Goal: Transaction & Acquisition: Purchase product/service

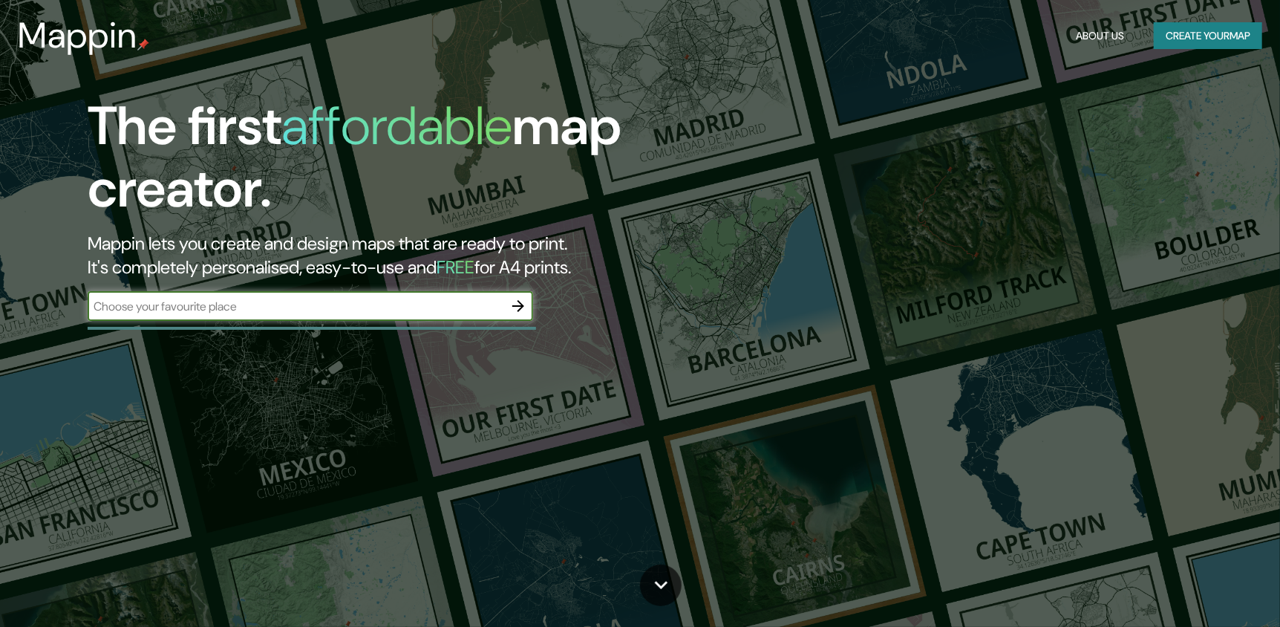
click at [187, 303] on input "text" at bounding box center [296, 306] width 416 height 17
type input "ciudad de méxico"
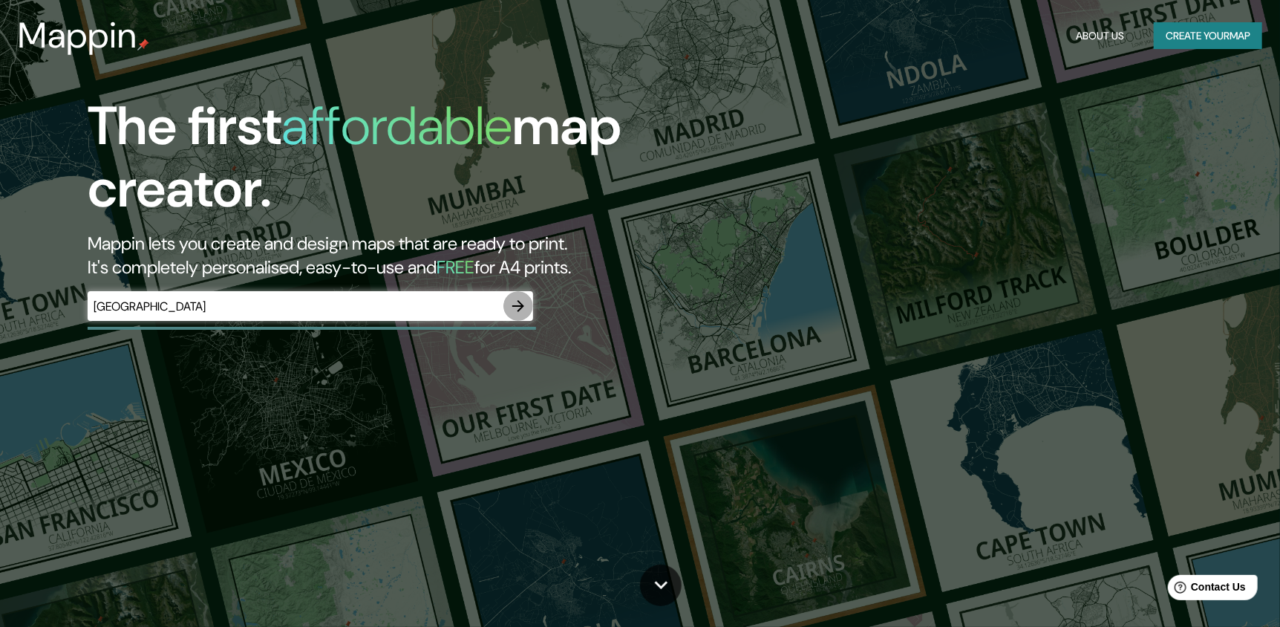
click at [520, 299] on icon "button" at bounding box center [518, 306] width 18 height 18
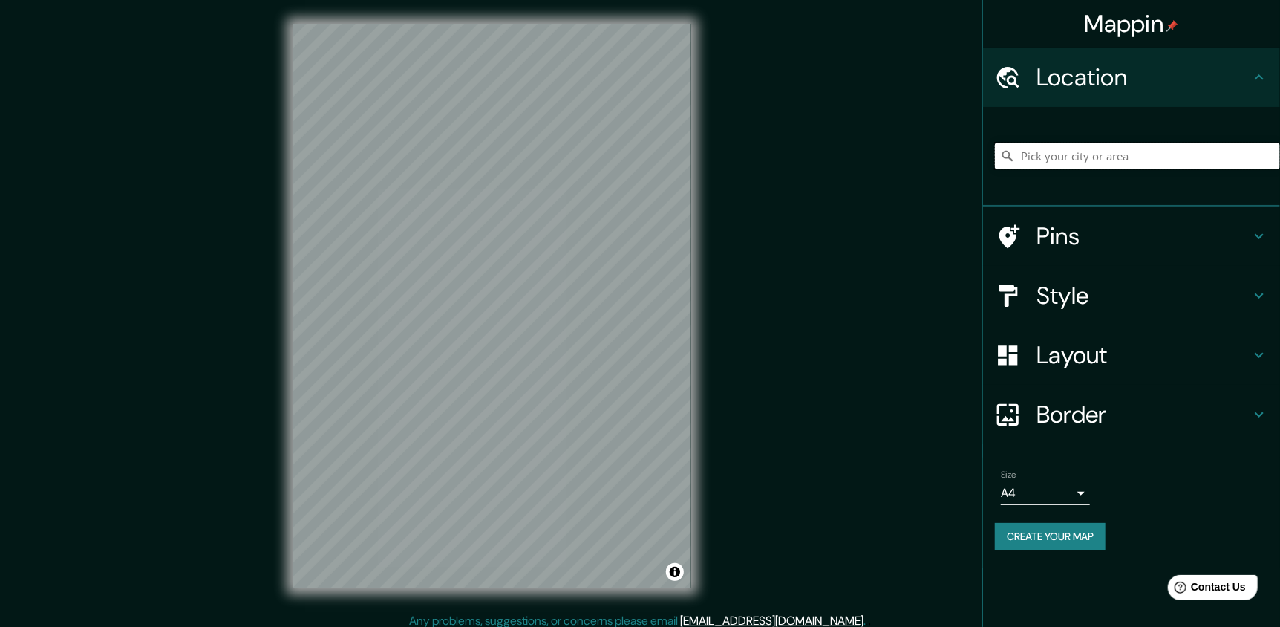
click at [1074, 157] on input "Pick your city or area" at bounding box center [1137, 156] width 285 height 27
click at [1115, 146] on input "Pick your city or area" at bounding box center [1137, 156] width 285 height 27
click at [1112, 160] on input "Pick your city or area" at bounding box center [1137, 156] width 285 height 27
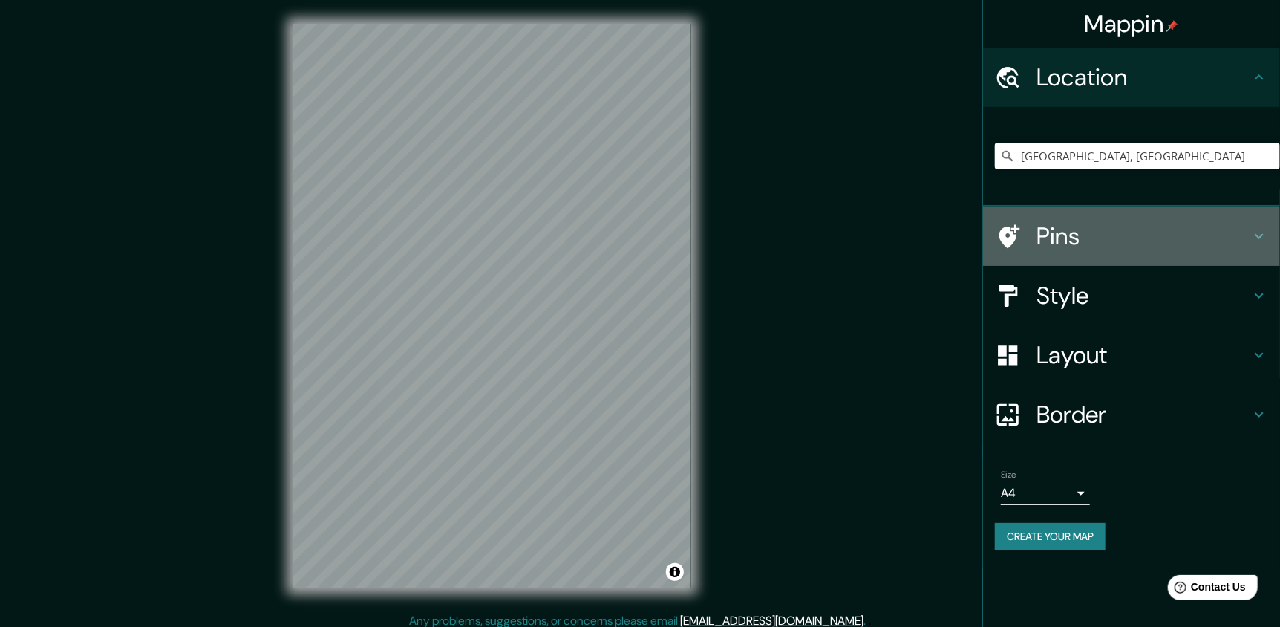
click at [1120, 229] on h4 "Pins" at bounding box center [1144, 236] width 214 height 30
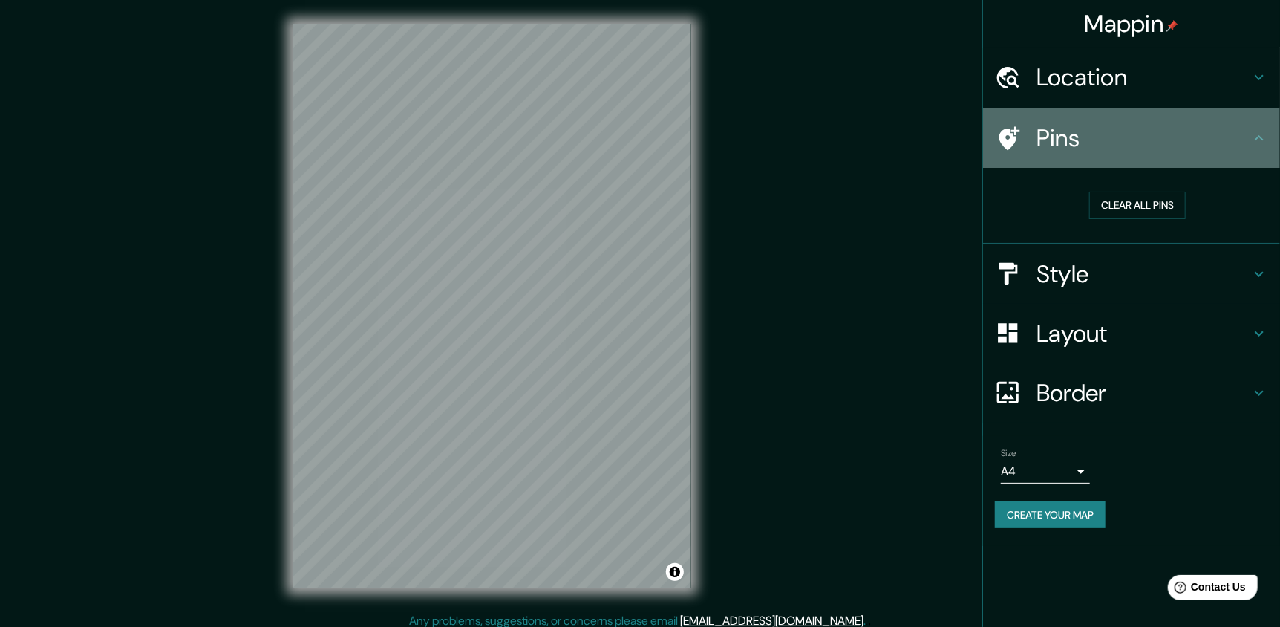
click at [1143, 157] on div "Pins" at bounding box center [1131, 137] width 297 height 59
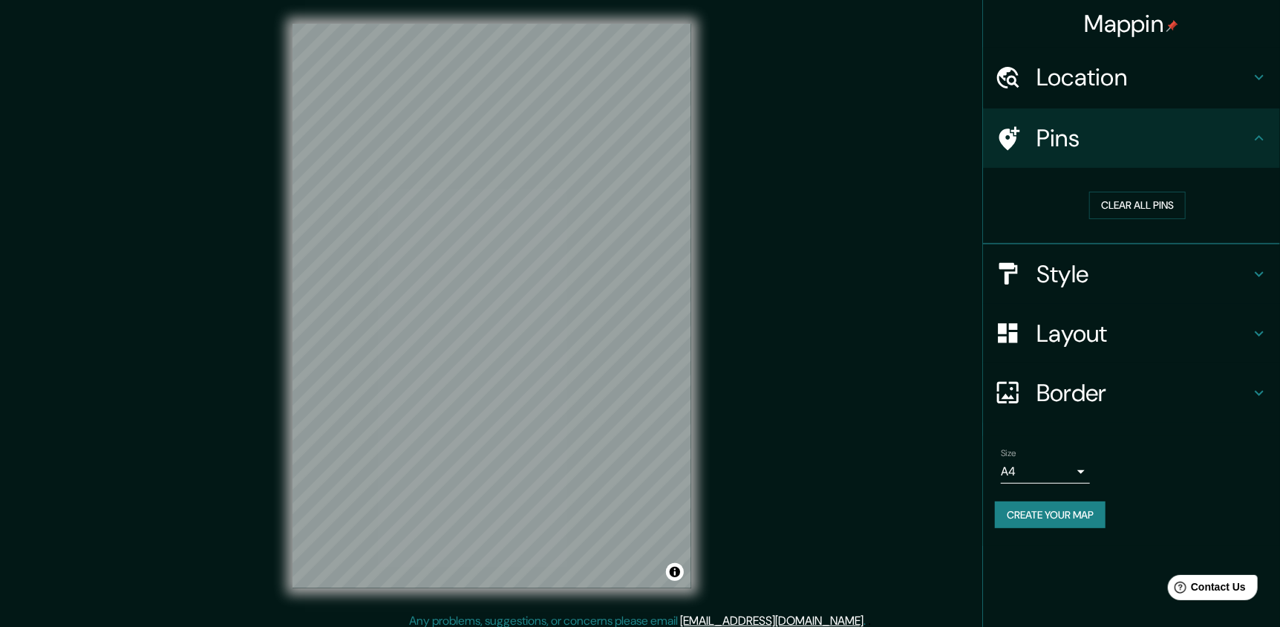
click at [1217, 76] on h4 "Location" at bounding box center [1144, 77] width 214 height 30
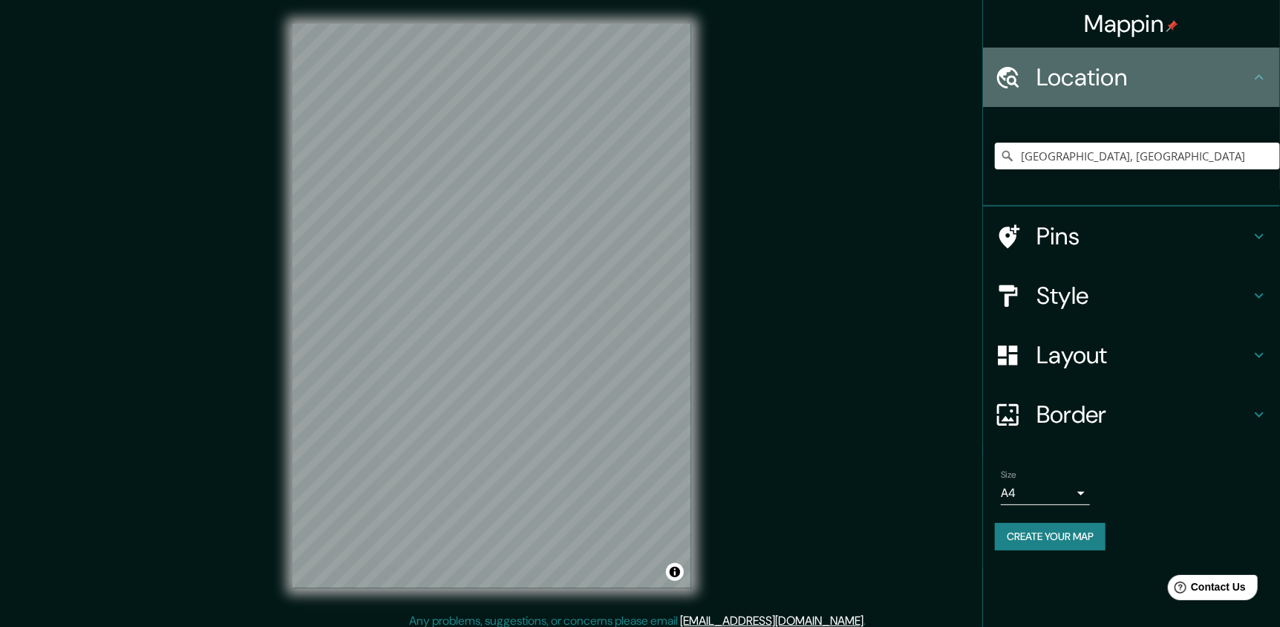
click at [1271, 73] on div "Location" at bounding box center [1131, 77] width 297 height 59
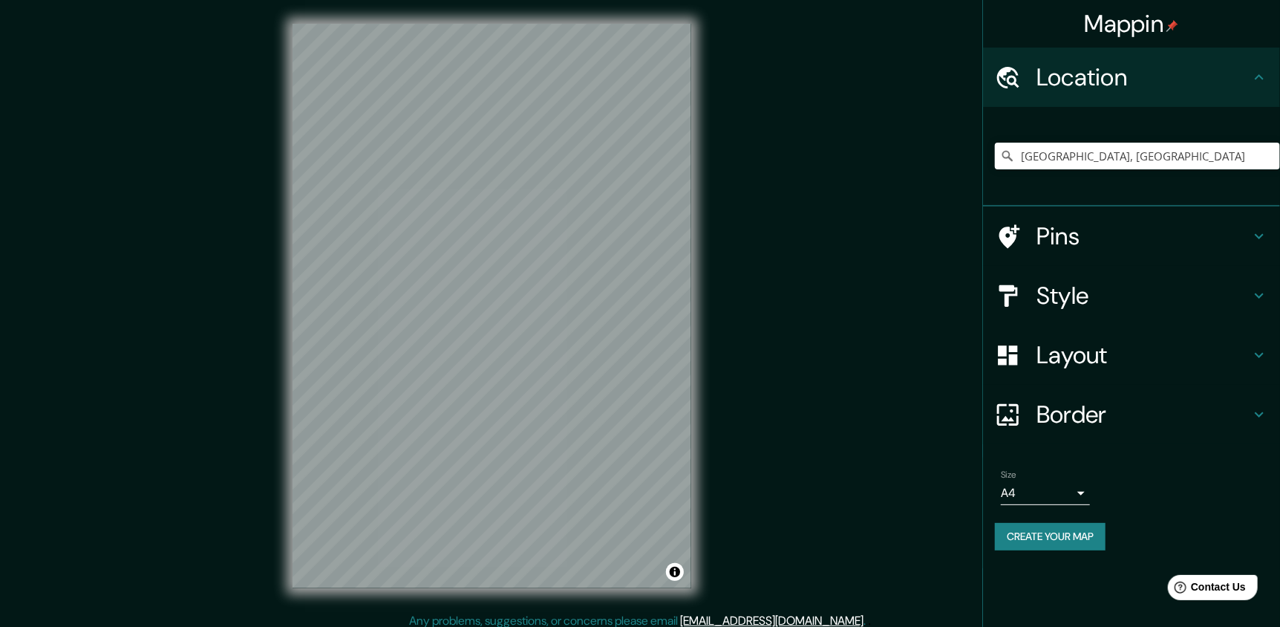
click at [1260, 227] on icon at bounding box center [1260, 236] width 18 height 18
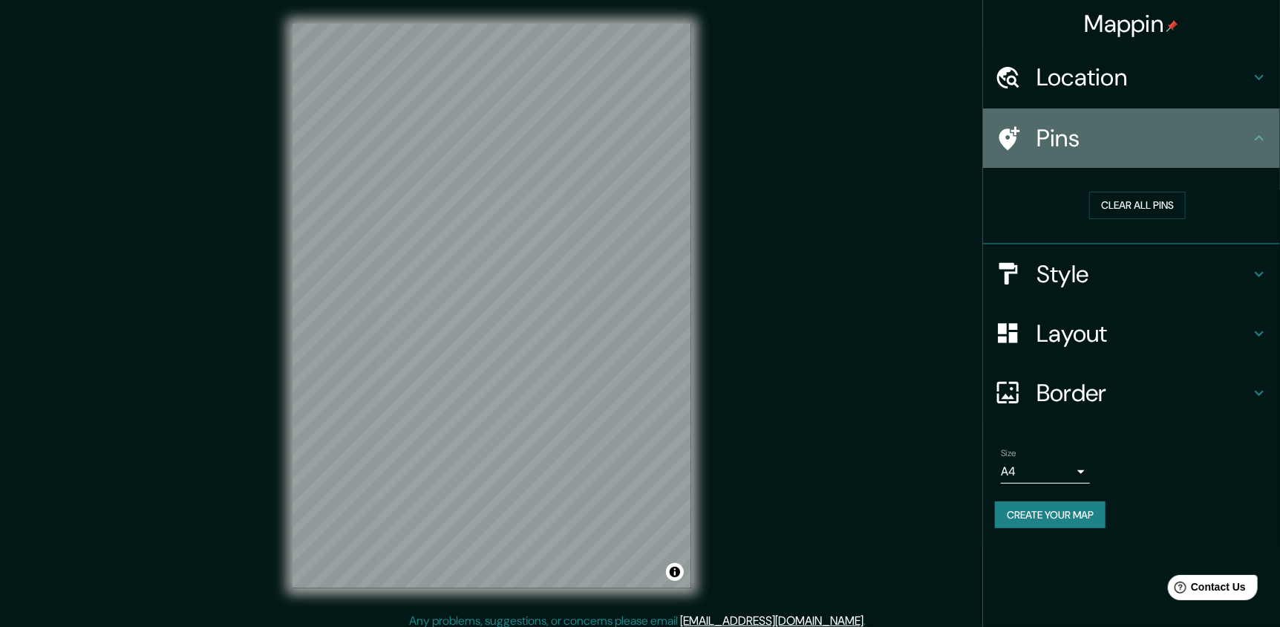
click at [1256, 154] on div "Pins" at bounding box center [1131, 137] width 297 height 59
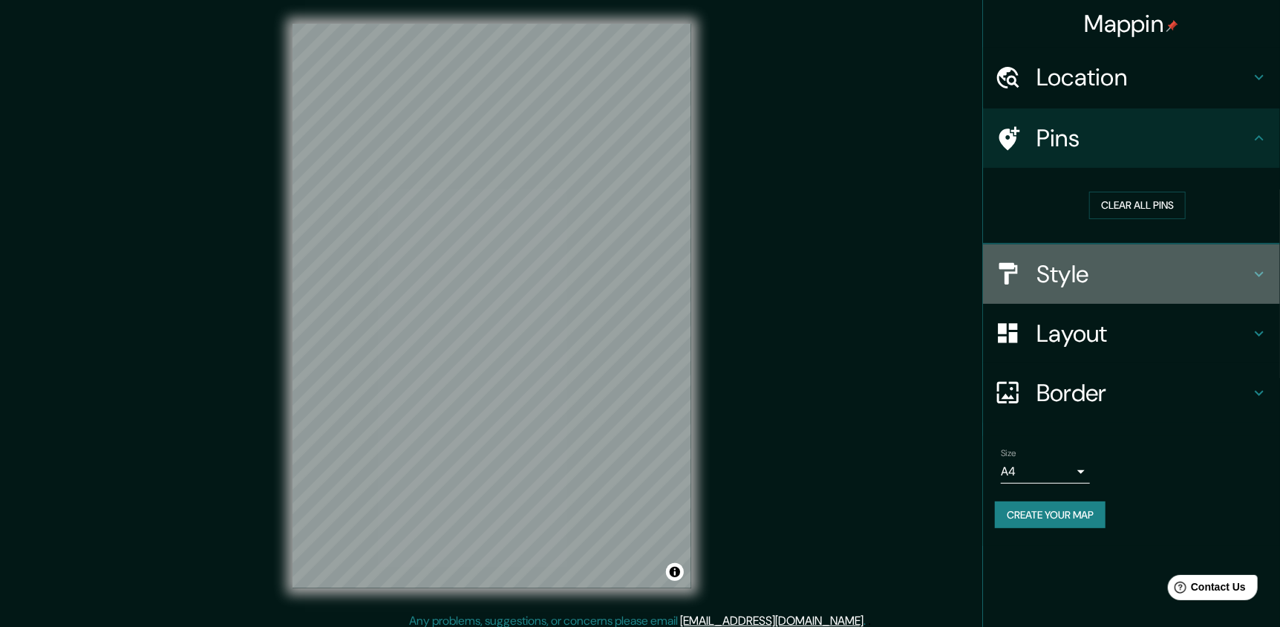
click at [1265, 258] on div "Style" at bounding box center [1131, 273] width 297 height 59
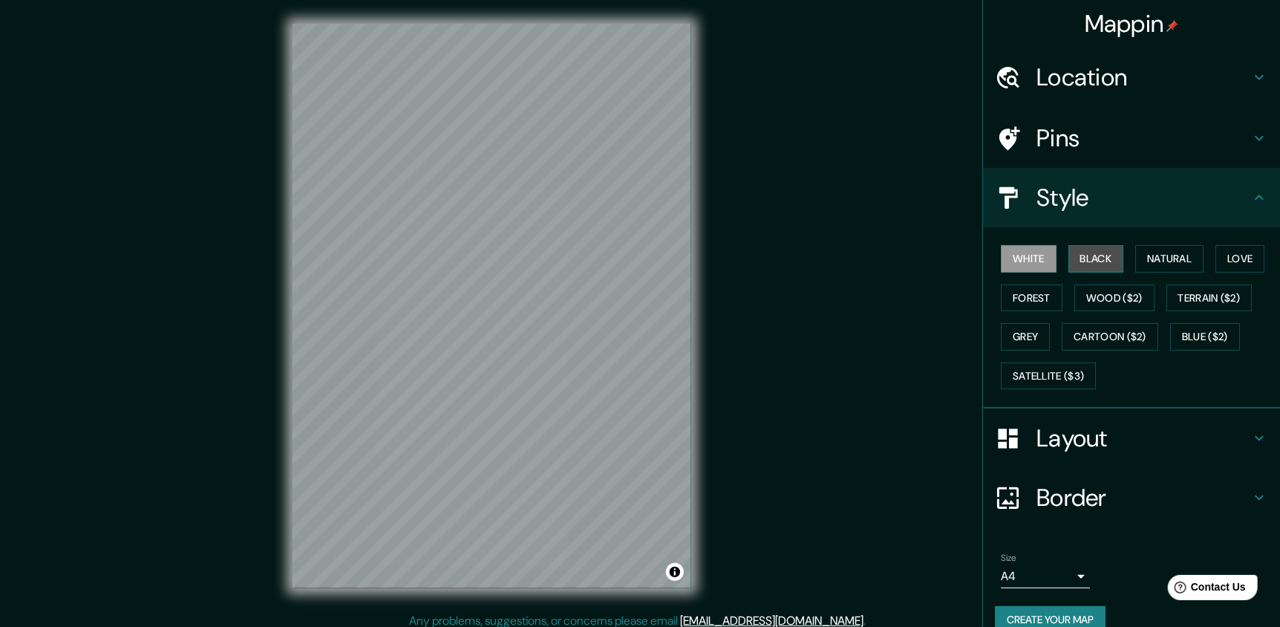
click at [1089, 260] on button "Black" at bounding box center [1097, 258] width 56 height 27
click at [1142, 258] on button "Natural" at bounding box center [1170, 258] width 68 height 27
click at [1248, 262] on button "Love" at bounding box center [1240, 258] width 49 height 27
click at [1021, 298] on button "Forest" at bounding box center [1032, 297] width 62 height 27
click at [1076, 146] on h4 "Pins" at bounding box center [1144, 138] width 214 height 30
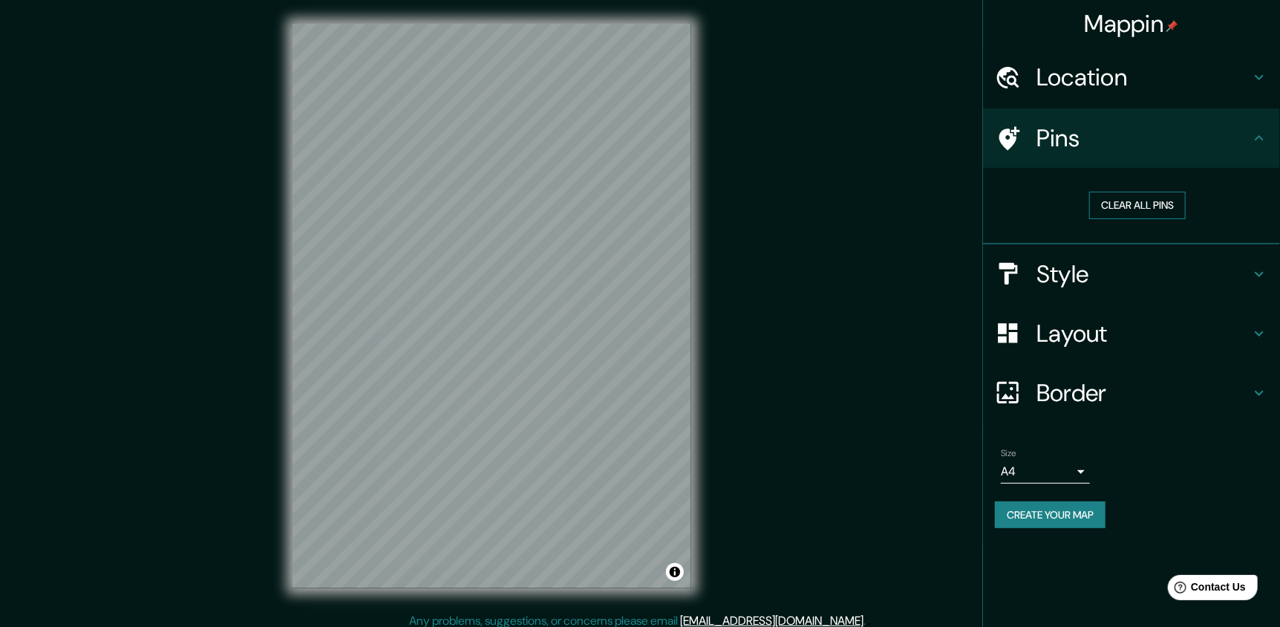
click at [1138, 210] on button "Clear all pins" at bounding box center [1137, 205] width 97 height 27
click at [1136, 201] on button "Clear all pins" at bounding box center [1137, 205] width 97 height 27
click at [1229, 282] on h4 "Style" at bounding box center [1144, 274] width 214 height 30
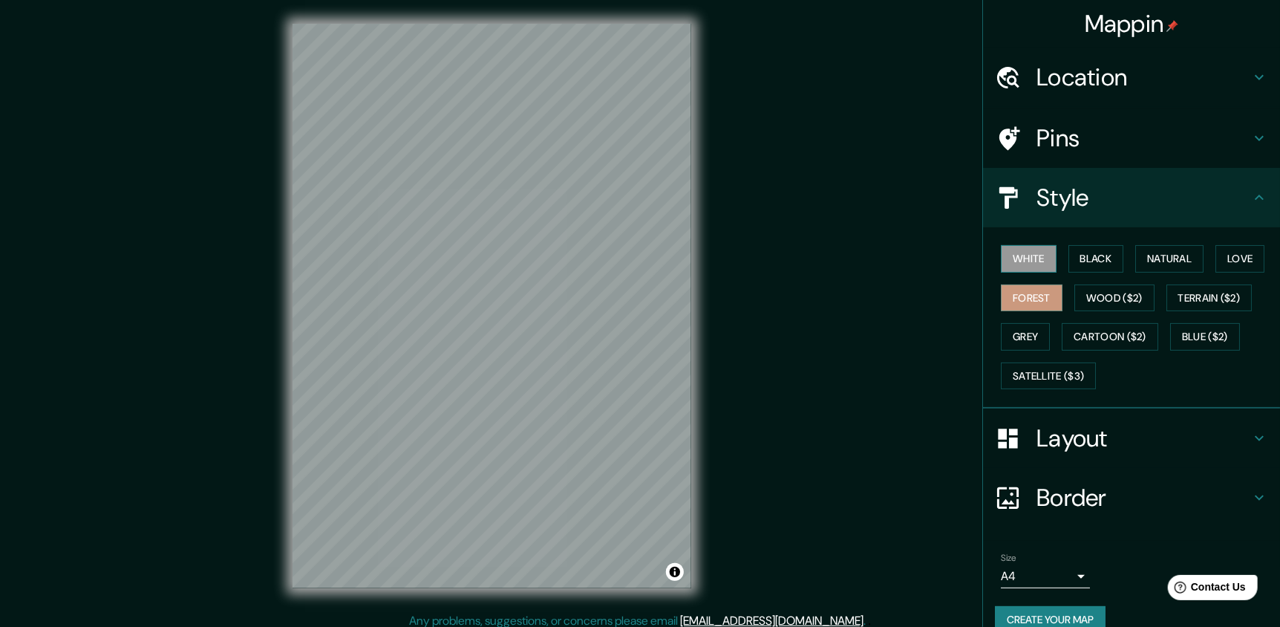
click at [1007, 263] on button "White" at bounding box center [1029, 258] width 56 height 27
click at [1111, 249] on button "Black" at bounding box center [1097, 258] width 56 height 27
click at [1162, 259] on button "Natural" at bounding box center [1170, 258] width 68 height 27
click at [1216, 271] on button "Love" at bounding box center [1240, 258] width 49 height 27
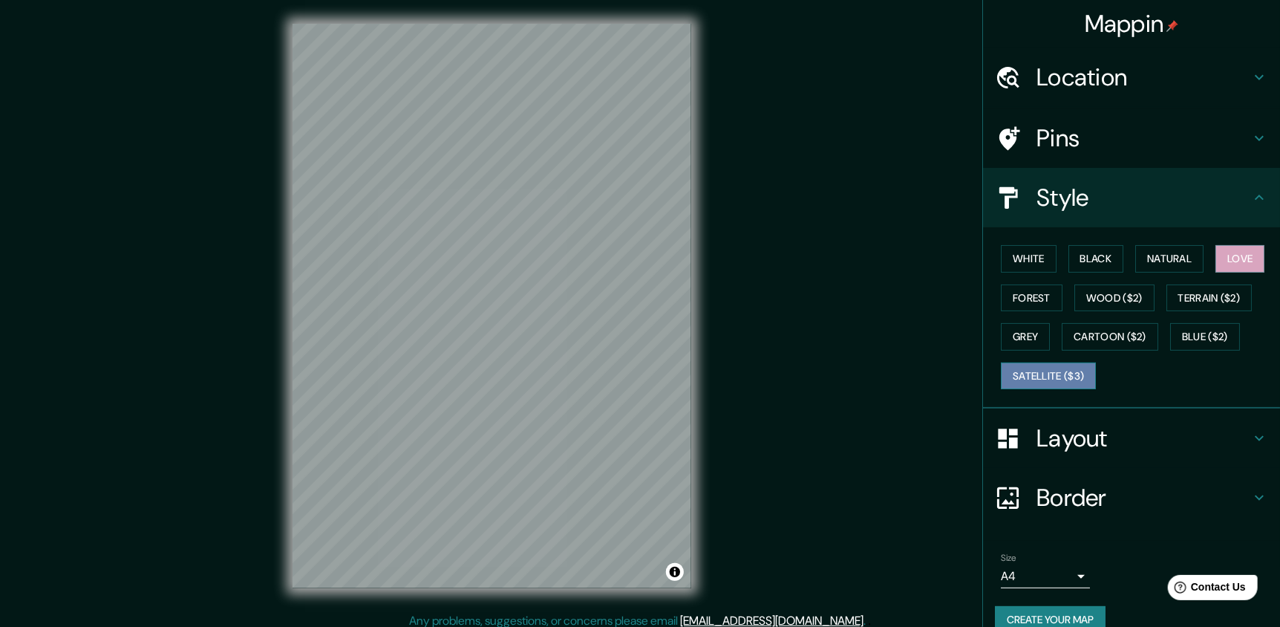
click at [1075, 370] on button "Satellite ($3)" at bounding box center [1048, 375] width 95 height 27
click at [1195, 339] on button "Blue ($2)" at bounding box center [1205, 336] width 70 height 27
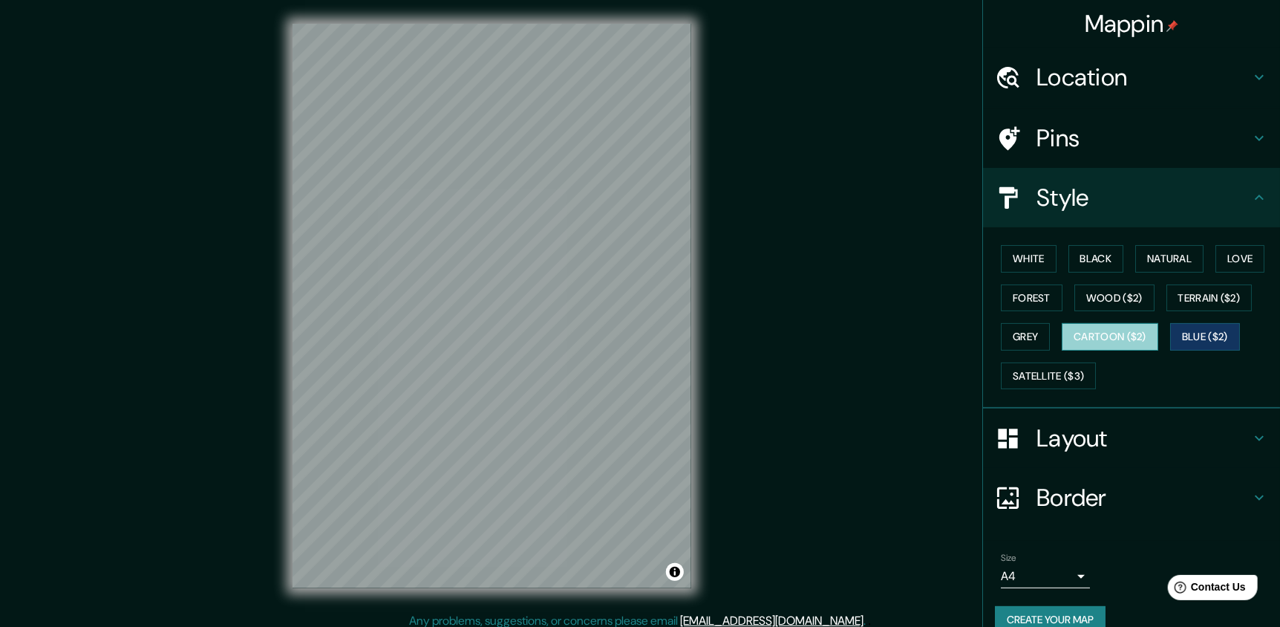
click at [1133, 330] on button "Cartoon ($2)" at bounding box center [1110, 336] width 97 height 27
click at [1017, 338] on button "Grey" at bounding box center [1025, 336] width 49 height 27
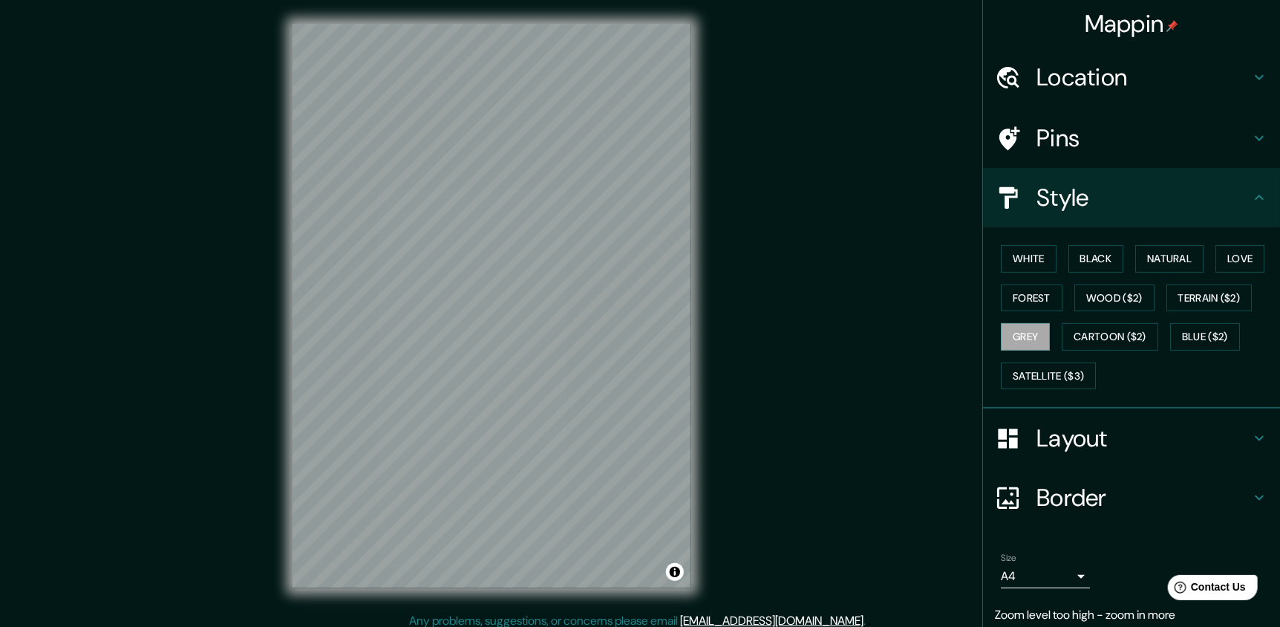
click at [1218, 83] on h4 "Location" at bounding box center [1144, 77] width 214 height 30
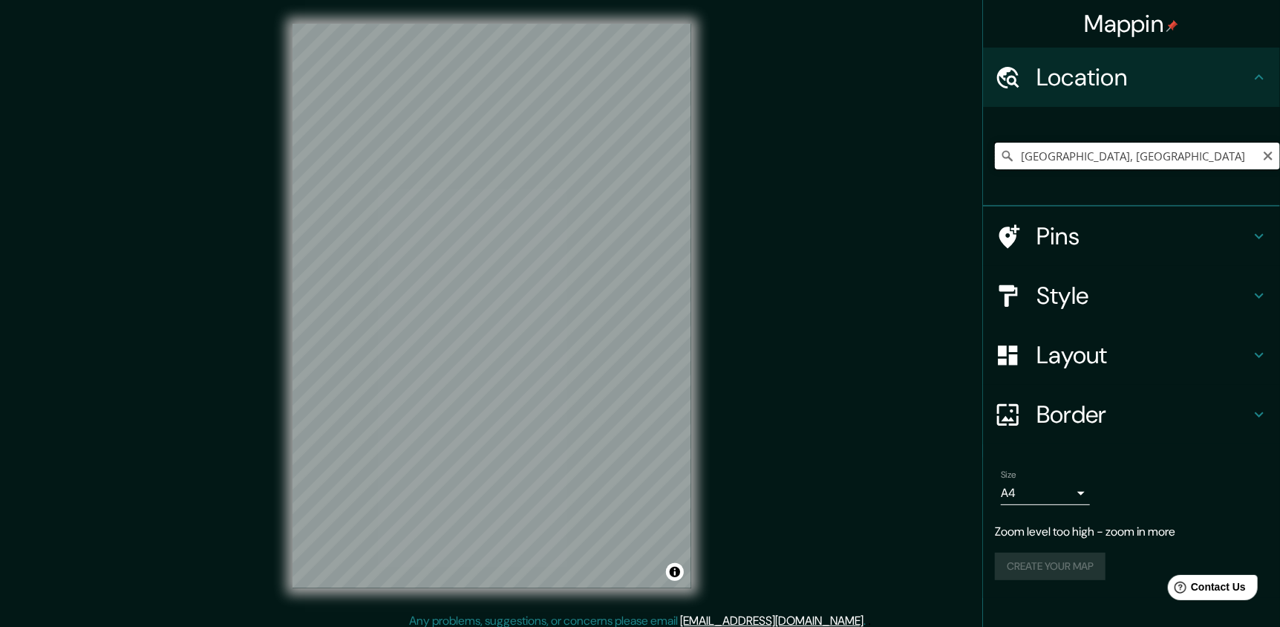
click at [1138, 152] on input "[GEOGRAPHIC_DATA], [GEOGRAPHIC_DATA]" at bounding box center [1137, 156] width 285 height 27
click at [1188, 166] on input "[GEOGRAPHIC_DATA], [GEOGRAPHIC_DATA]" at bounding box center [1137, 156] width 285 height 27
click at [1186, 149] on input "[GEOGRAPHIC_DATA], [GEOGRAPHIC_DATA]" at bounding box center [1137, 156] width 285 height 27
click at [1197, 157] on input "[GEOGRAPHIC_DATA], [GEOGRAPHIC_DATA]" at bounding box center [1137, 156] width 285 height 27
click at [1191, 137] on div "[GEOGRAPHIC_DATA], [GEOGRAPHIC_DATA]" at bounding box center [1137, 156] width 285 height 74
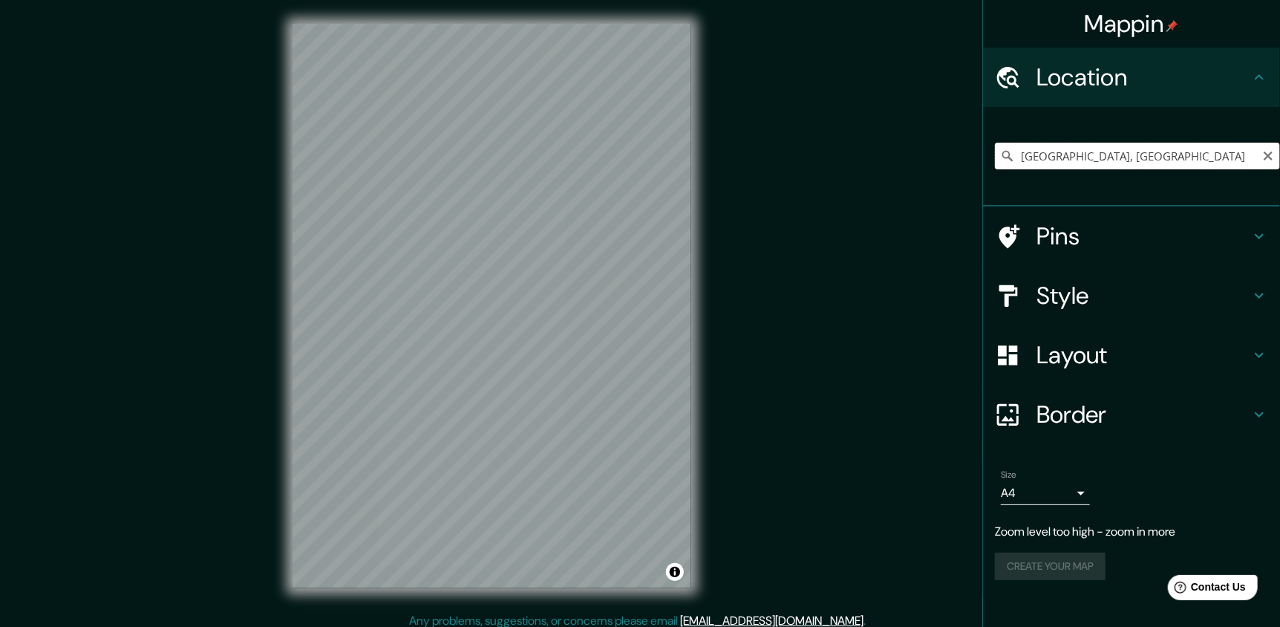
click at [1189, 149] on input "[GEOGRAPHIC_DATA], [GEOGRAPHIC_DATA]" at bounding box center [1137, 156] width 285 height 27
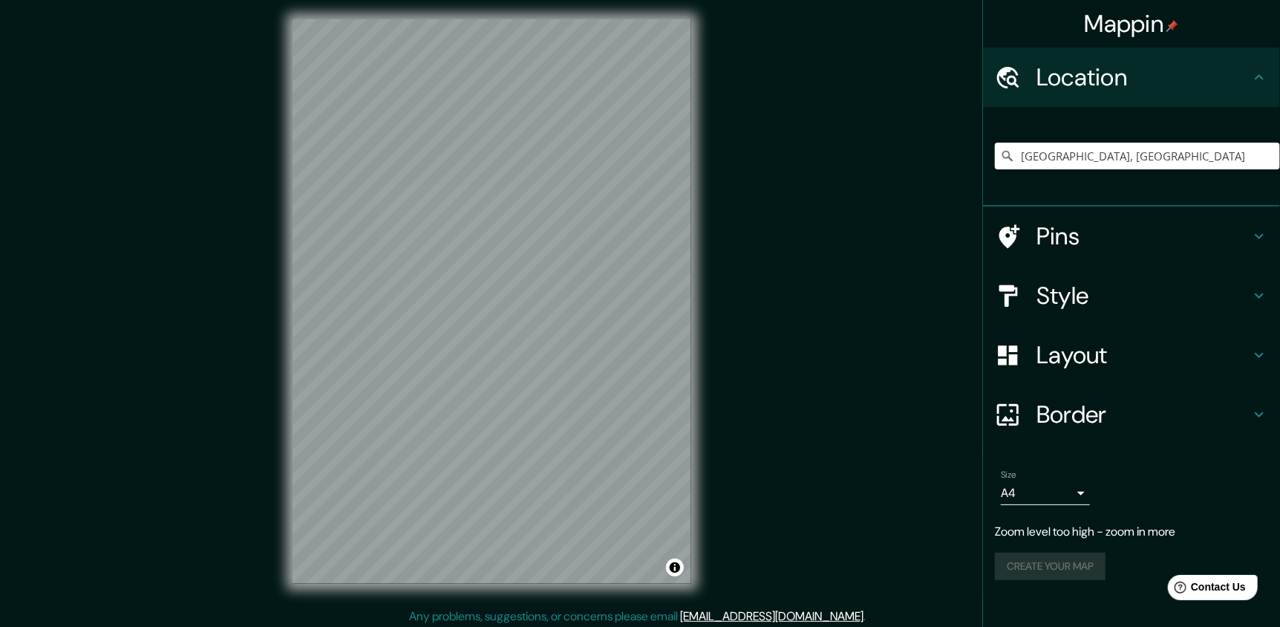
scroll to position [8, 0]
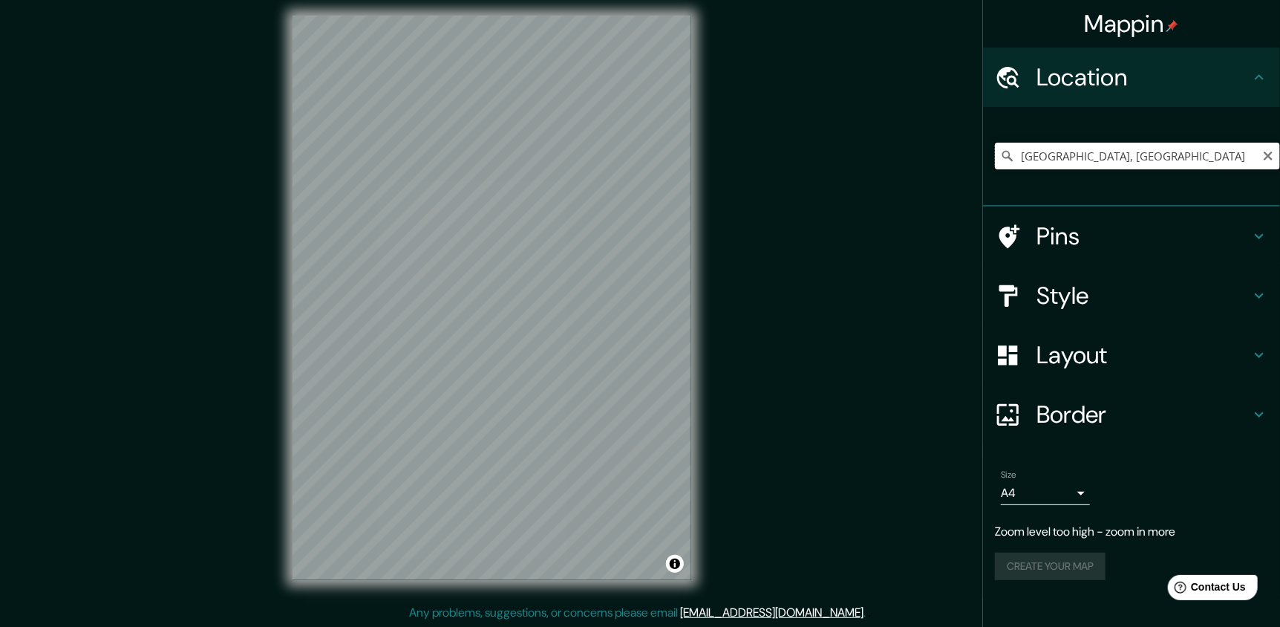
click at [1157, 157] on input "[GEOGRAPHIC_DATA], [GEOGRAPHIC_DATA]" at bounding box center [1137, 156] width 285 height 27
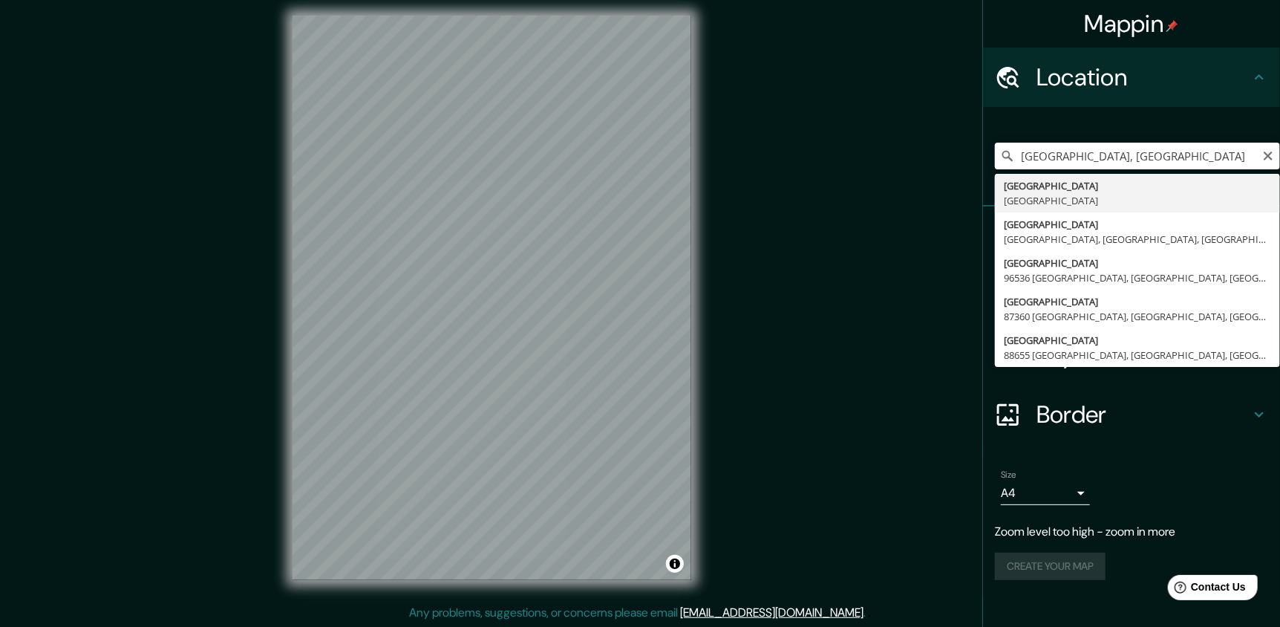
type input "[GEOGRAPHIC_DATA], [GEOGRAPHIC_DATA]"
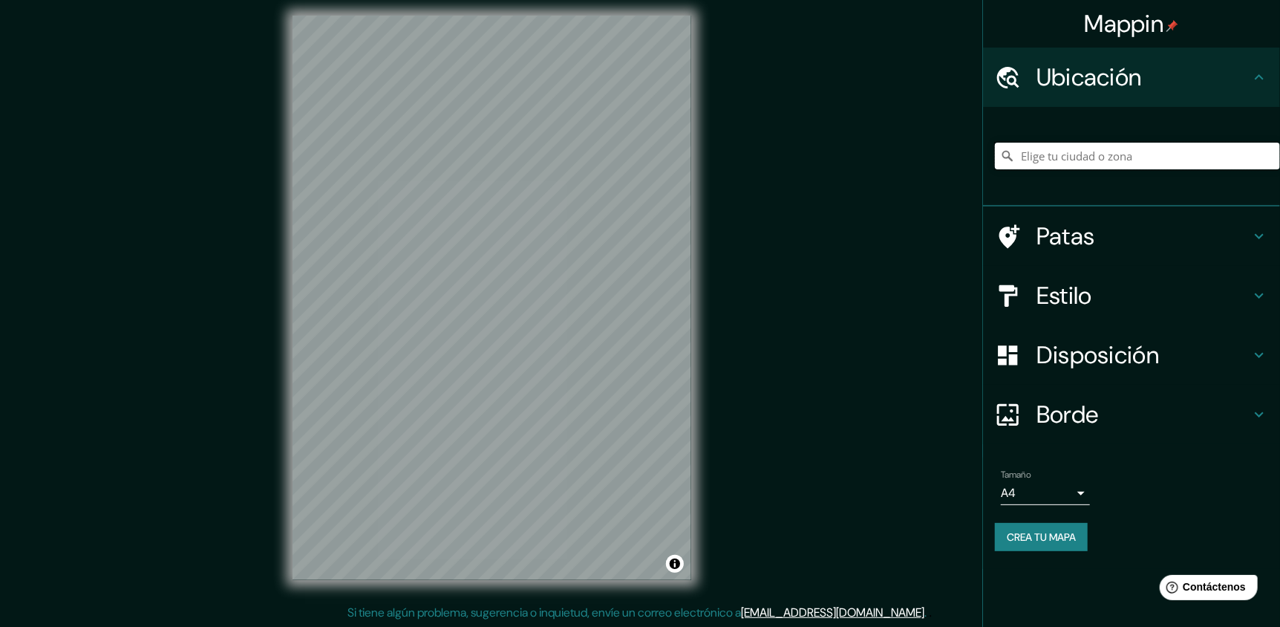
click at [1089, 143] on input "Elige tu ciudad o zona" at bounding box center [1137, 156] width 285 height 27
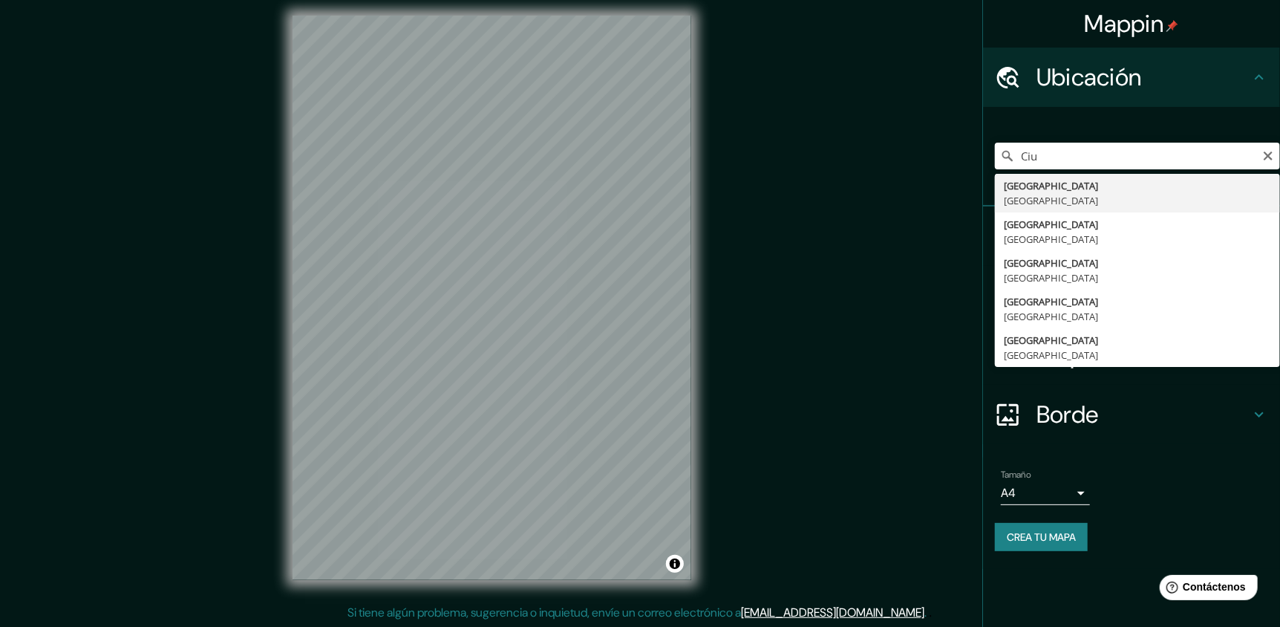
type input "[GEOGRAPHIC_DATA], [GEOGRAPHIC_DATA]"
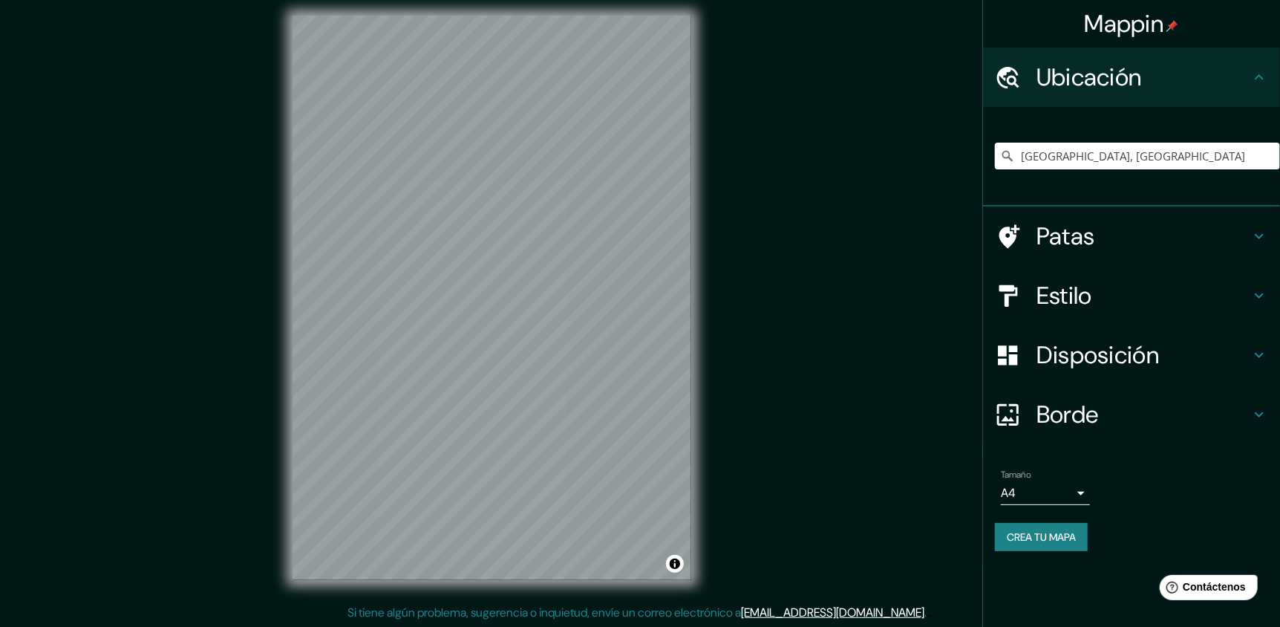
click at [1187, 360] on h4 "Disposición" at bounding box center [1144, 355] width 214 height 30
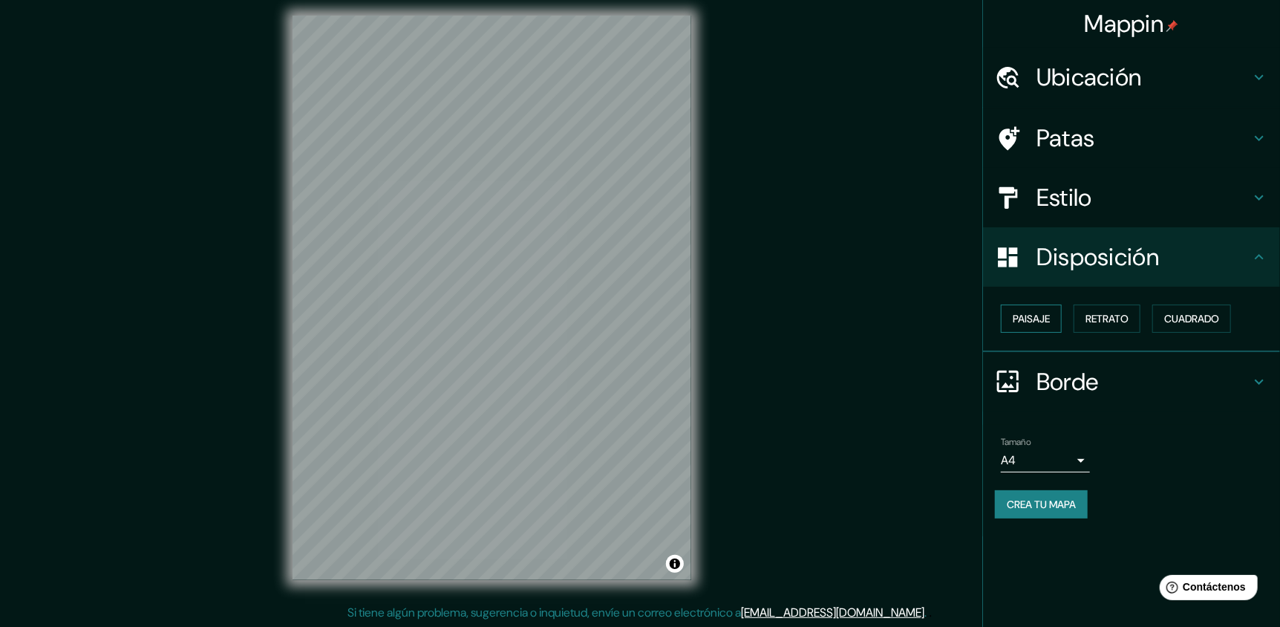
click at [1050, 316] on font "Paisaje" at bounding box center [1031, 318] width 37 height 13
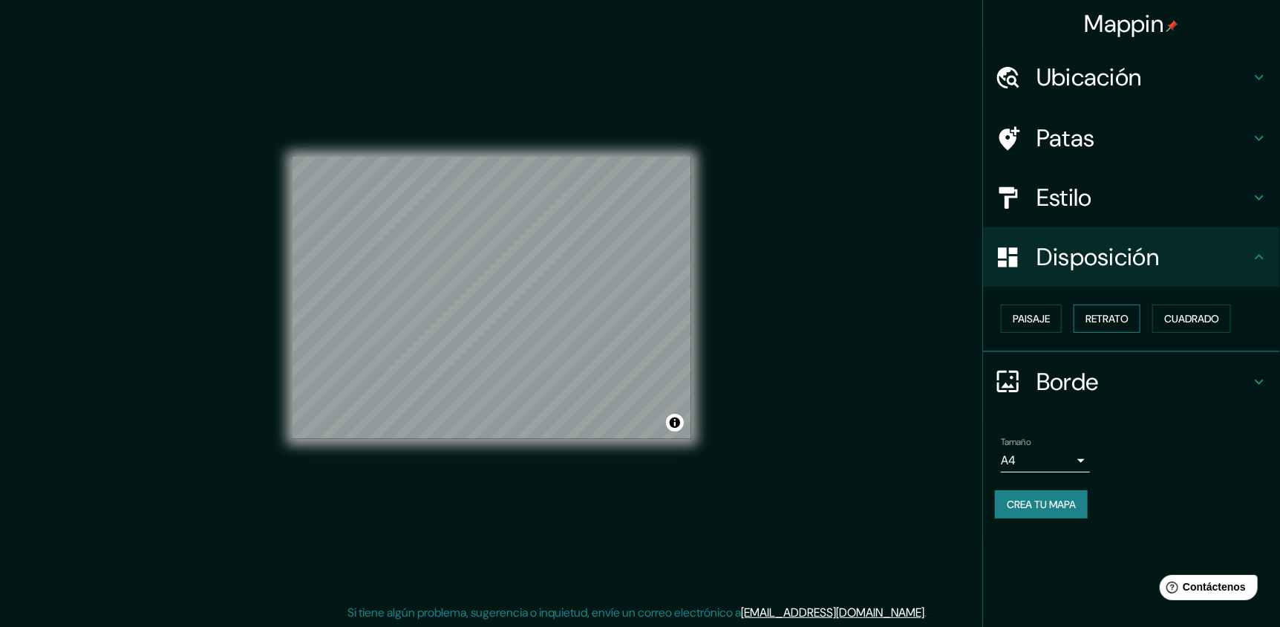
click at [1126, 316] on font "Retrato" at bounding box center [1107, 318] width 43 height 13
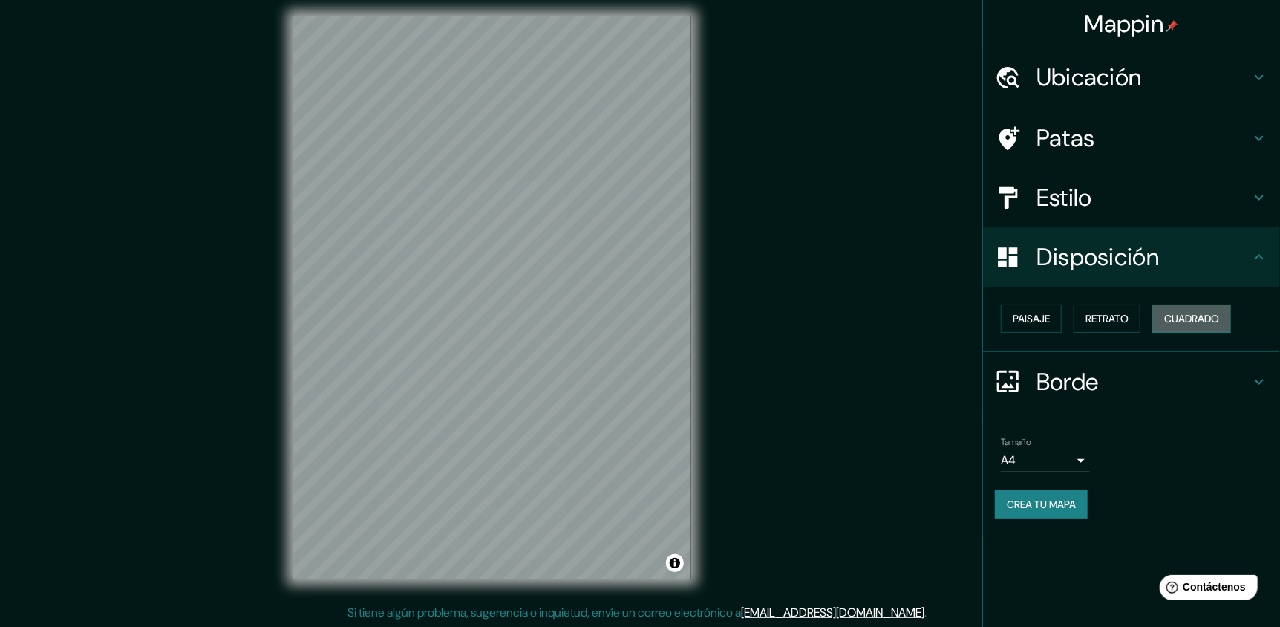
click at [1207, 309] on font "Cuadrado" at bounding box center [1191, 318] width 55 height 19
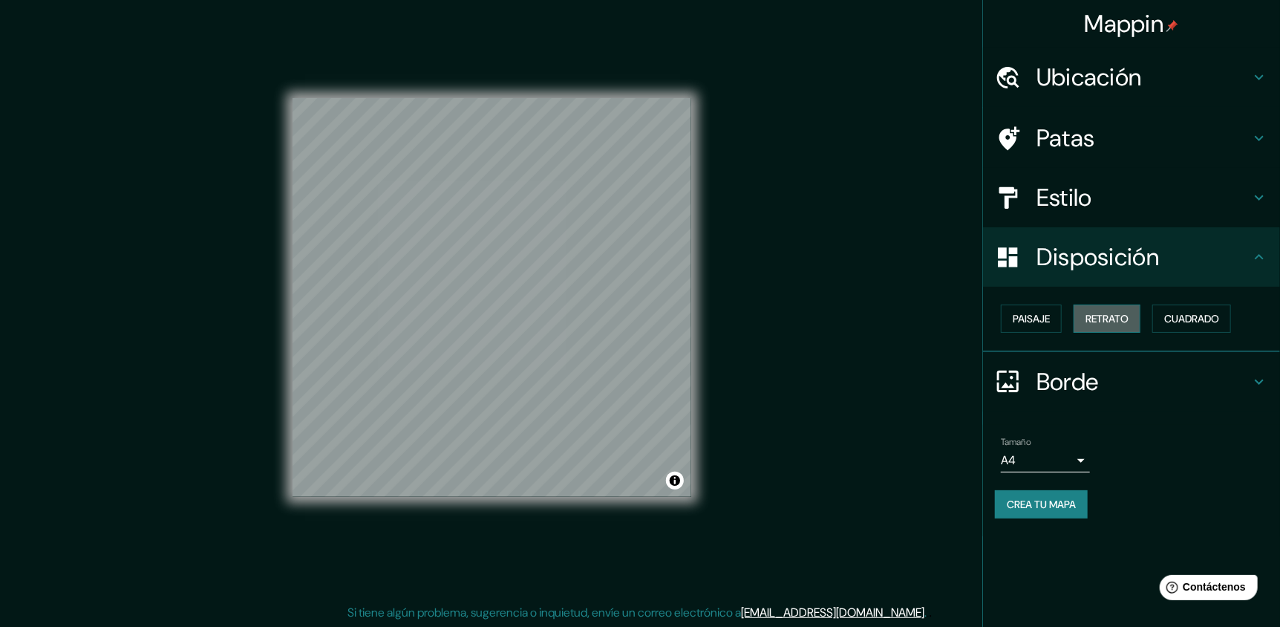
click at [1129, 312] on font "Retrato" at bounding box center [1107, 318] width 43 height 13
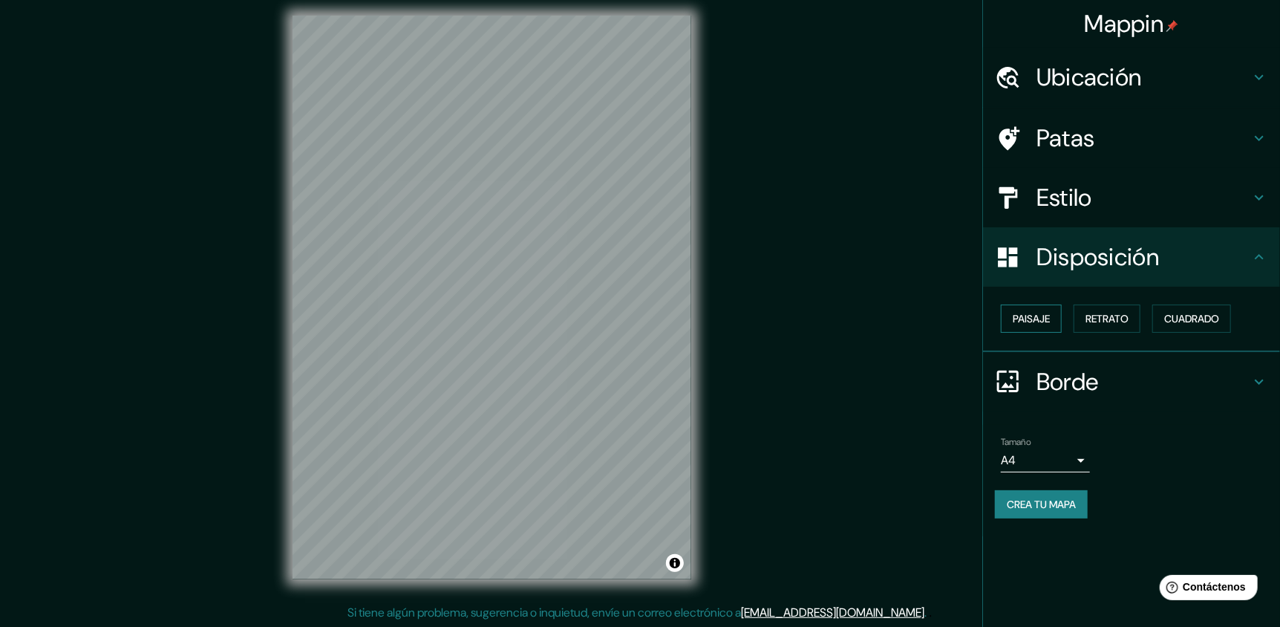
click at [1026, 316] on font "Paisaje" at bounding box center [1031, 318] width 37 height 13
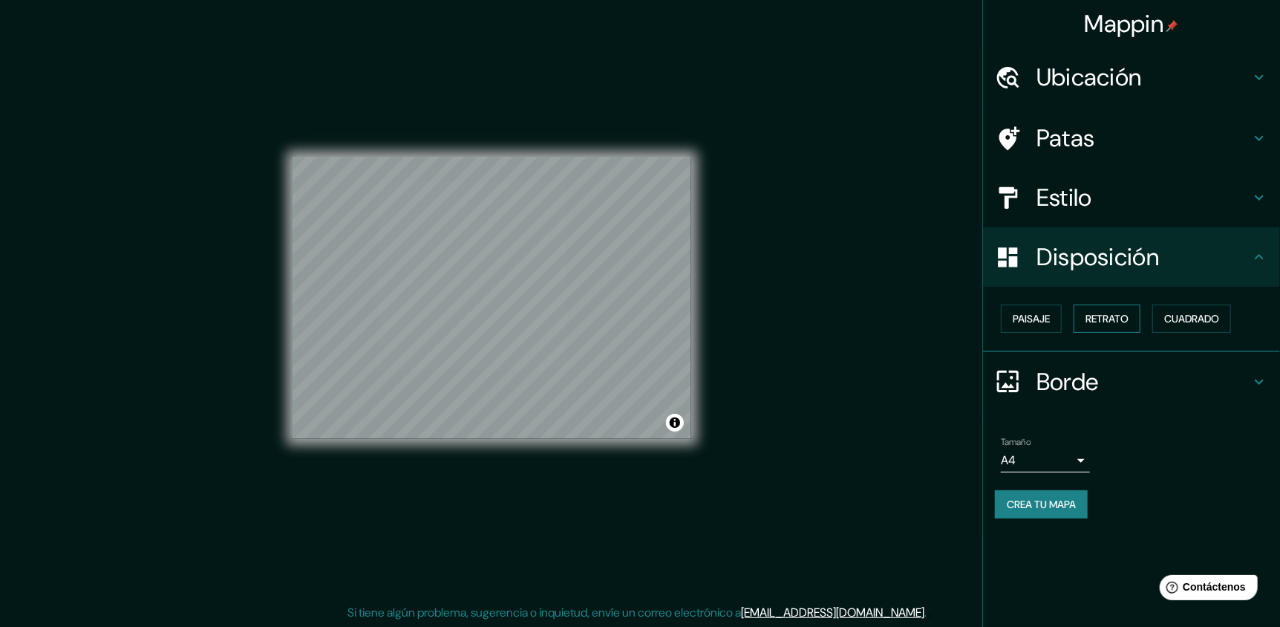
click at [1092, 324] on font "Retrato" at bounding box center [1107, 318] width 43 height 13
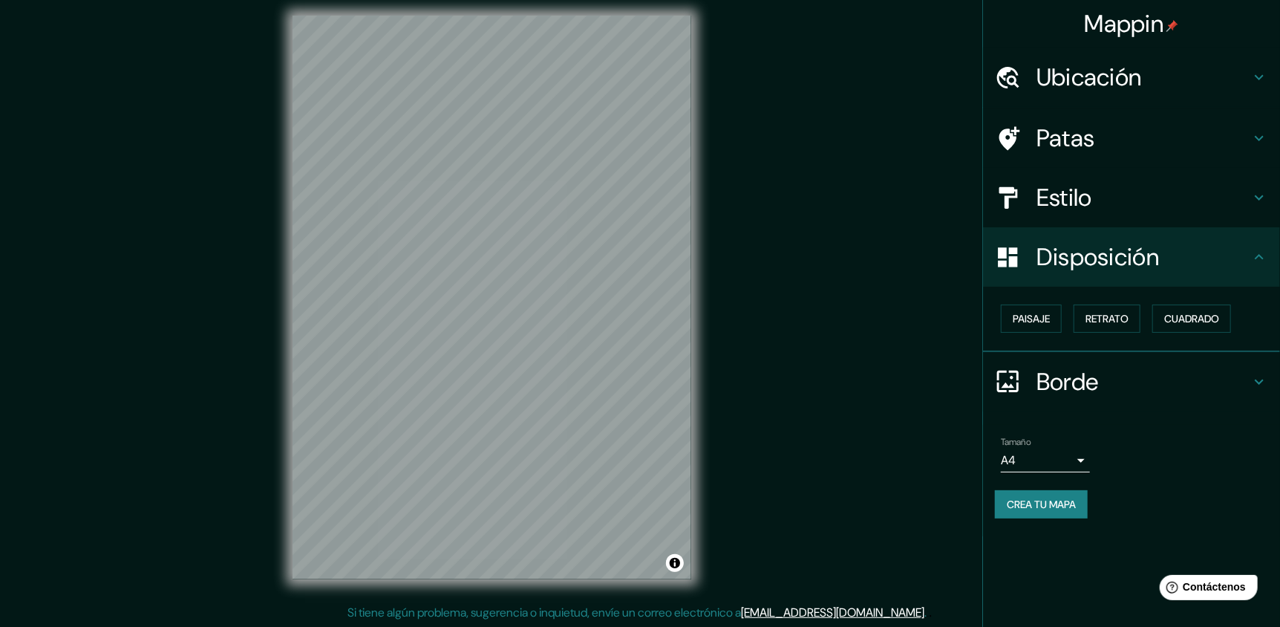
click at [1237, 265] on h4 "Disposición" at bounding box center [1144, 257] width 214 height 30
click at [1270, 261] on div "Disposición" at bounding box center [1131, 256] width 297 height 59
click at [1271, 386] on div "Borde" at bounding box center [1131, 381] width 297 height 59
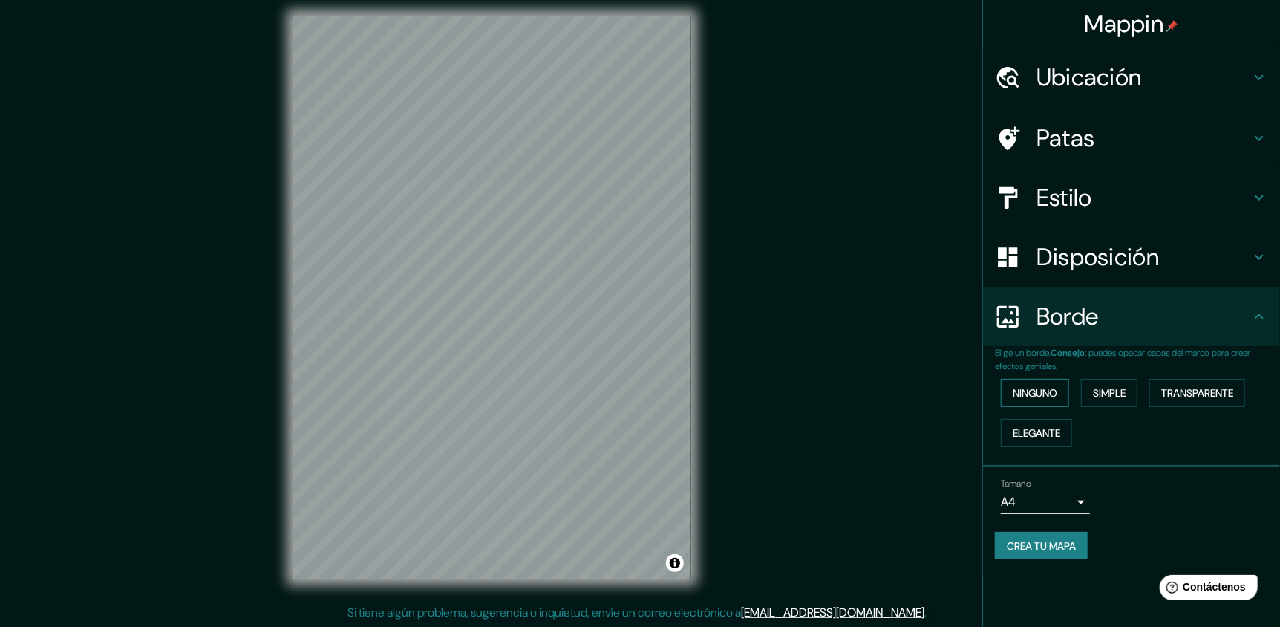
click at [1057, 391] on font "Ninguno" at bounding box center [1035, 392] width 45 height 13
click at [1121, 394] on font "Simple" at bounding box center [1109, 392] width 33 height 13
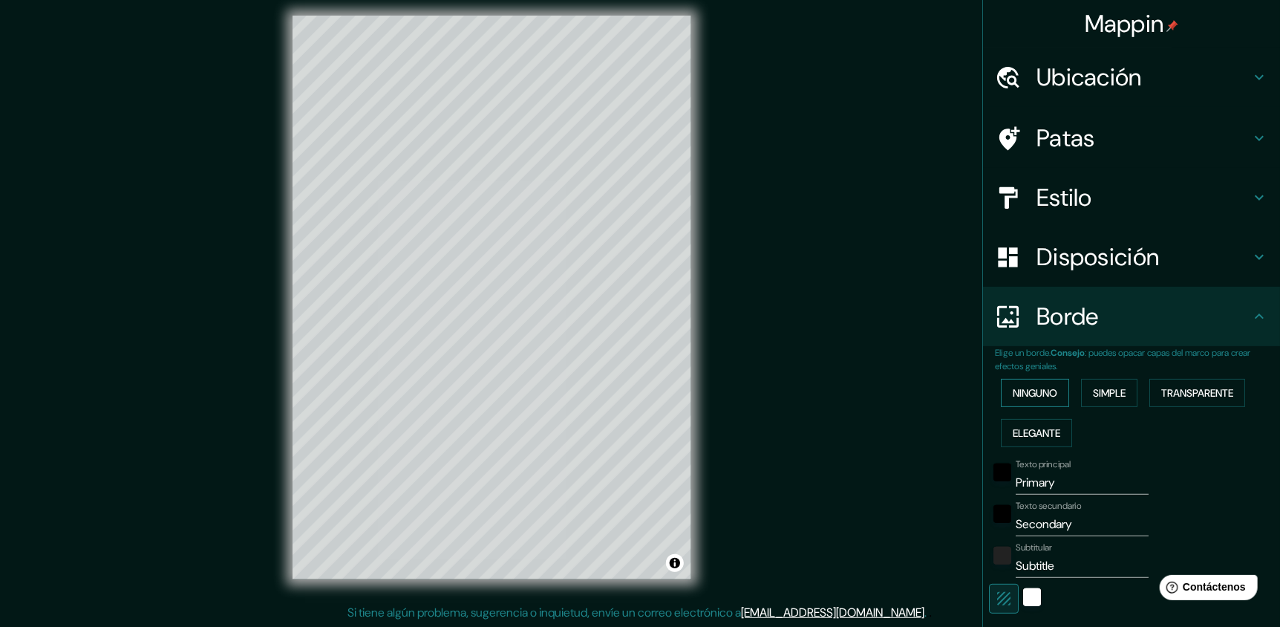
click at [1019, 388] on font "Ninguno" at bounding box center [1035, 392] width 45 height 13
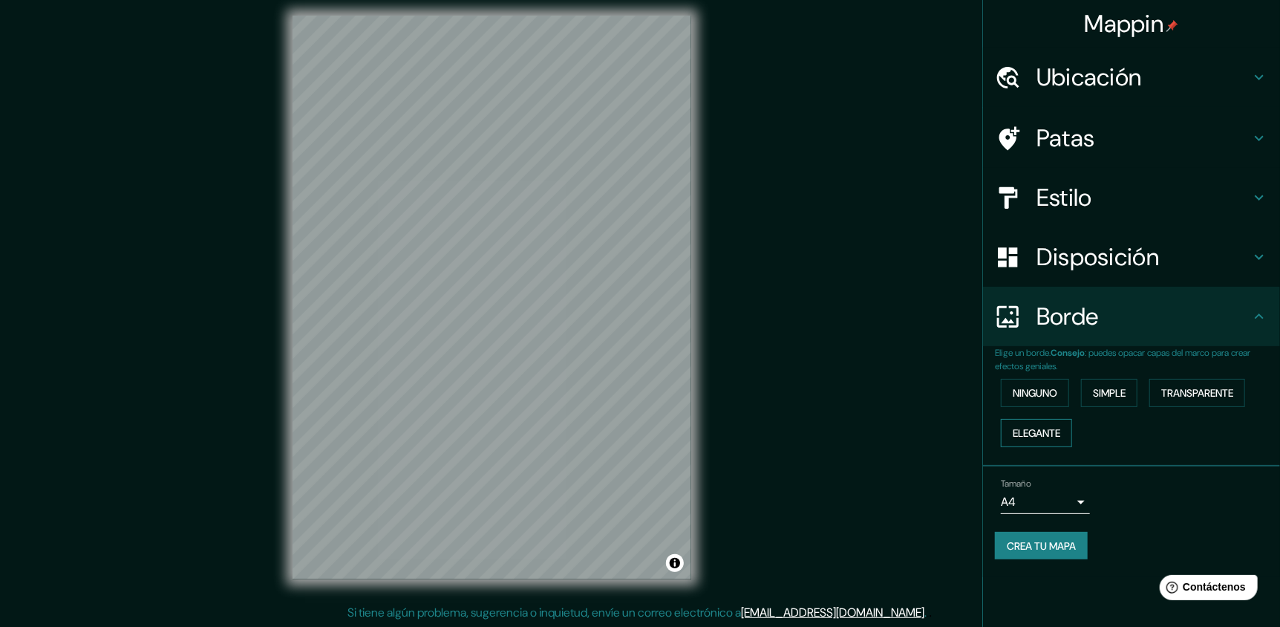
click at [1044, 428] on font "Elegante" at bounding box center [1037, 432] width 48 height 13
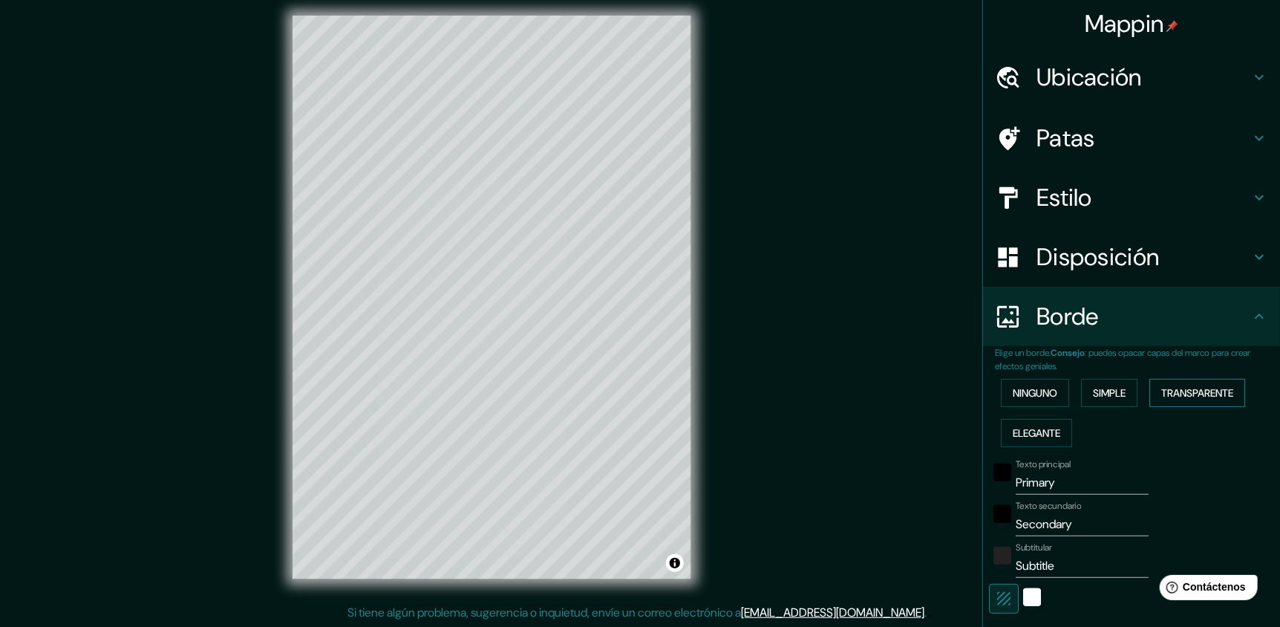
click at [1181, 396] on font "Transparente" at bounding box center [1198, 392] width 72 height 13
click at [1069, 83] on font "Ubicación" at bounding box center [1089, 77] width 105 height 31
type input "258"
type input "43"
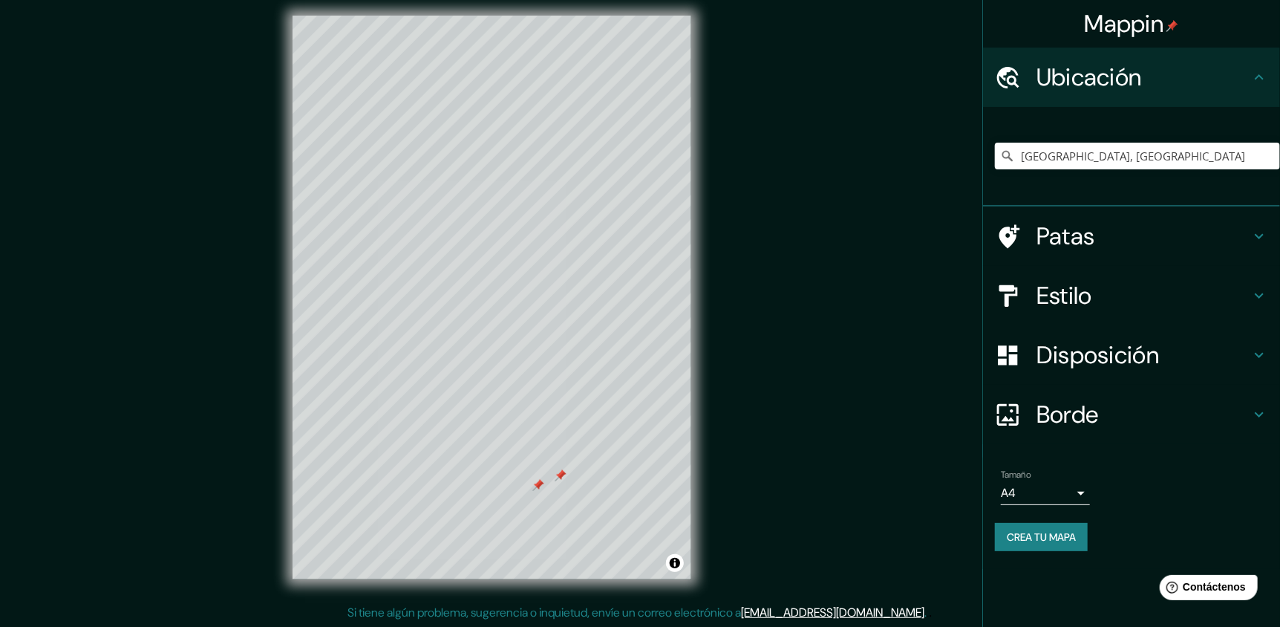
click at [1079, 227] on font "Patas" at bounding box center [1066, 236] width 59 height 31
type input "258"
type input "43"
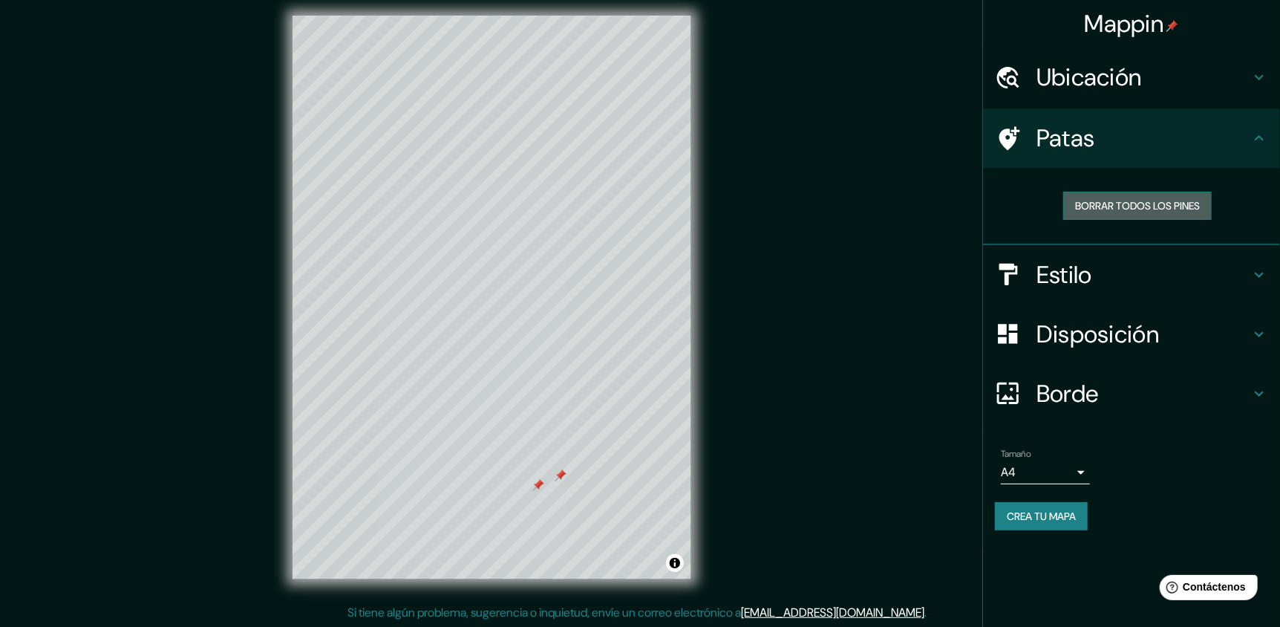
click at [1102, 203] on font "Borrar todos los pines" at bounding box center [1137, 205] width 125 height 13
click at [1117, 204] on font "Borrar todos los pines" at bounding box center [1137, 205] width 125 height 13
click at [1258, 139] on icon at bounding box center [1260, 138] width 18 height 18
click at [1197, 260] on h4 "Estilo" at bounding box center [1144, 275] width 214 height 30
type input "258"
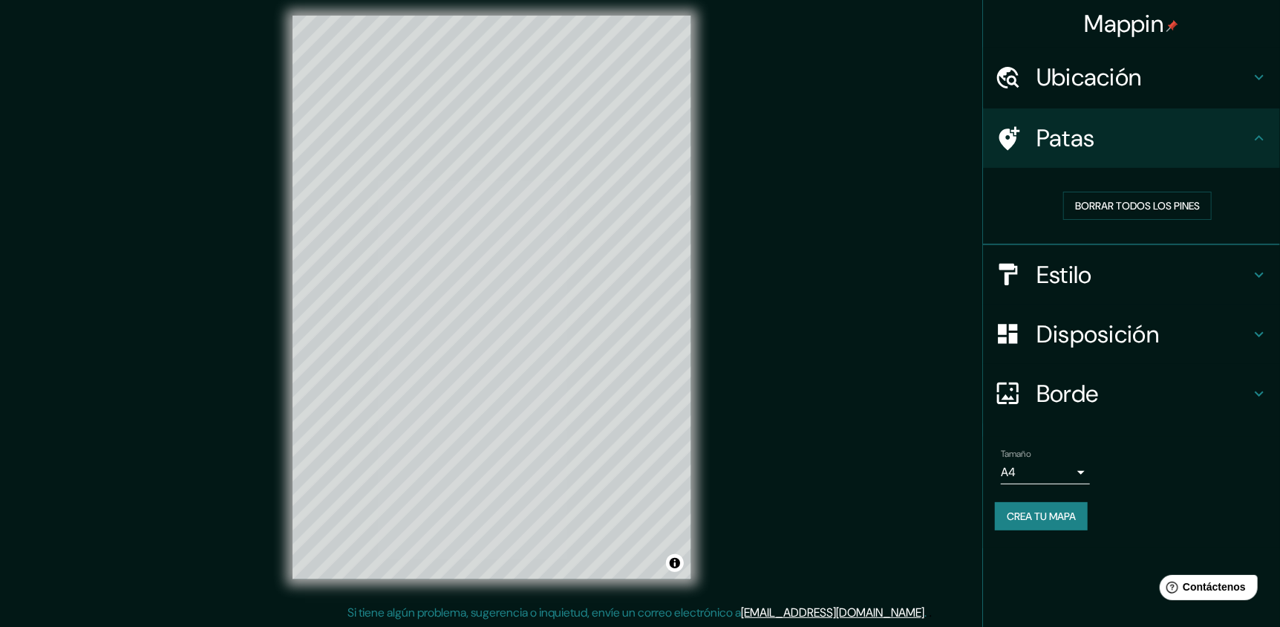
type input "43"
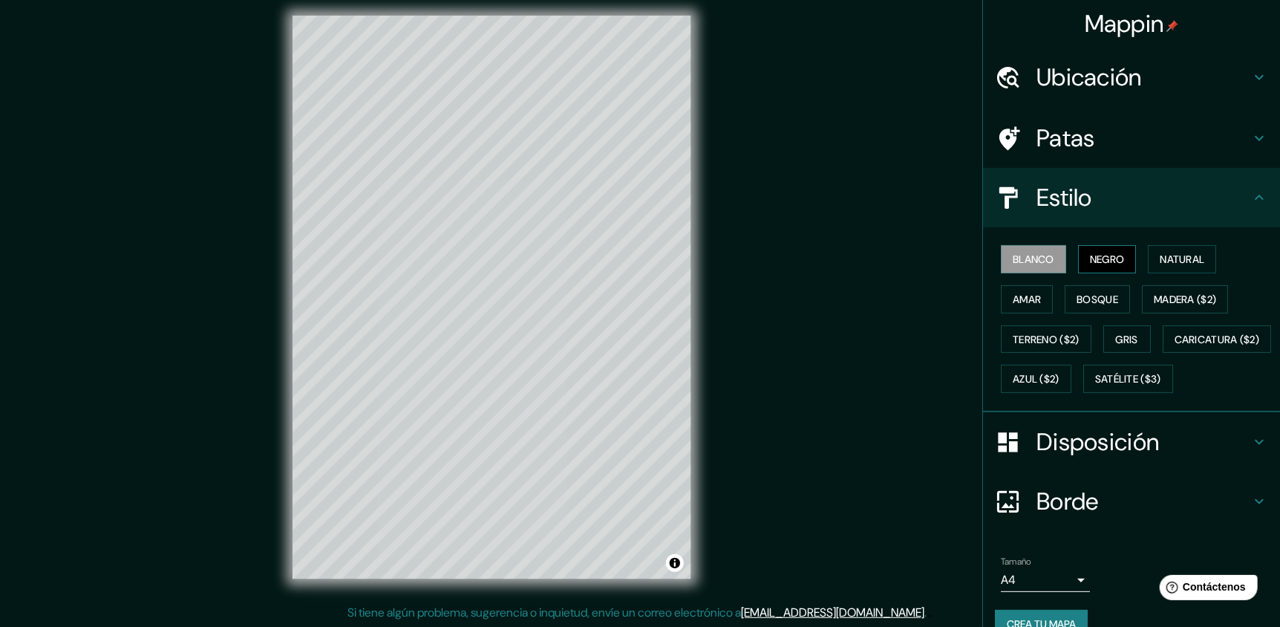
click at [1090, 260] on font "Negro" at bounding box center [1107, 259] width 35 height 13
click at [1109, 261] on font "Negro" at bounding box center [1107, 259] width 35 height 13
click at [1026, 248] on button "Blanco" at bounding box center [1033, 259] width 65 height 28
click at [1128, 257] on div "Blanco Negro Natural Amar Bosque Madera ($2) Terreno ($2) Gris Caricatura ($2) …" at bounding box center [1137, 319] width 285 height 160
click at [1107, 261] on font "Negro" at bounding box center [1107, 259] width 35 height 13
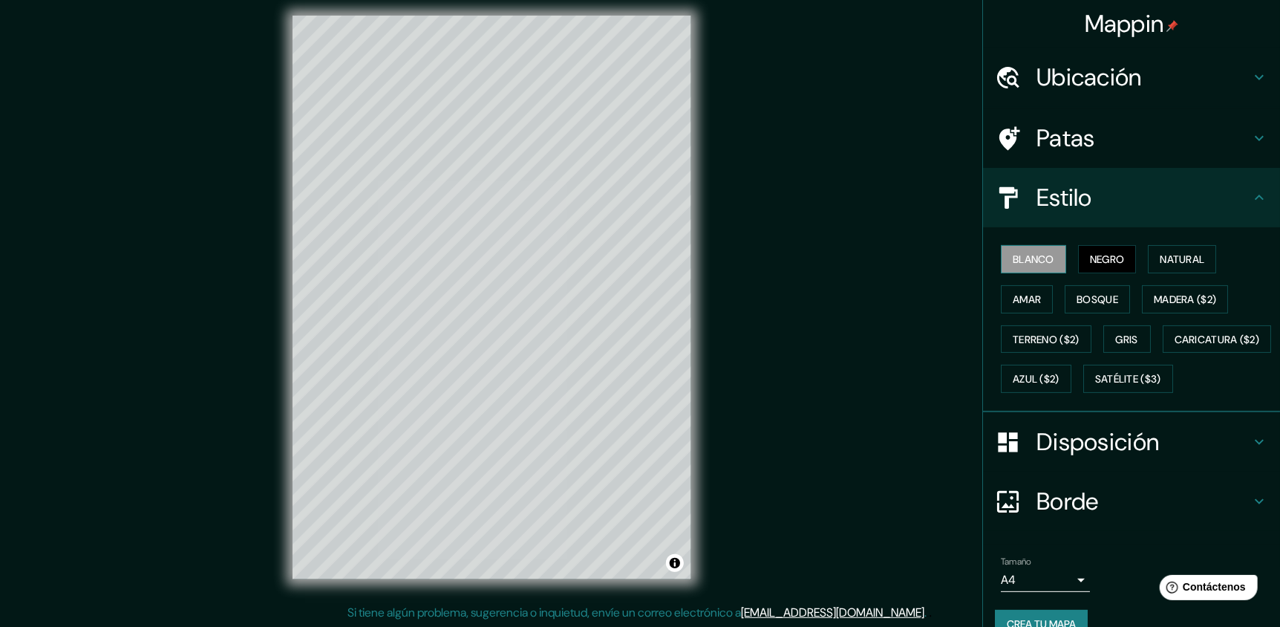
click at [1035, 255] on font "Blanco" at bounding box center [1034, 259] width 42 height 13
click at [1173, 263] on font "Natural" at bounding box center [1182, 259] width 45 height 13
click at [1025, 299] on font "Amar" at bounding box center [1027, 299] width 28 height 13
click at [1095, 304] on font "Bosque" at bounding box center [1098, 299] width 42 height 13
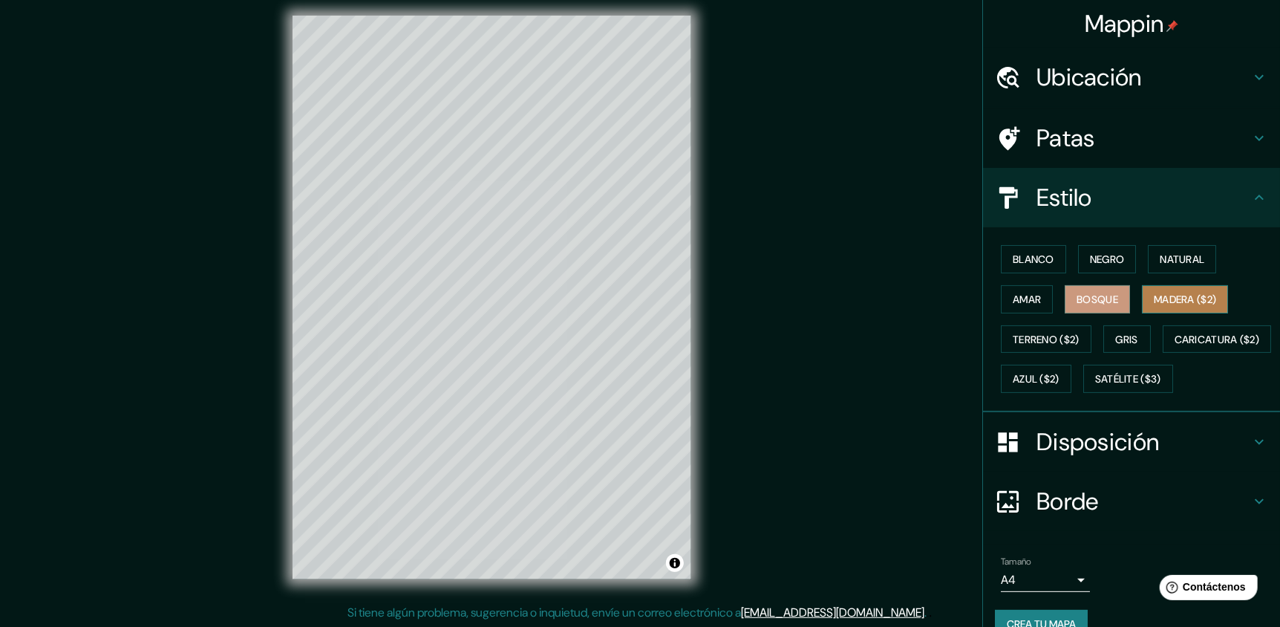
click at [1159, 290] on font "Madera ($2)" at bounding box center [1185, 299] width 62 height 19
click at [1057, 339] on font "Terreno ($2)" at bounding box center [1046, 339] width 67 height 13
click at [1173, 459] on div "Disposición" at bounding box center [1131, 441] width 297 height 59
type input "258"
type input "43"
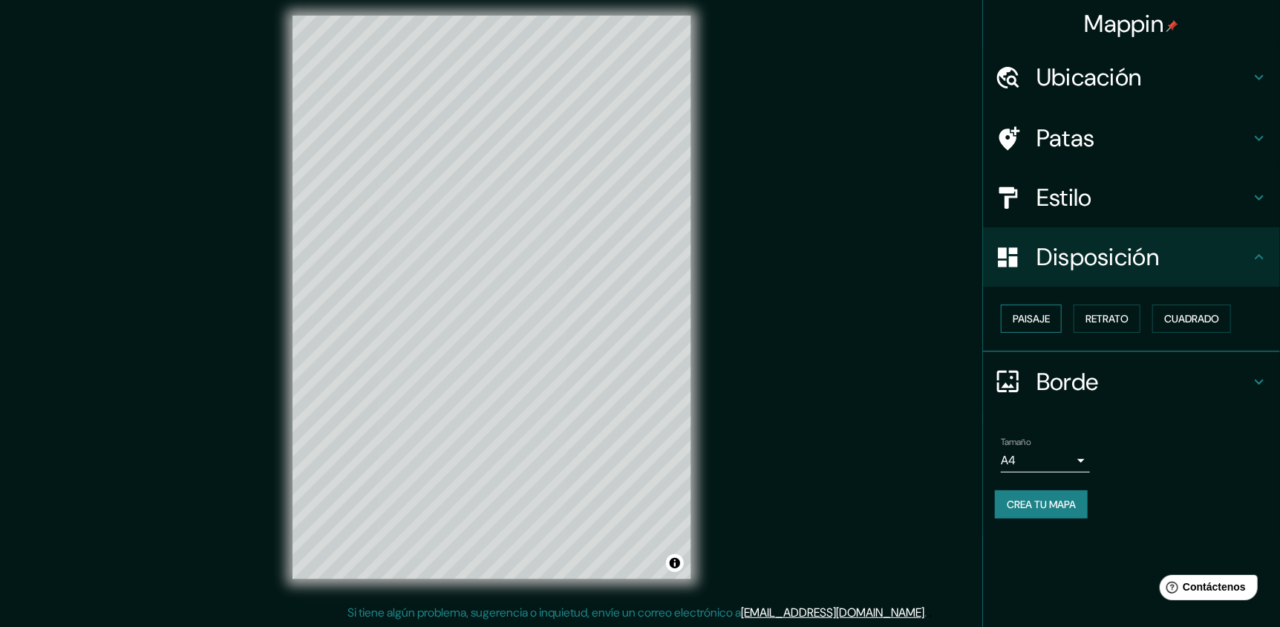
click at [1040, 312] on font "Paisaje" at bounding box center [1031, 318] width 37 height 13
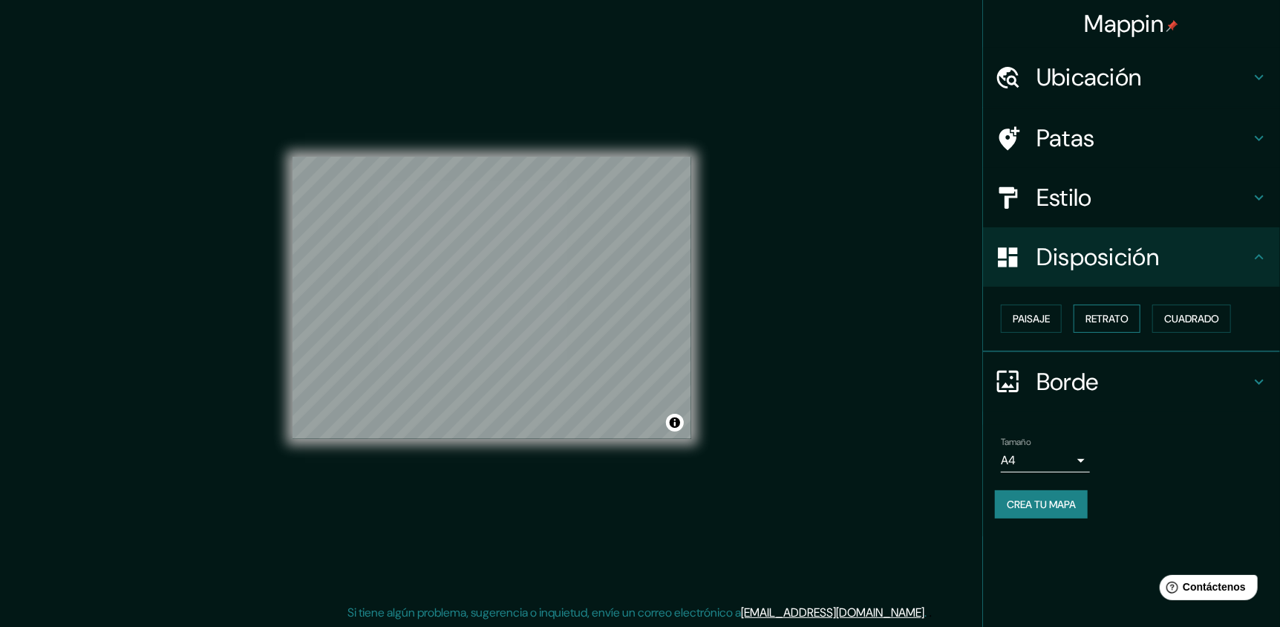
click at [1121, 320] on font "Retrato" at bounding box center [1107, 318] width 43 height 13
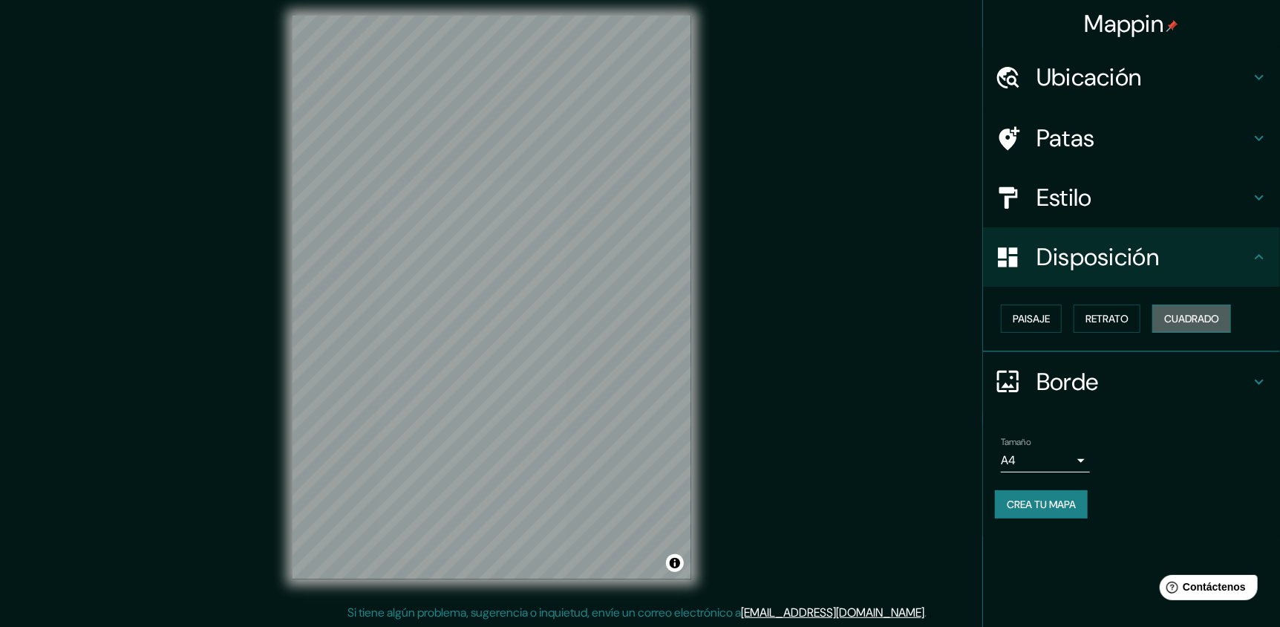
click at [1211, 323] on font "Cuadrado" at bounding box center [1191, 318] width 55 height 13
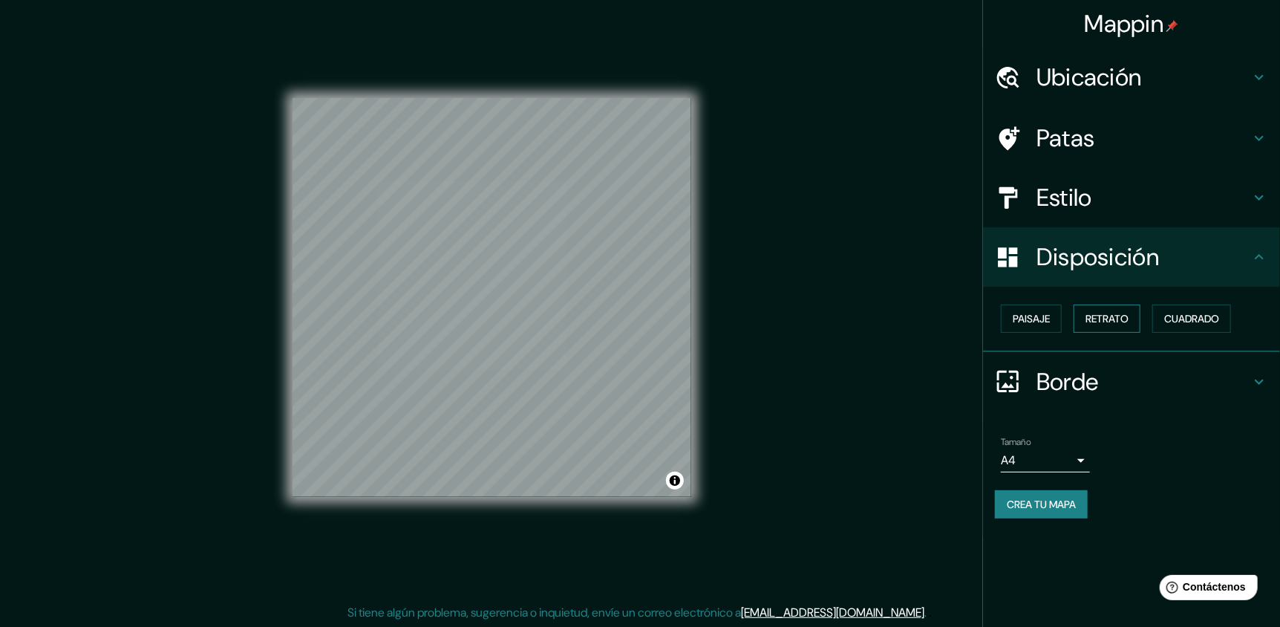
click at [1118, 324] on font "Retrato" at bounding box center [1107, 318] width 43 height 19
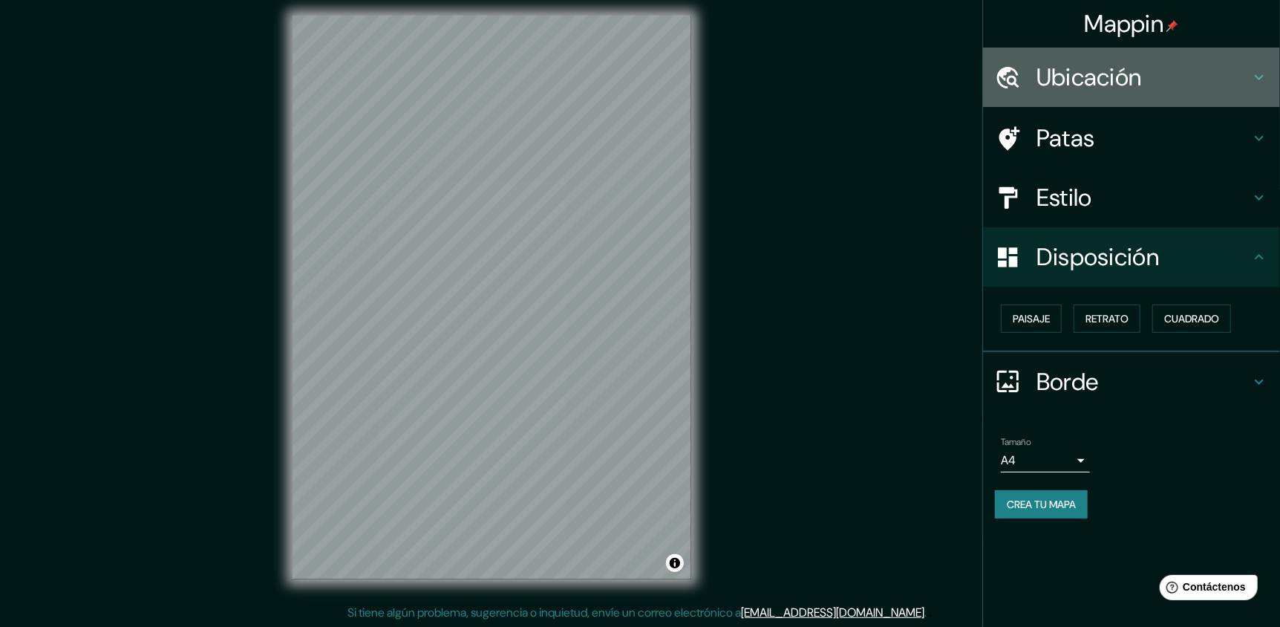
click at [1182, 63] on h4 "Ubicación" at bounding box center [1144, 77] width 214 height 30
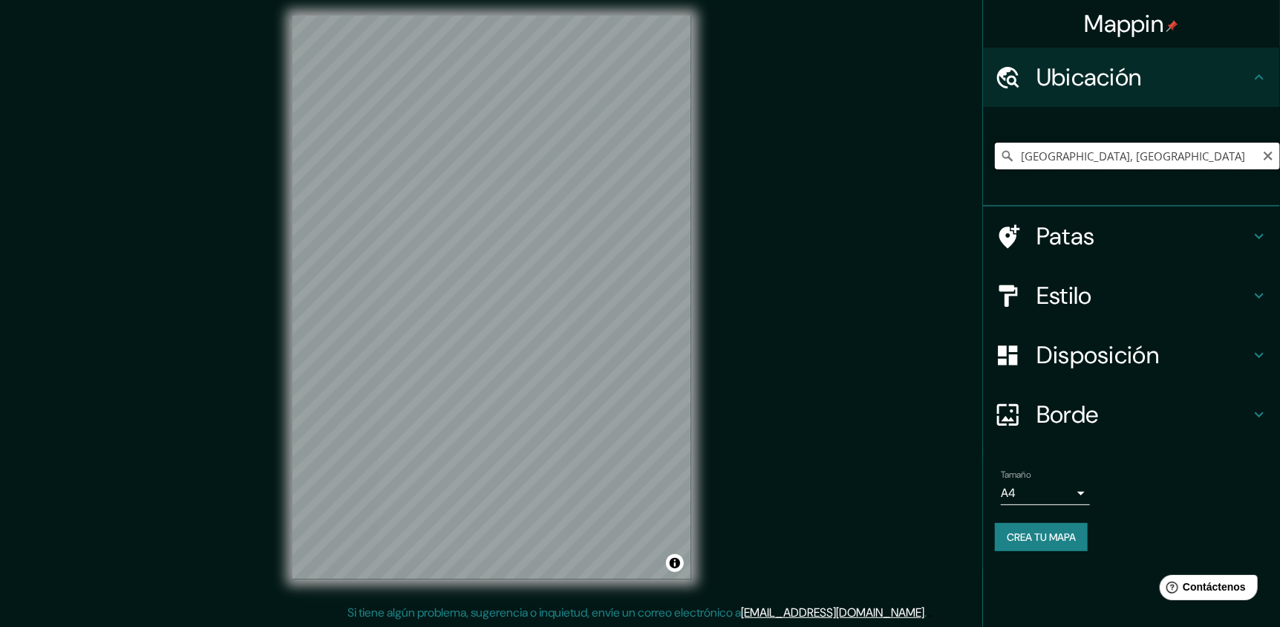
click at [1132, 166] on input "[GEOGRAPHIC_DATA], [GEOGRAPHIC_DATA]" at bounding box center [1137, 156] width 285 height 27
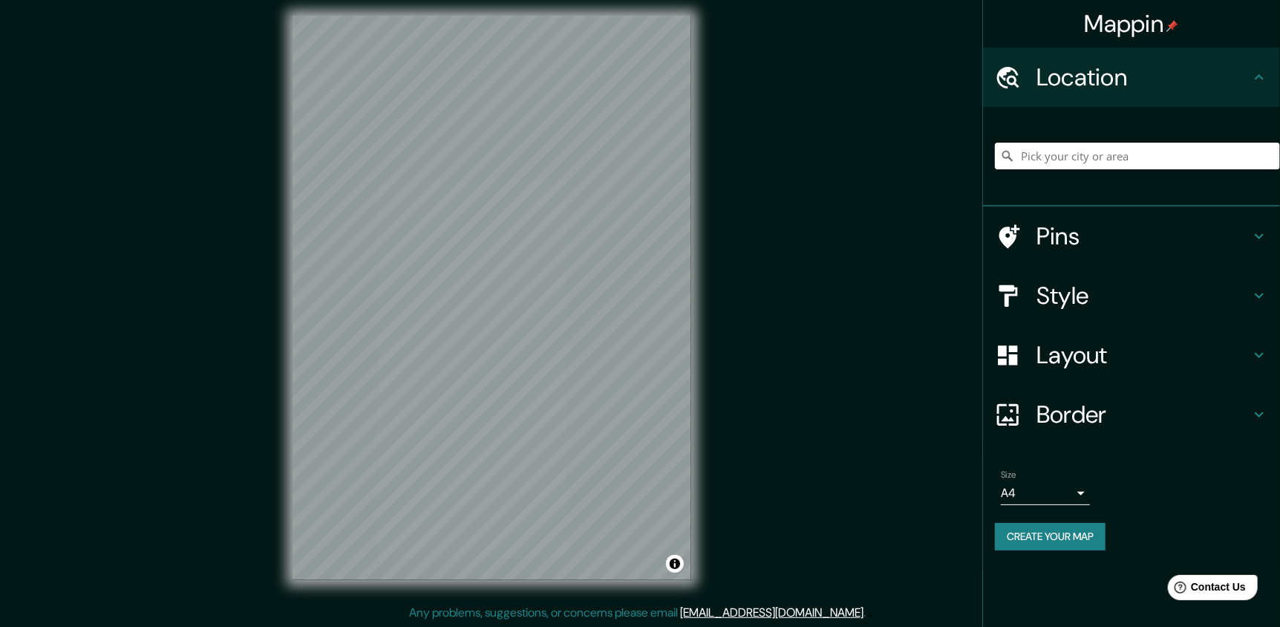
click at [1056, 159] on input "Pick your city or area" at bounding box center [1137, 156] width 285 height 27
click at [1176, 50] on div "Location" at bounding box center [1131, 77] width 297 height 59
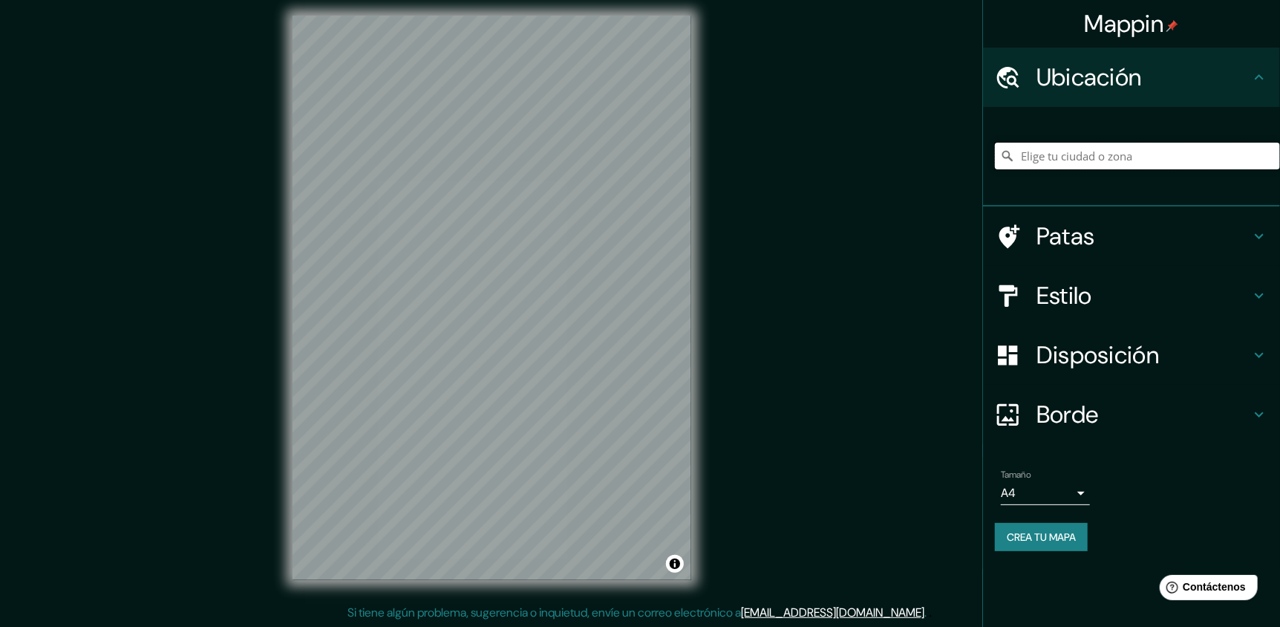
click at [1084, 143] on input "Elige tu ciudad o zona" at bounding box center [1137, 156] width 285 height 27
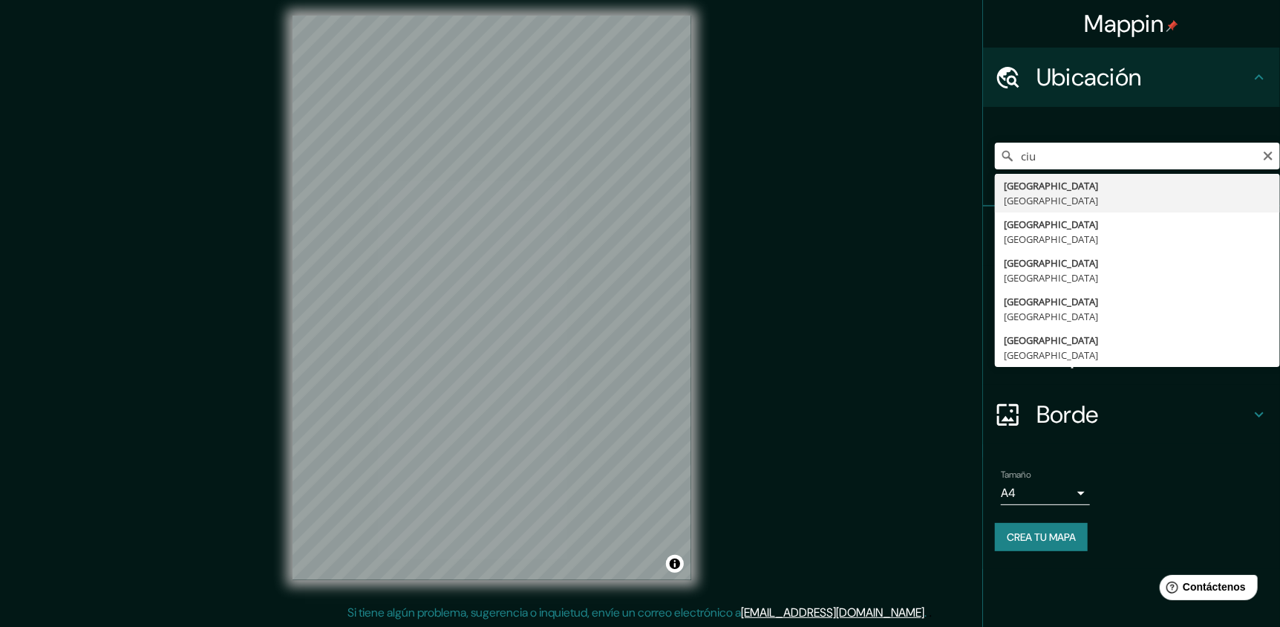
type input "Ciudad de México, México"
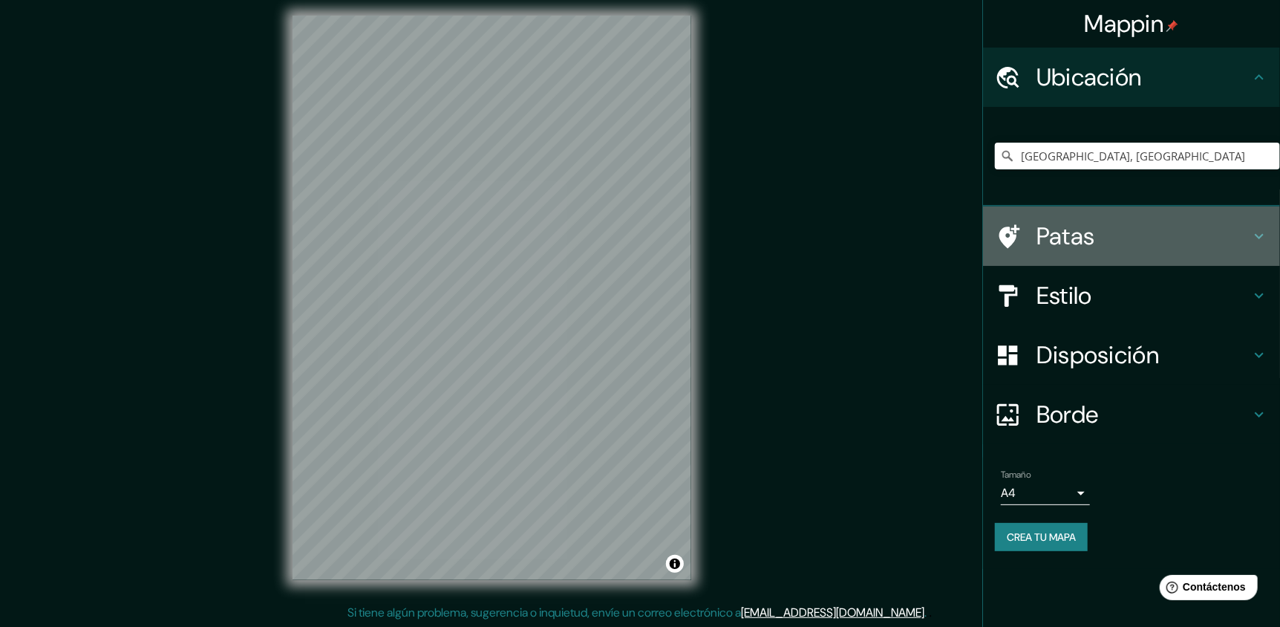
click at [1147, 235] on h4 "Patas" at bounding box center [1144, 236] width 214 height 30
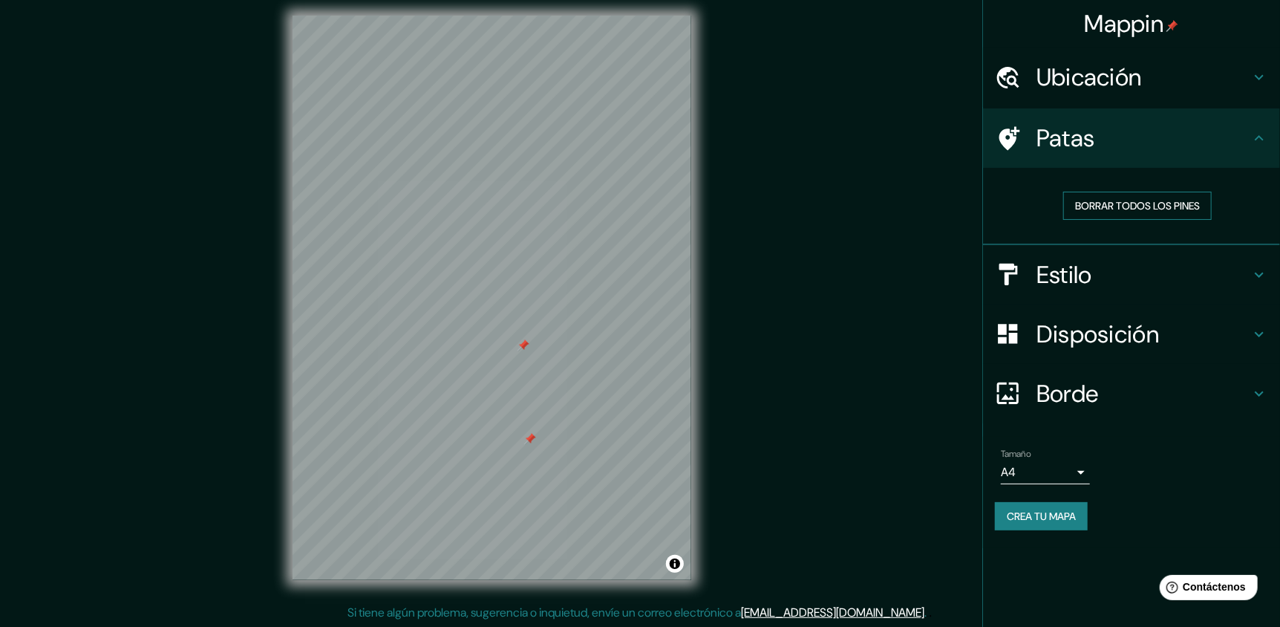
click at [1127, 199] on font "Borrar todos los pines" at bounding box center [1137, 205] width 125 height 13
drag, startPoint x: 1092, startPoint y: 301, endPoint x: 1101, endPoint y: 293, distance: 11.6
click at [1084, 304] on ul "Ubicación Ciudad de México, México Patas Borrar todos los pines Estilo Disposic…" at bounding box center [1131, 298] width 297 height 501
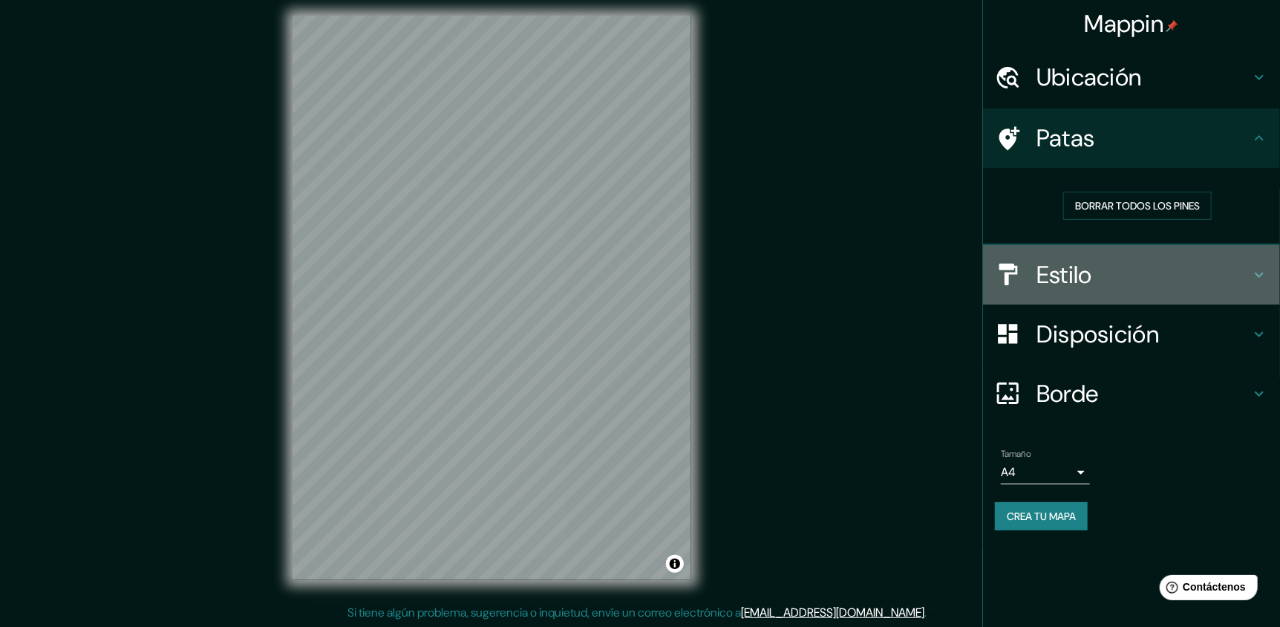
click at [1130, 281] on h4 "Estilo" at bounding box center [1144, 275] width 214 height 30
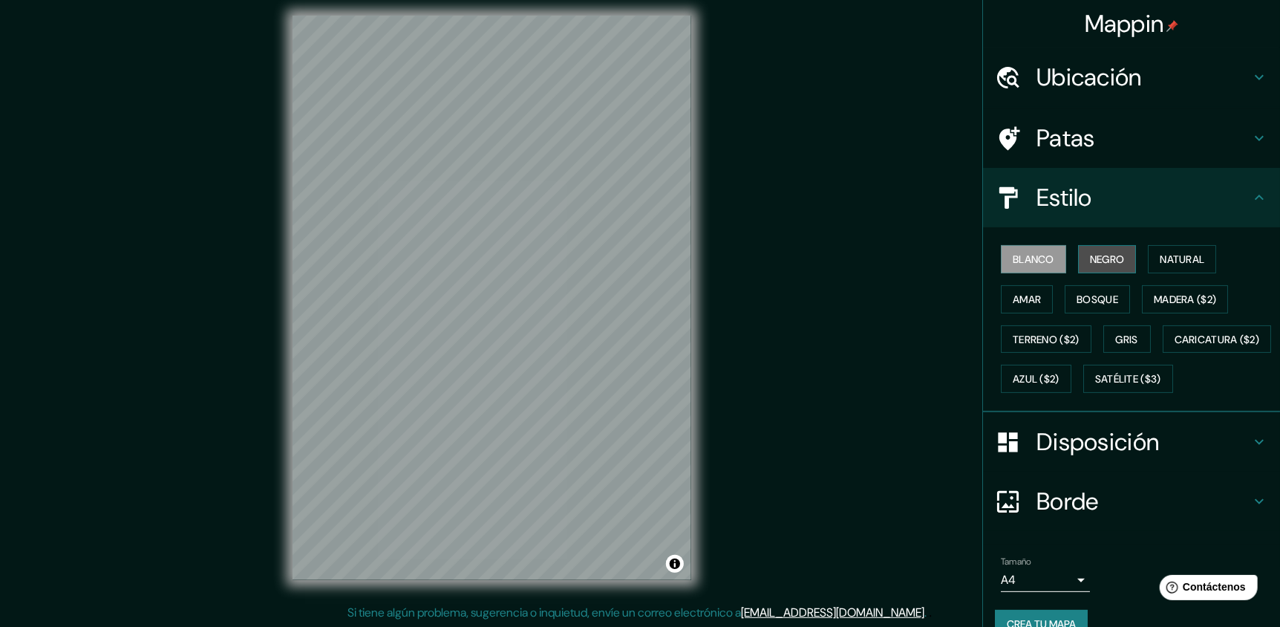
click at [1117, 250] on button "Negro" at bounding box center [1107, 259] width 59 height 28
click at [1161, 258] on font "Natural" at bounding box center [1182, 259] width 45 height 13
click at [1020, 293] on font "Amar" at bounding box center [1027, 299] width 28 height 13
click at [1081, 302] on font "Bosque" at bounding box center [1098, 299] width 42 height 13
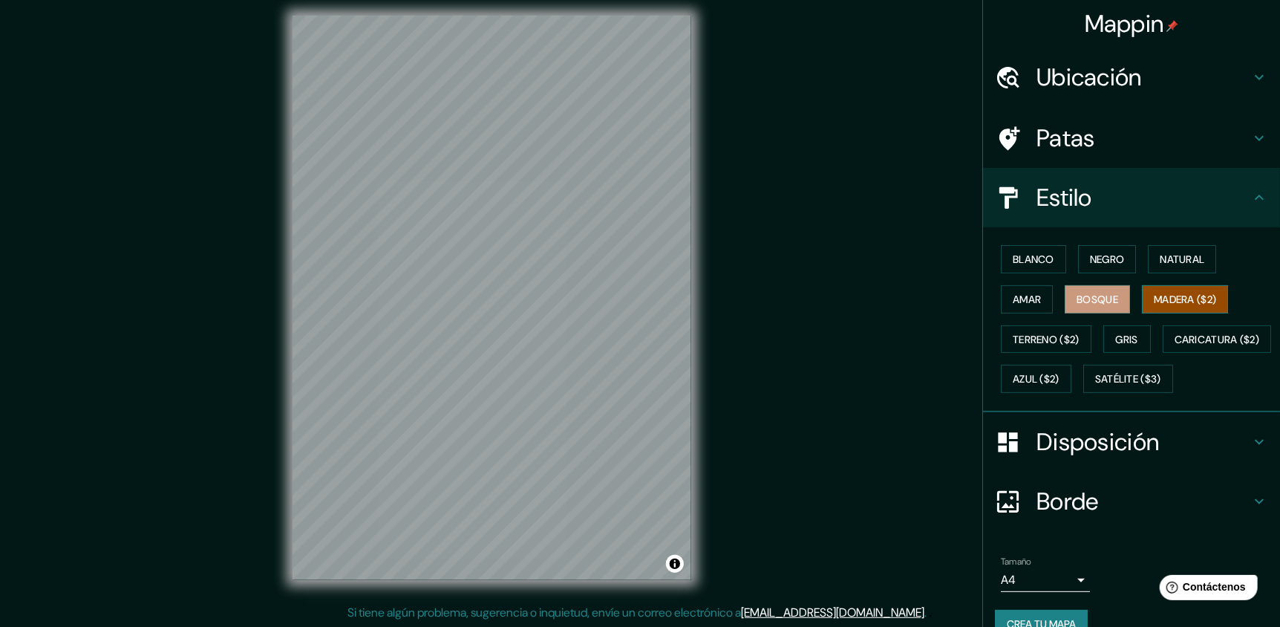
click at [1162, 306] on font "Madera ($2)" at bounding box center [1185, 299] width 62 height 19
click at [1105, 303] on font "Bosque" at bounding box center [1098, 299] width 42 height 13
click at [1032, 266] on font "Blanco" at bounding box center [1034, 259] width 42 height 19
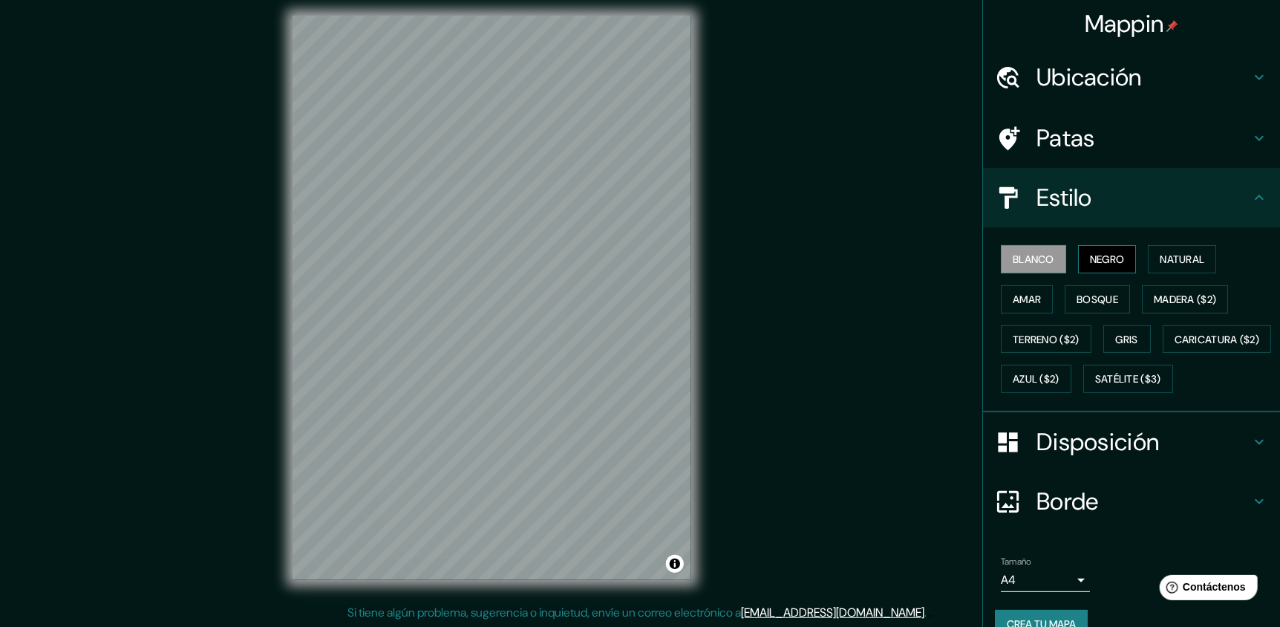
click at [1102, 262] on font "Negro" at bounding box center [1107, 259] width 35 height 13
click at [1167, 261] on font "Natural" at bounding box center [1182, 259] width 45 height 13
click at [1030, 299] on font "Amar" at bounding box center [1027, 299] width 28 height 13
click at [1092, 293] on font "Bosque" at bounding box center [1098, 299] width 42 height 13
click at [1126, 333] on font "Gris" at bounding box center [1127, 339] width 22 height 13
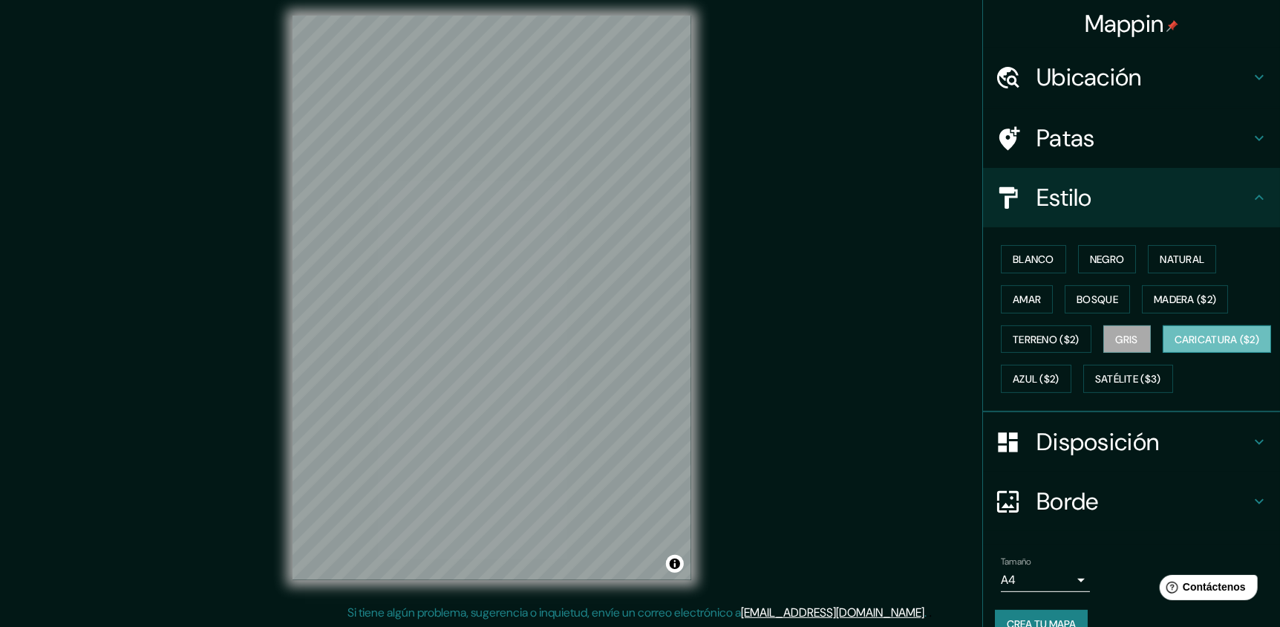
click at [1175, 346] on font "Caricatura ($2)" at bounding box center [1217, 339] width 85 height 13
click at [1122, 333] on font "Gris" at bounding box center [1127, 339] width 22 height 13
click at [1097, 296] on font "Bosque" at bounding box center [1098, 299] width 42 height 13
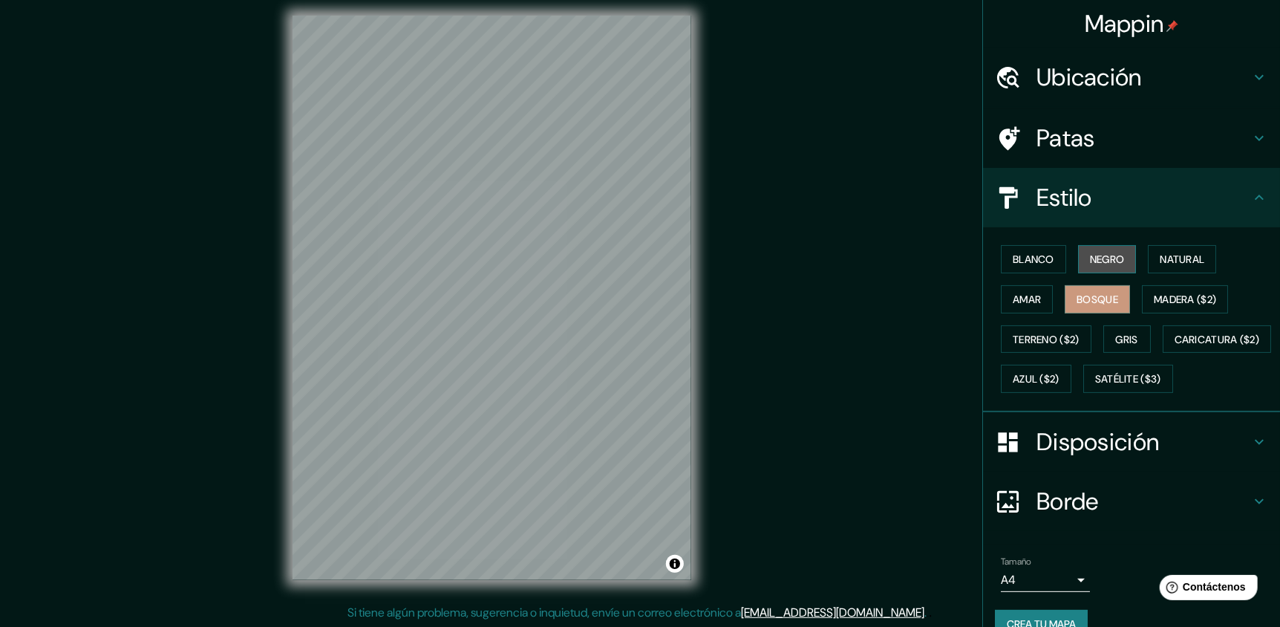
click at [1106, 258] on font "Negro" at bounding box center [1107, 259] width 35 height 13
click at [1154, 296] on font "Madera ($2)" at bounding box center [1185, 299] width 62 height 13
click at [1107, 301] on font "Bosque" at bounding box center [1098, 299] width 42 height 13
click at [1034, 250] on font "Blanco" at bounding box center [1034, 259] width 42 height 19
click at [1077, 295] on font "Bosque" at bounding box center [1098, 299] width 42 height 13
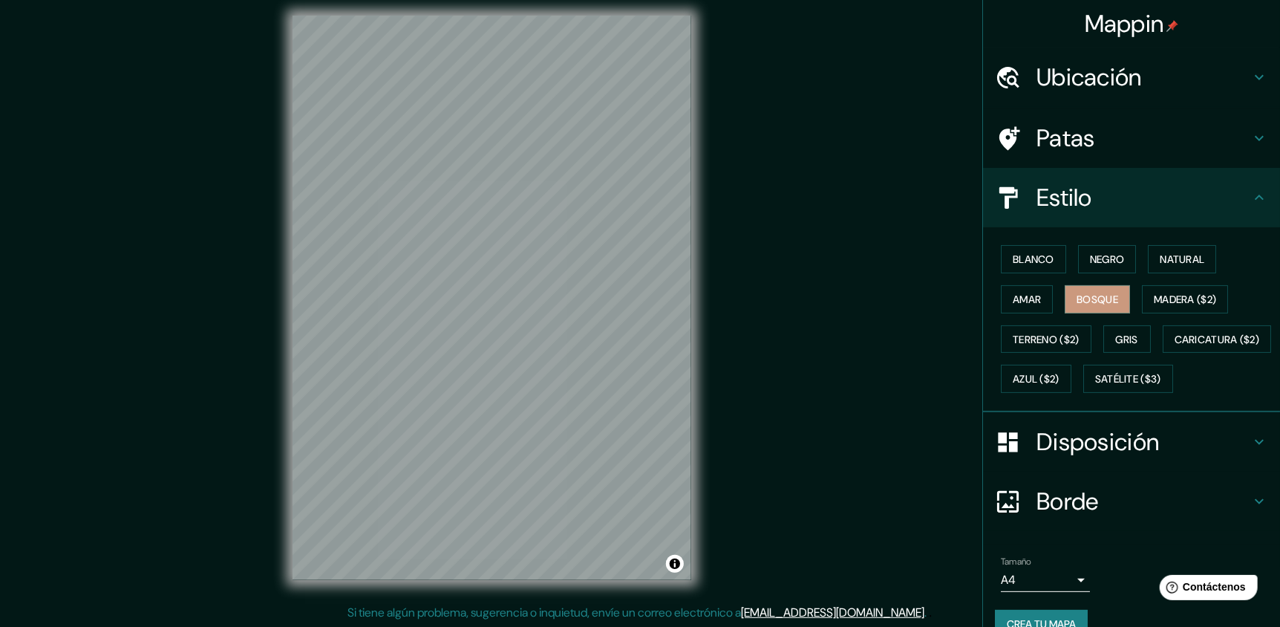
click at [1251, 199] on icon at bounding box center [1260, 198] width 18 height 18
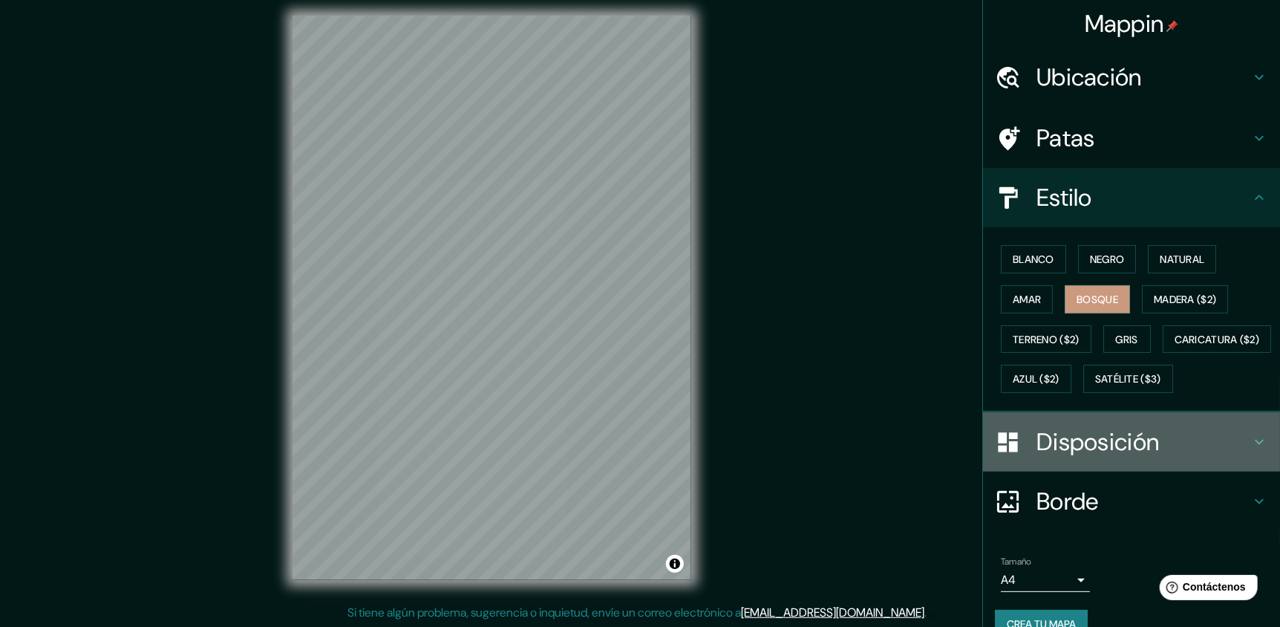
click at [1228, 457] on h4 "Disposición" at bounding box center [1144, 442] width 214 height 30
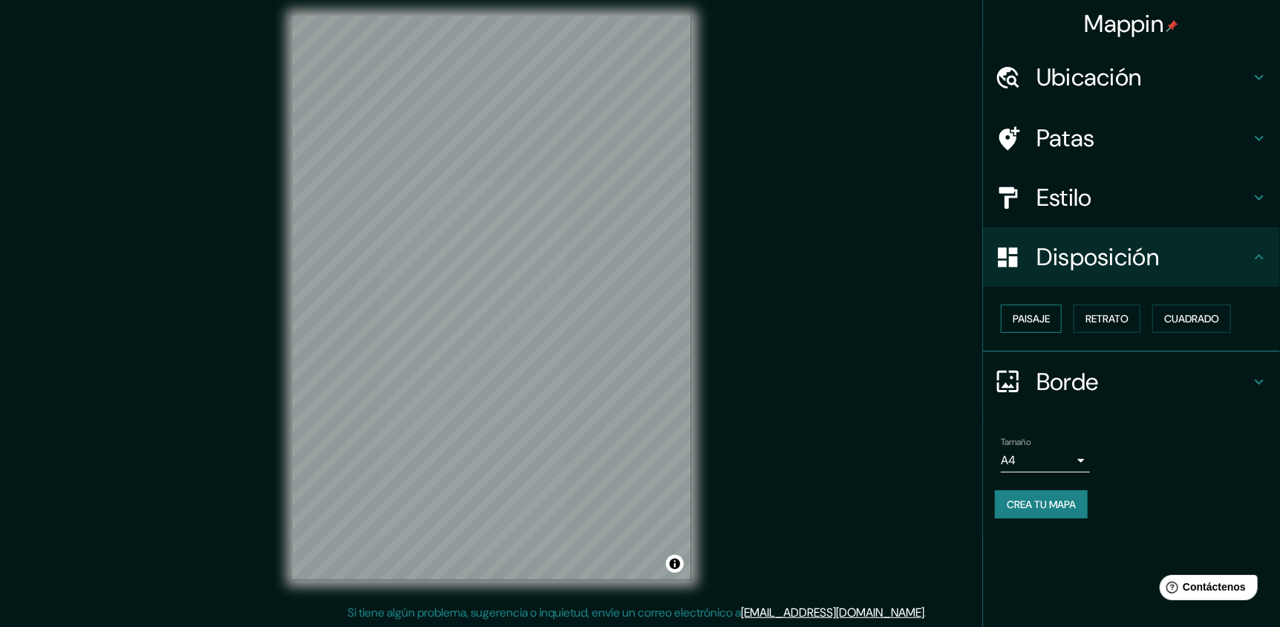
click at [1047, 318] on font "Paisaje" at bounding box center [1031, 318] width 37 height 13
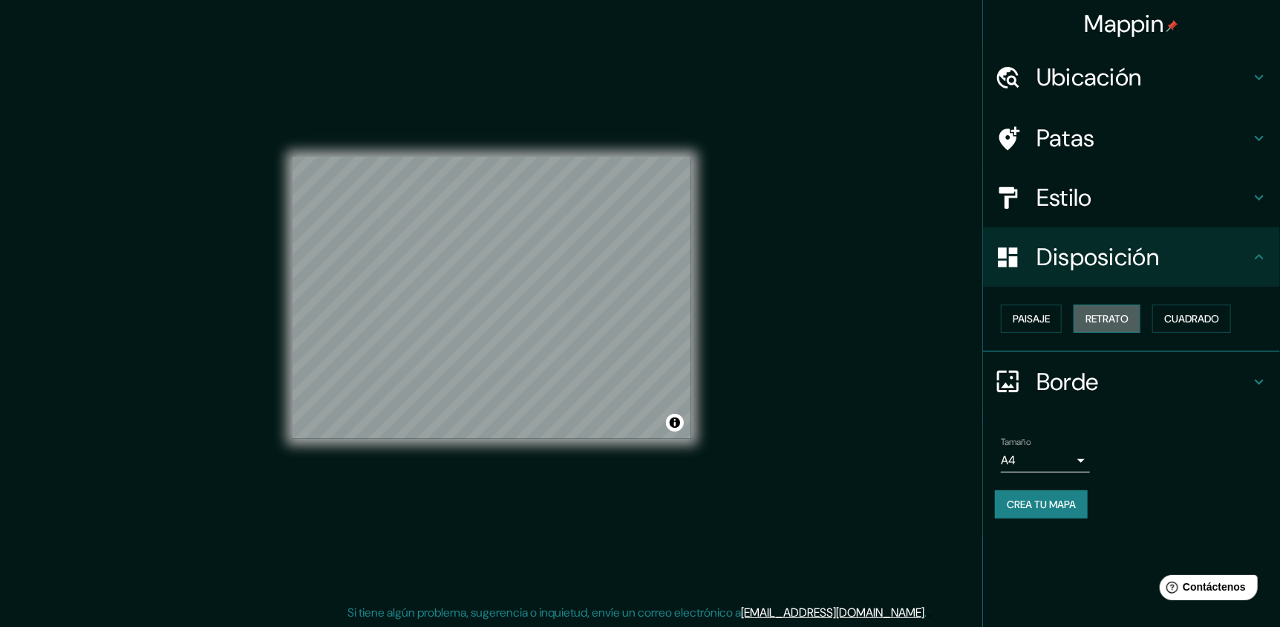
click at [1104, 309] on font "Retrato" at bounding box center [1107, 318] width 43 height 19
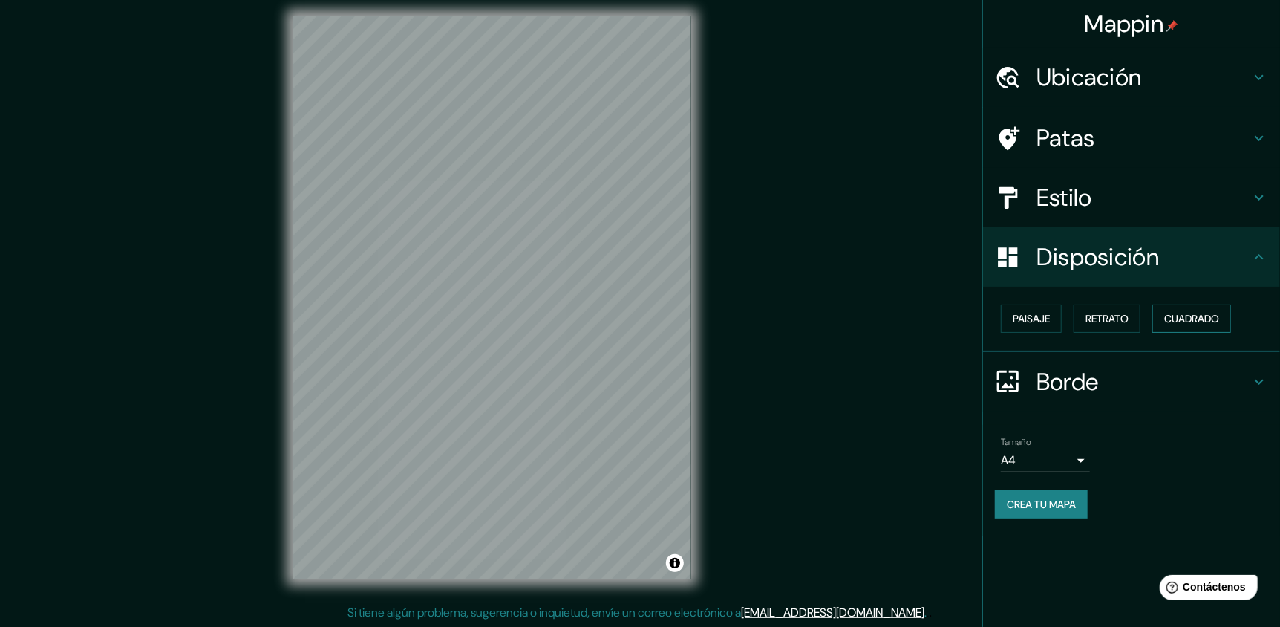
click at [1181, 320] on font "Cuadrado" at bounding box center [1191, 318] width 55 height 13
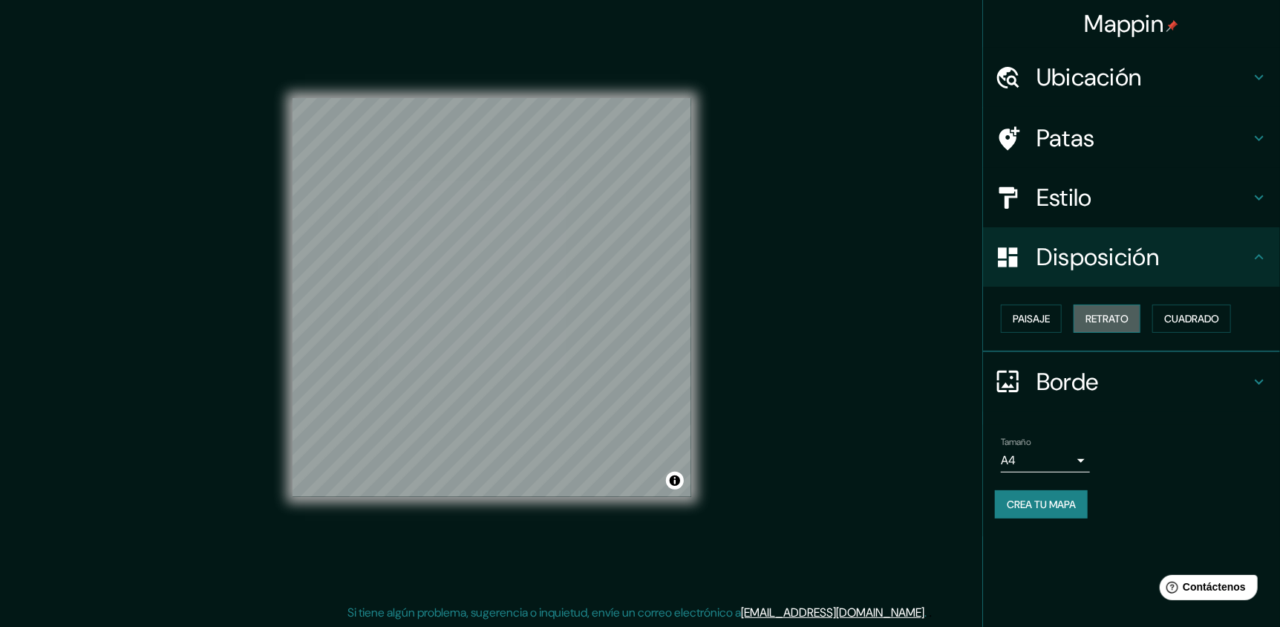
click at [1127, 313] on font "Retrato" at bounding box center [1107, 318] width 43 height 13
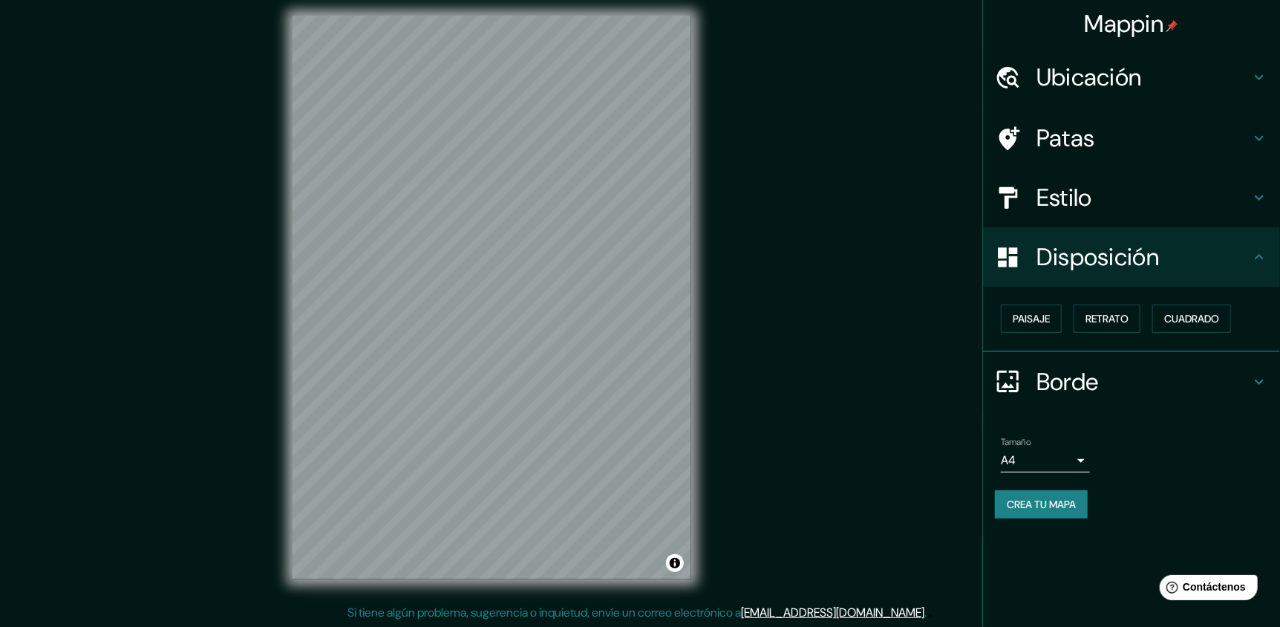
click at [1139, 378] on h4 "Borde" at bounding box center [1144, 382] width 214 height 30
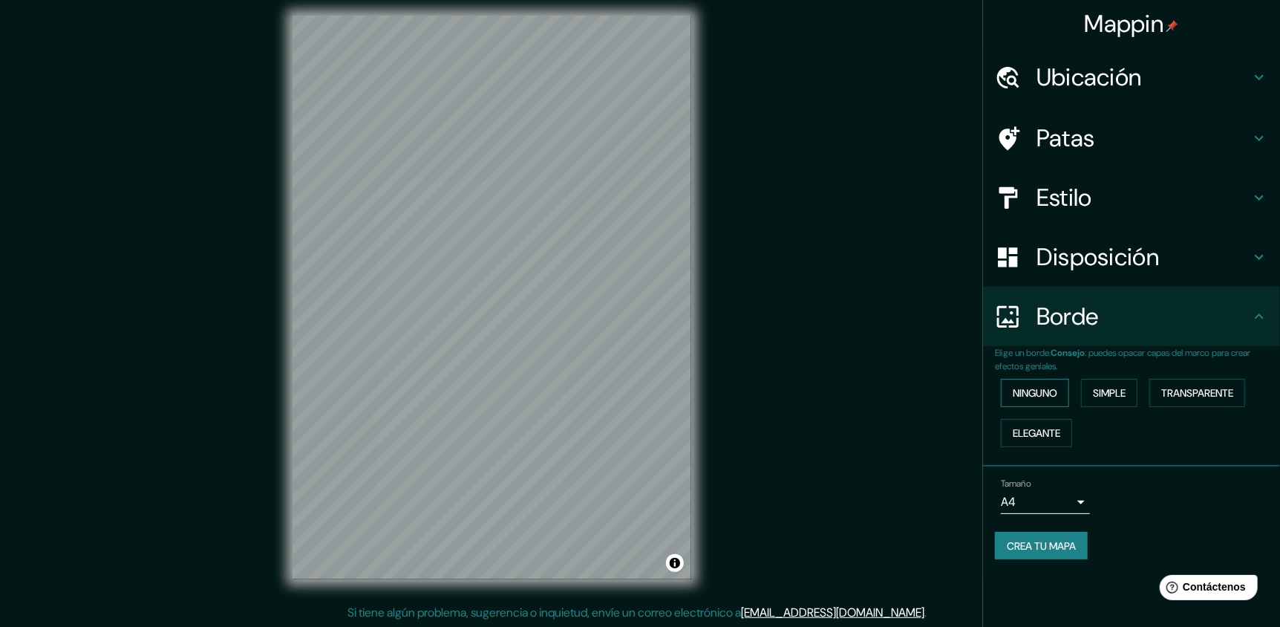
click at [1043, 394] on font "Ninguno" at bounding box center [1035, 392] width 45 height 13
click at [1113, 396] on font "Simple" at bounding box center [1109, 392] width 33 height 13
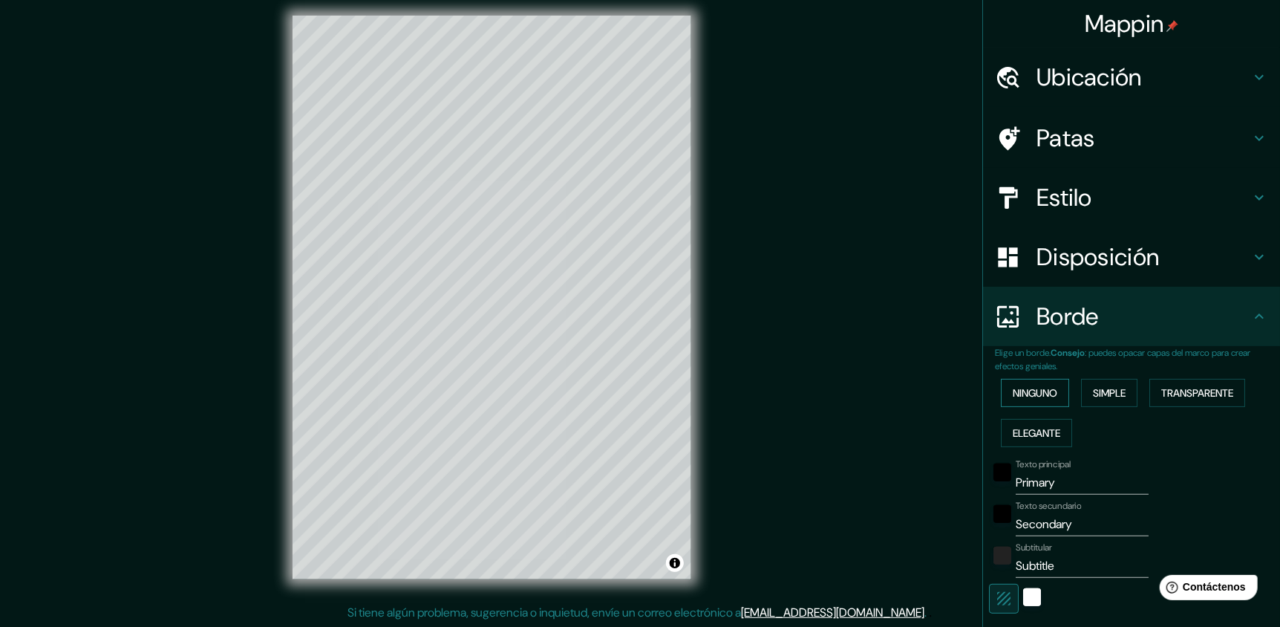
click at [1050, 390] on button "Ninguno" at bounding box center [1035, 393] width 68 height 28
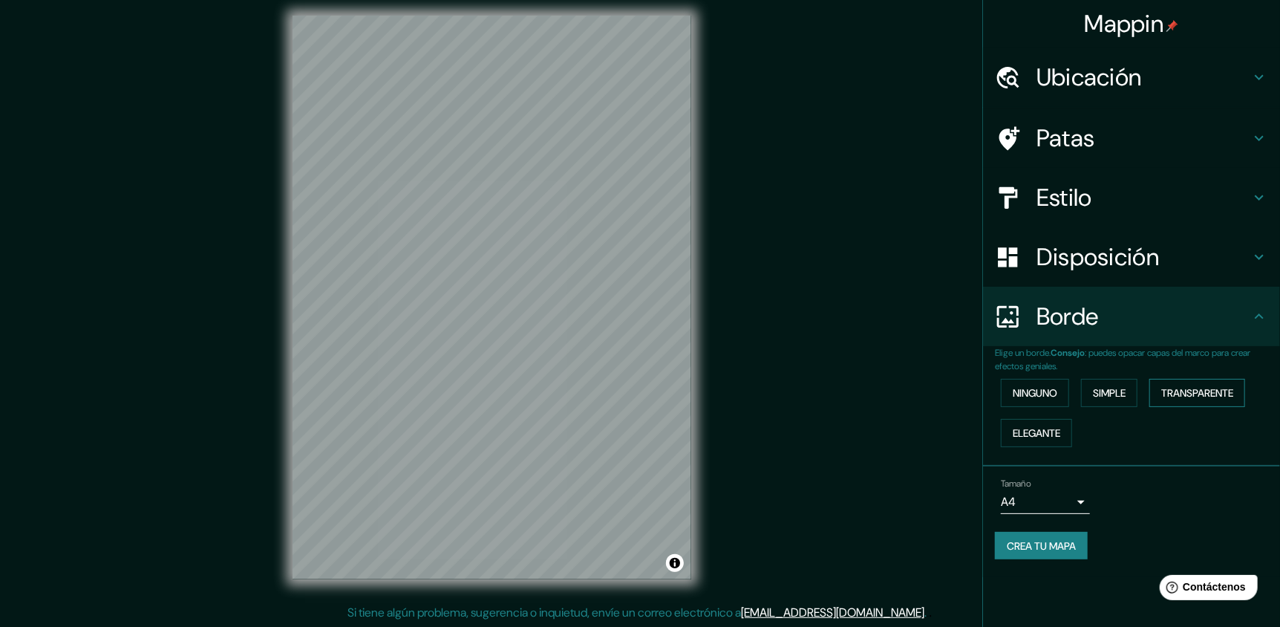
click at [1182, 395] on font "Transparente" at bounding box center [1198, 392] width 72 height 13
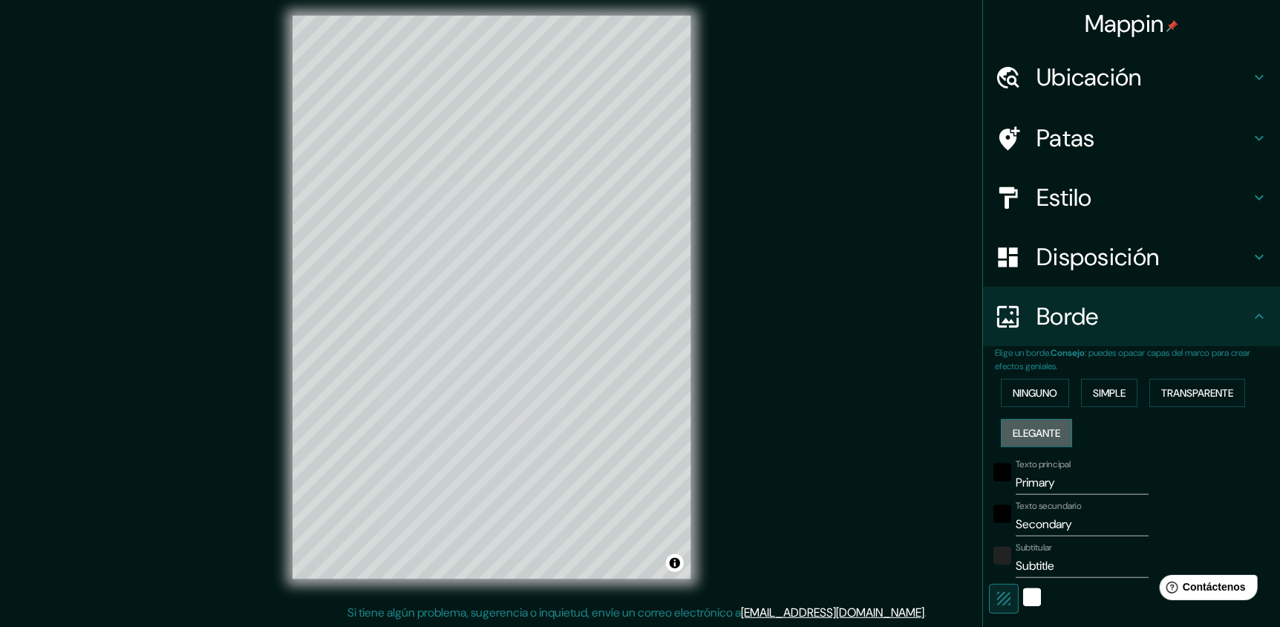
click at [1026, 427] on font "Elegante" at bounding box center [1037, 432] width 48 height 13
click at [1093, 398] on font "Simple" at bounding box center [1109, 392] width 33 height 13
click at [1029, 394] on font "Ninguno" at bounding box center [1035, 392] width 45 height 13
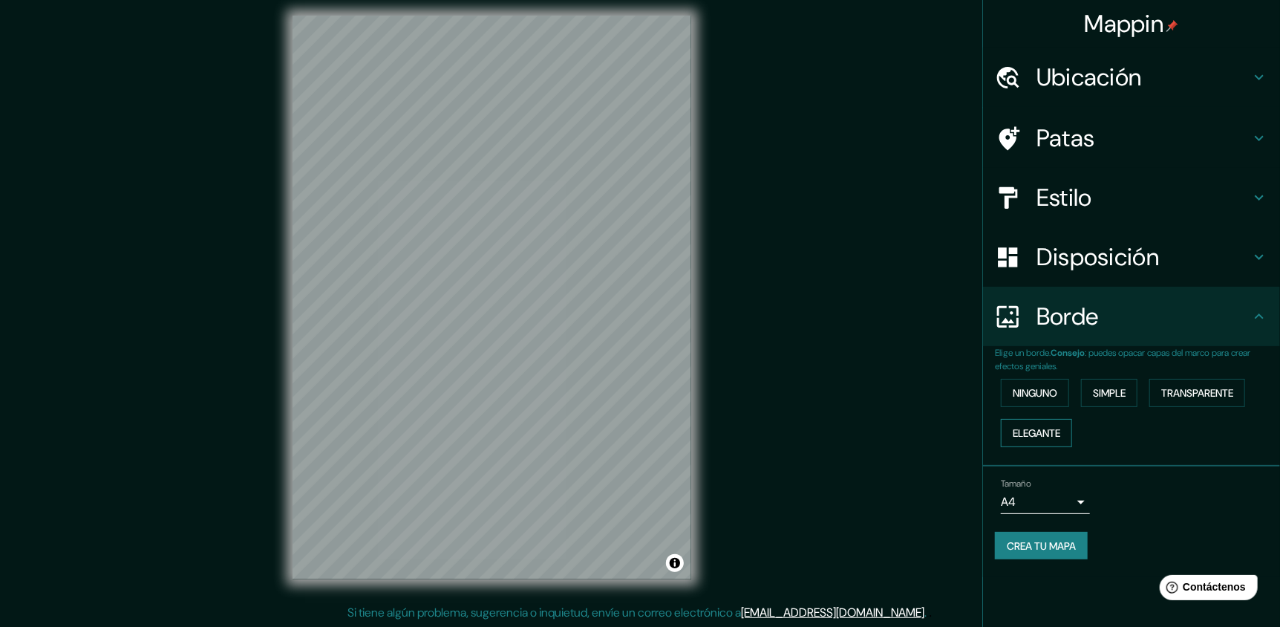
click at [1037, 426] on font "Elegante" at bounding box center [1037, 432] width 48 height 13
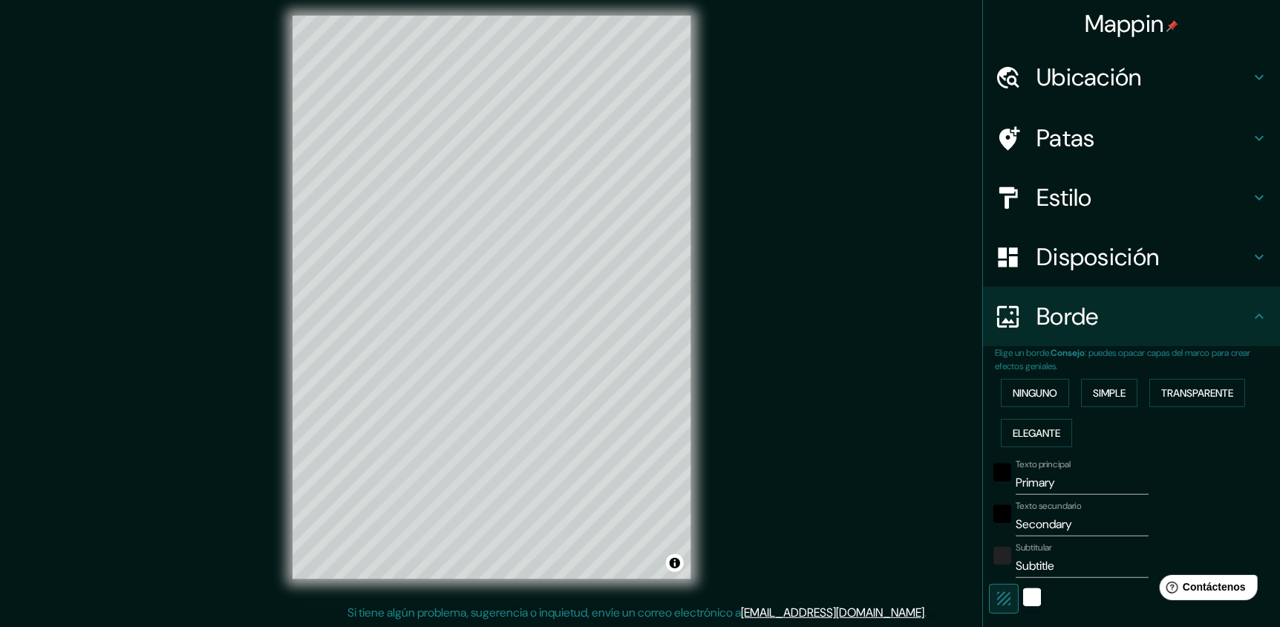
click at [1205, 377] on div "Ninguno Simple Transparente Elegante" at bounding box center [1137, 413] width 285 height 80
click at [1100, 397] on font "Simple" at bounding box center [1109, 392] width 33 height 13
click at [1041, 394] on font "Ninguno" at bounding box center [1035, 392] width 45 height 13
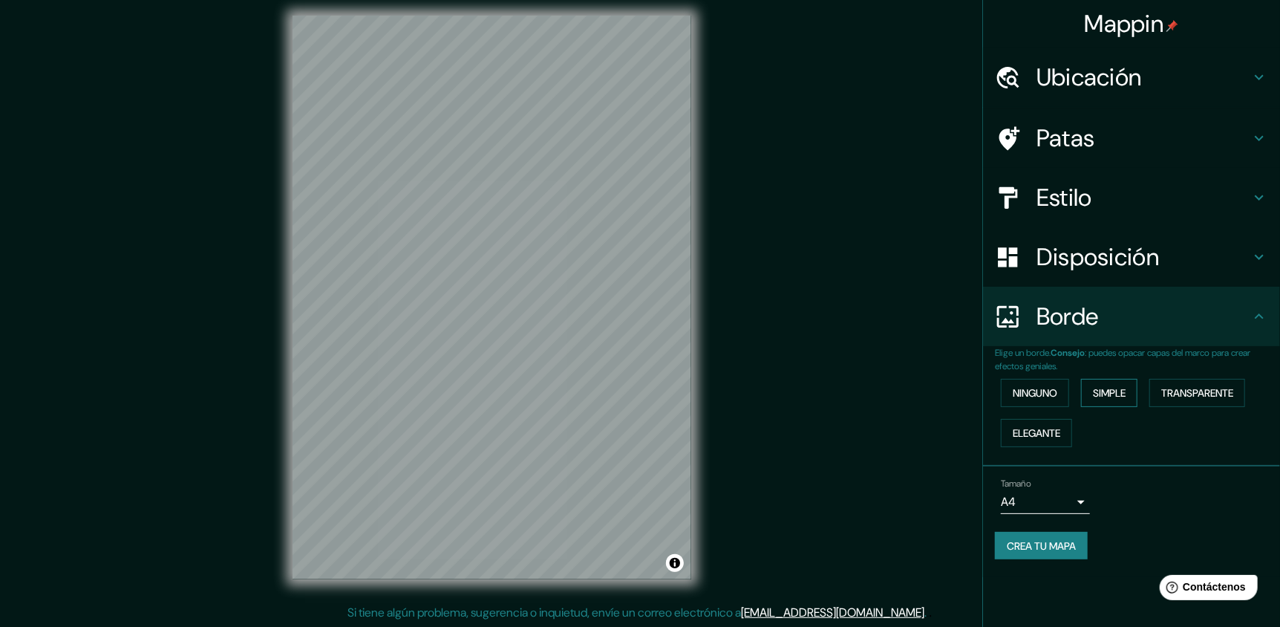
click at [1094, 391] on button "Simple" at bounding box center [1109, 393] width 56 height 28
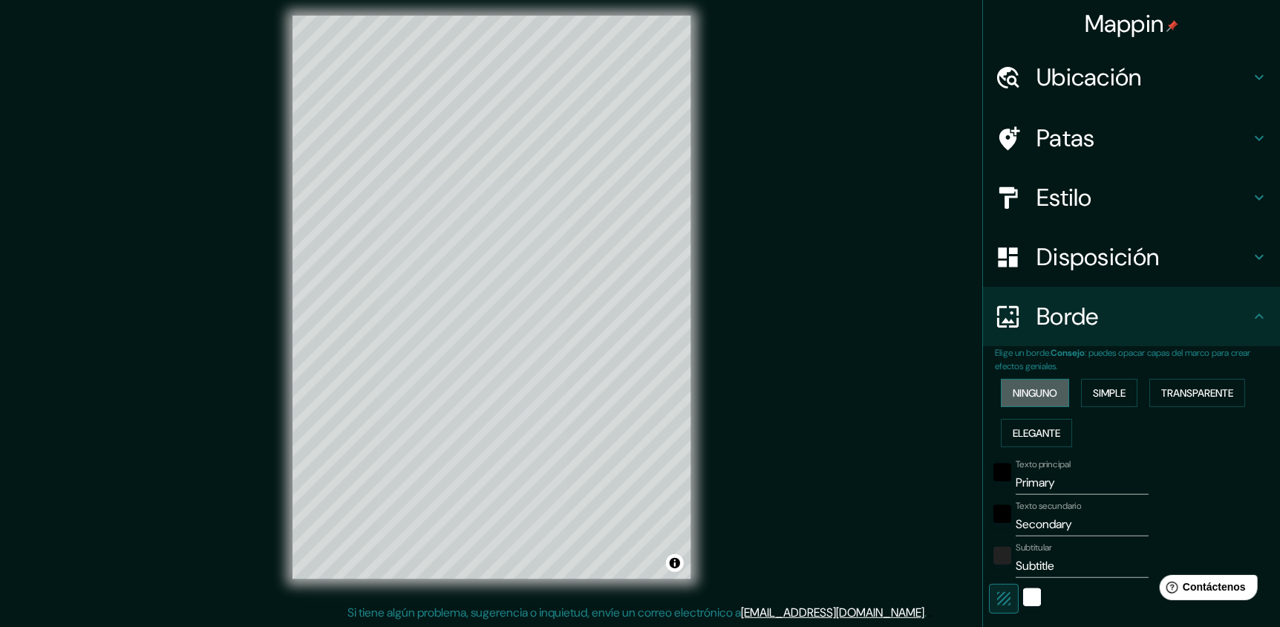
click at [1046, 397] on font "Ninguno" at bounding box center [1035, 392] width 45 height 13
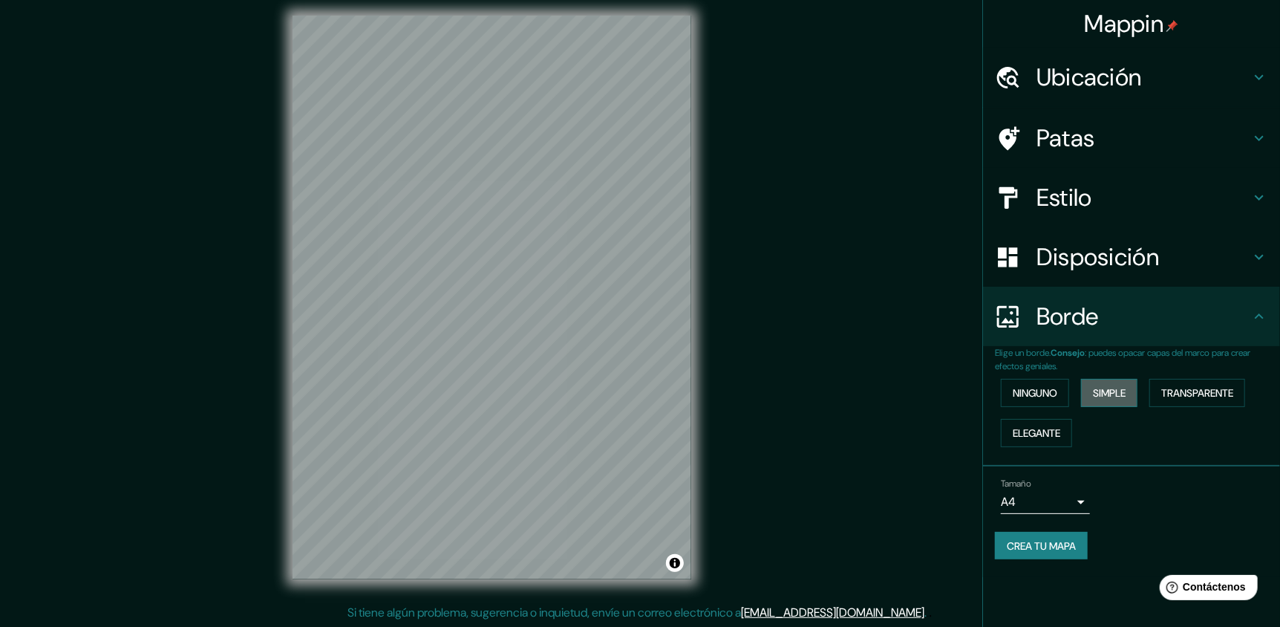
click at [1107, 394] on font "Simple" at bounding box center [1109, 392] width 33 height 13
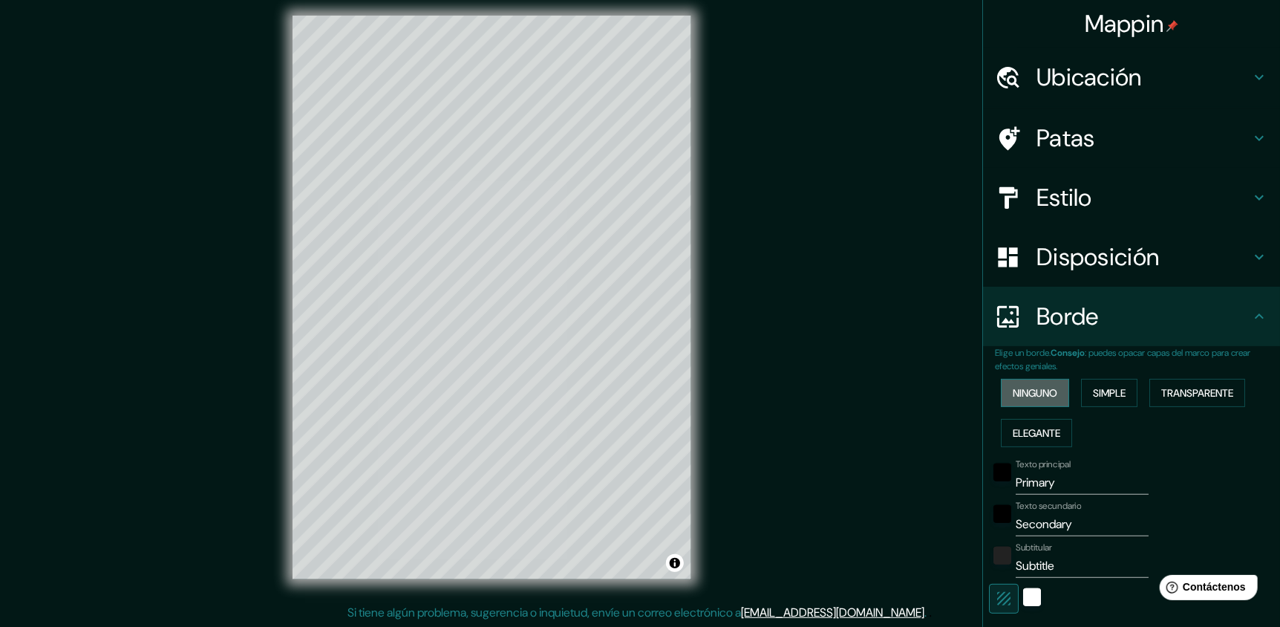
click at [1023, 384] on font "Ninguno" at bounding box center [1035, 392] width 45 height 19
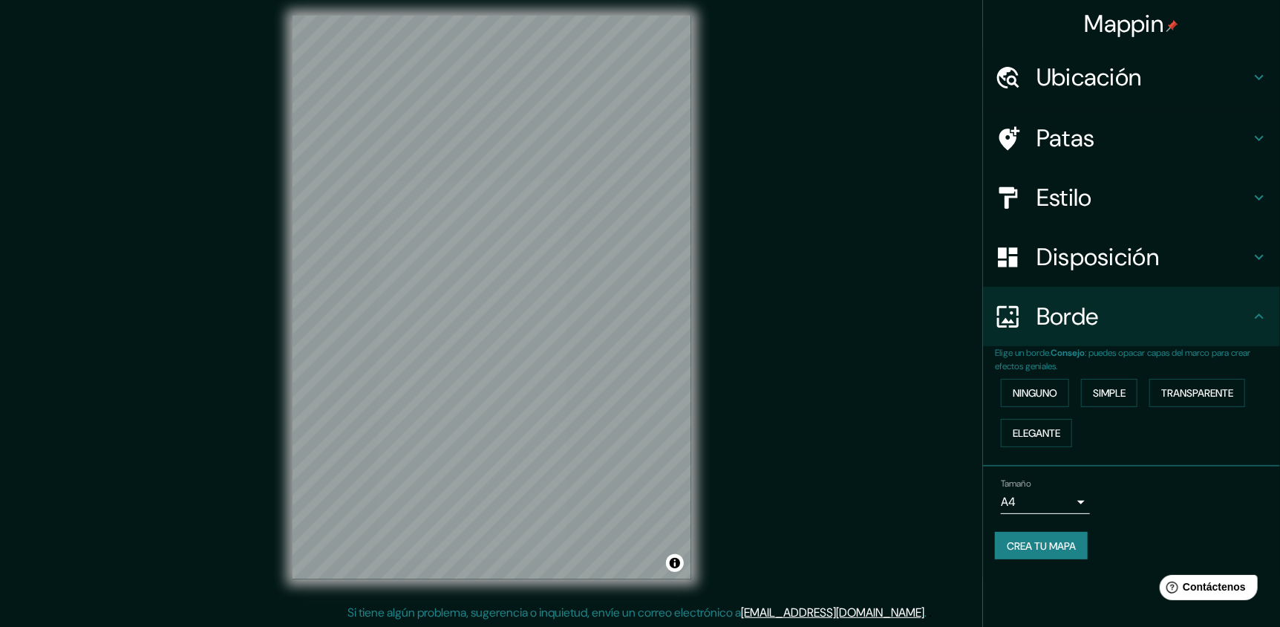
click at [1040, 496] on body "Mappin Ubicación Ciudad de México, México Patas Estilo Disposición Borde Elige …" at bounding box center [640, 305] width 1280 height 627
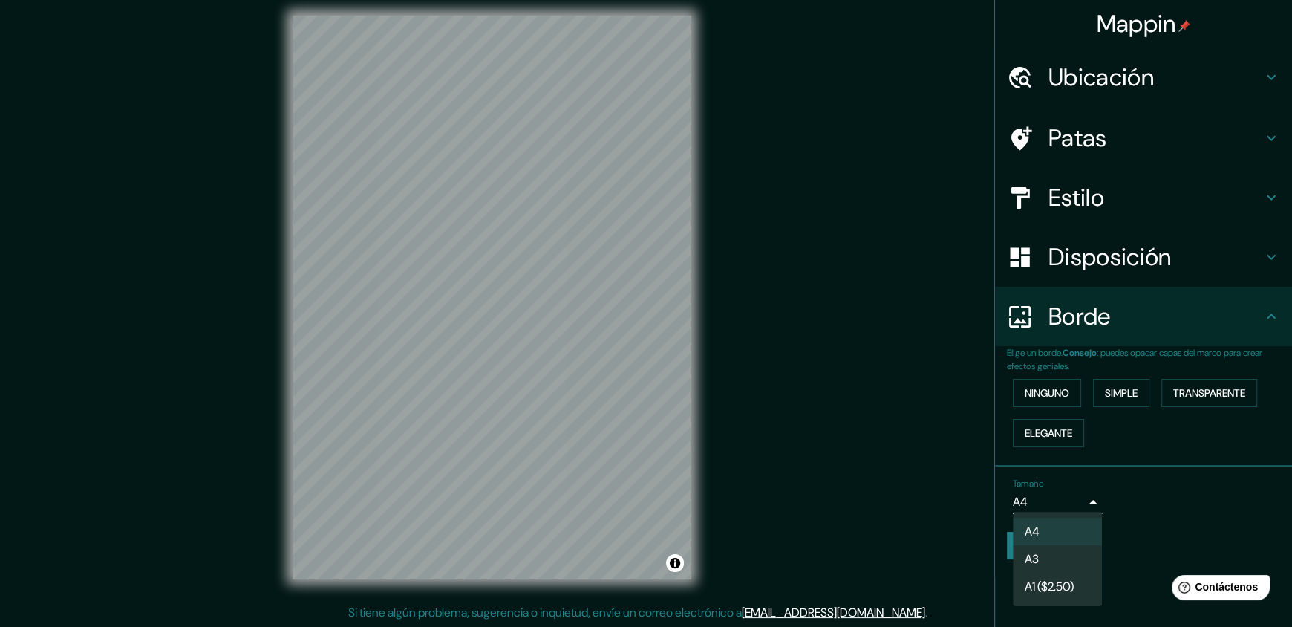
click at [1167, 487] on div at bounding box center [646, 313] width 1292 height 627
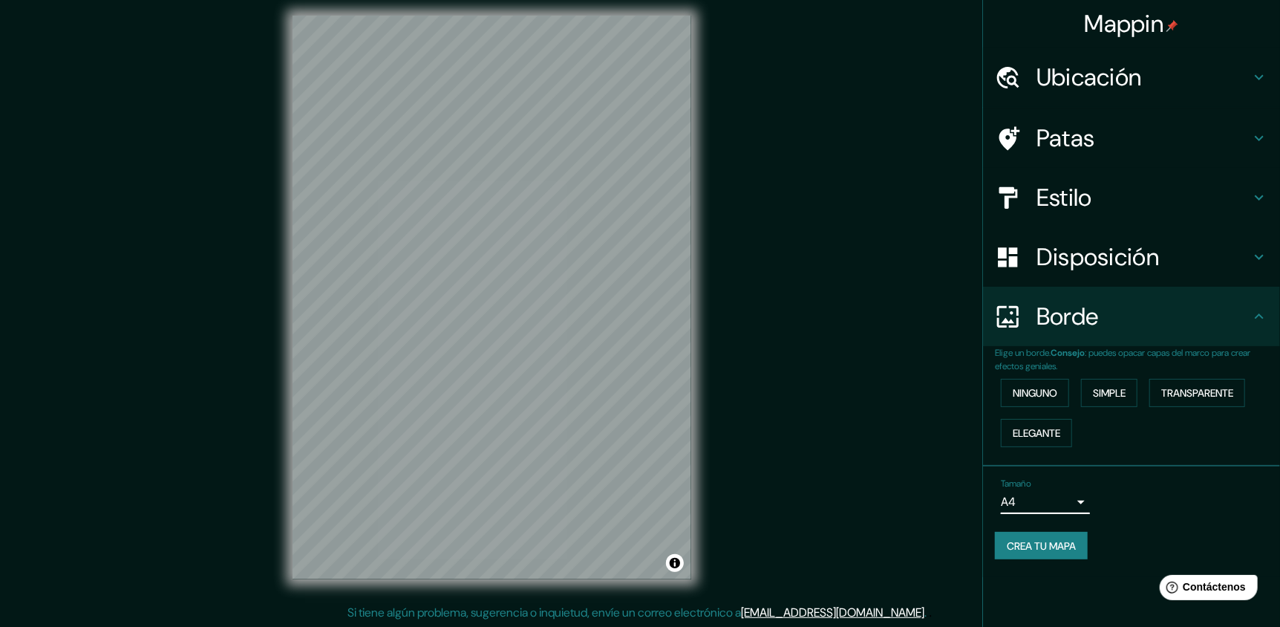
click at [1052, 549] on font "Crea tu mapa" at bounding box center [1041, 545] width 69 height 13
click at [830, 208] on div "Mappin Ubicación [GEOGRAPHIC_DATA], [GEOGRAPHIC_DATA] Patas Estilo Disposición …" at bounding box center [640, 310] width 1280 height 636
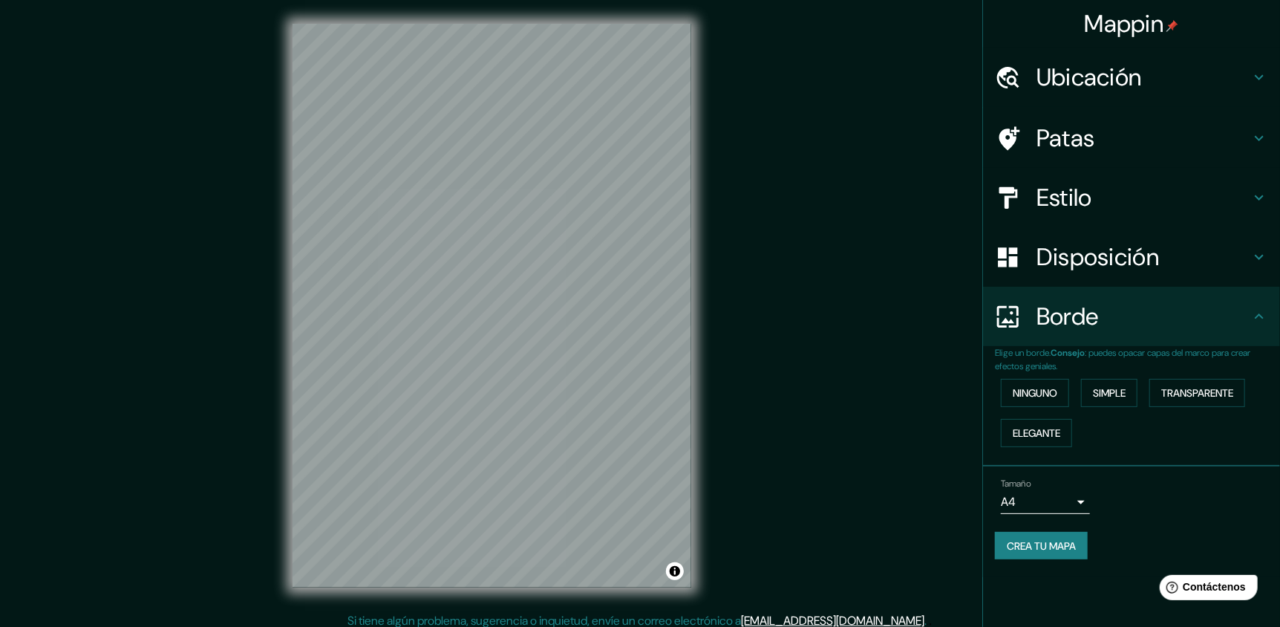
click at [1037, 549] on font "Crea tu mapa" at bounding box center [1041, 545] width 69 height 13
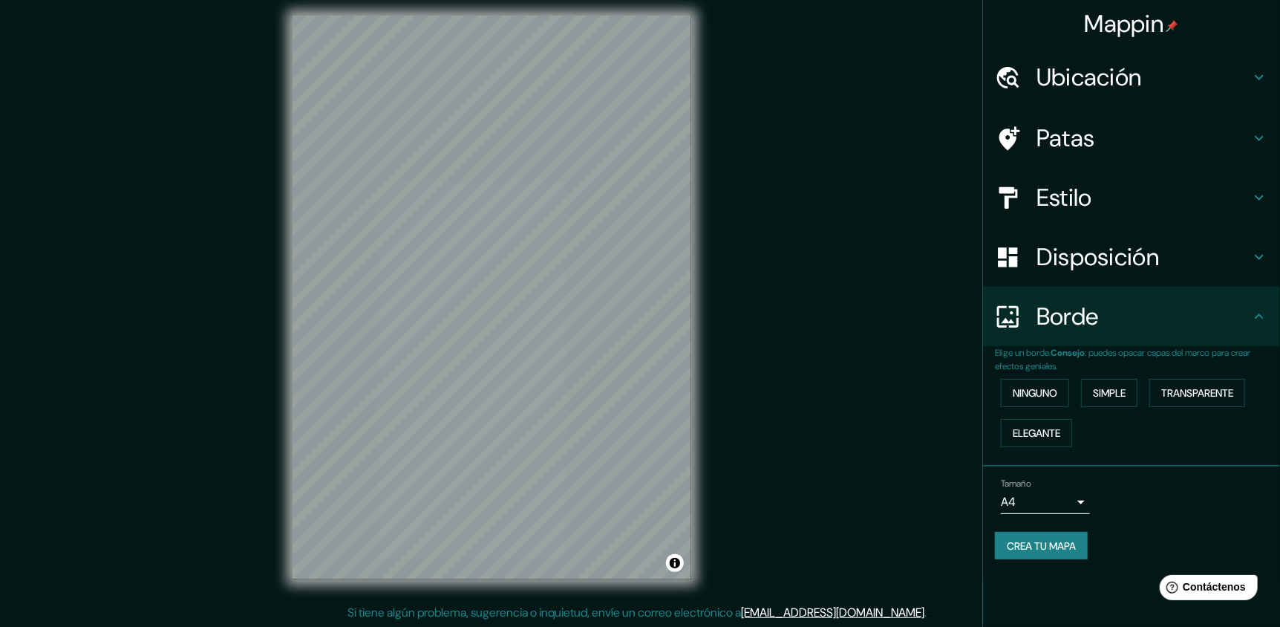
click at [1055, 495] on body "Mappin Ubicación Ciudad de México, México Patas Estilo Disposición Borde Elige …" at bounding box center [640, 305] width 1280 height 627
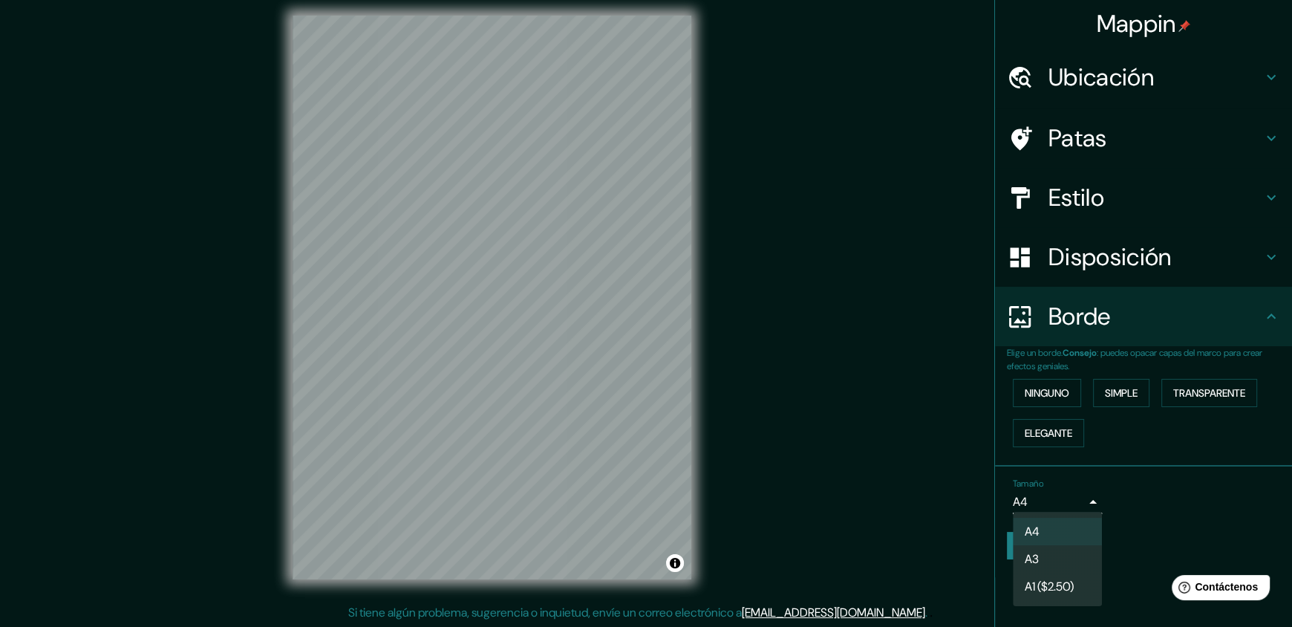
click at [1052, 560] on li "A3" at bounding box center [1057, 558] width 89 height 27
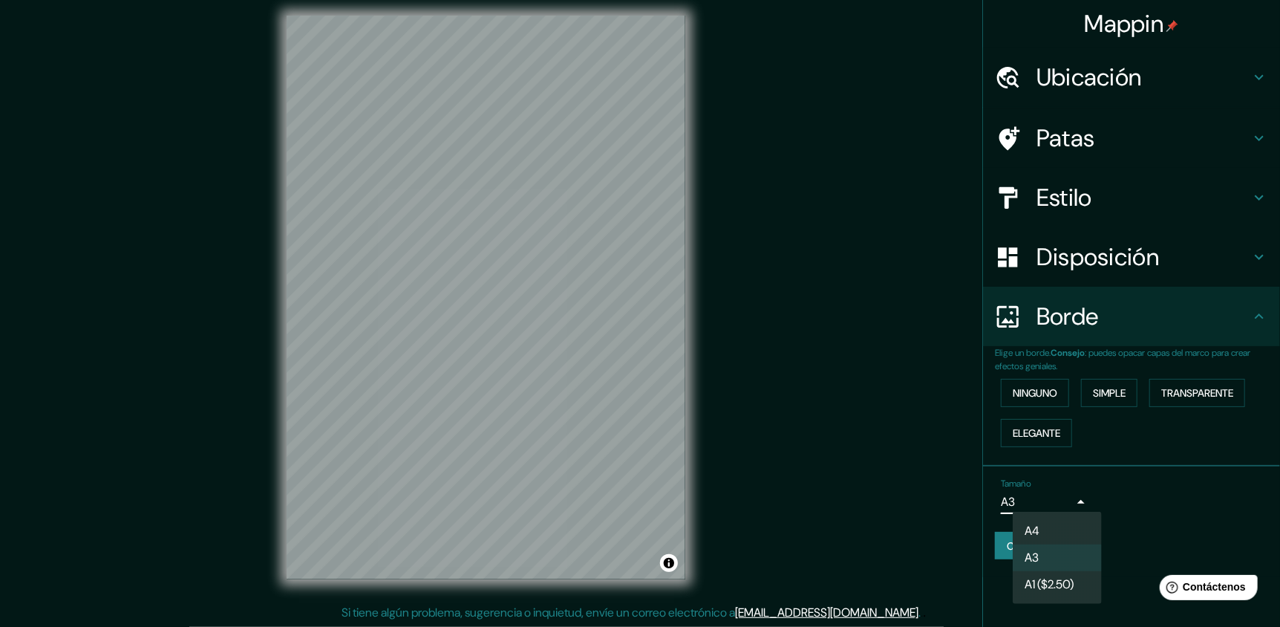
click at [1040, 488] on body "Mappin Ubicación Ciudad de México, México Patas Estilo Disposición Borde Elige …" at bounding box center [640, 305] width 1280 height 627
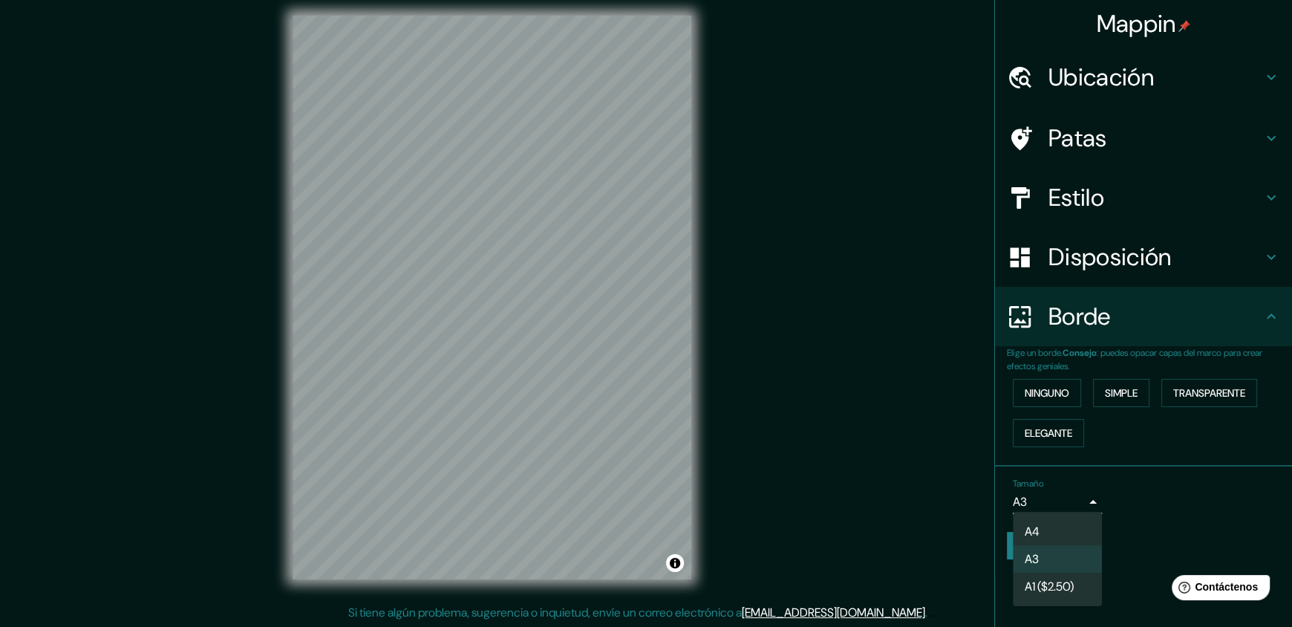
click at [1034, 534] on font "A4" at bounding box center [1032, 532] width 15 height 16
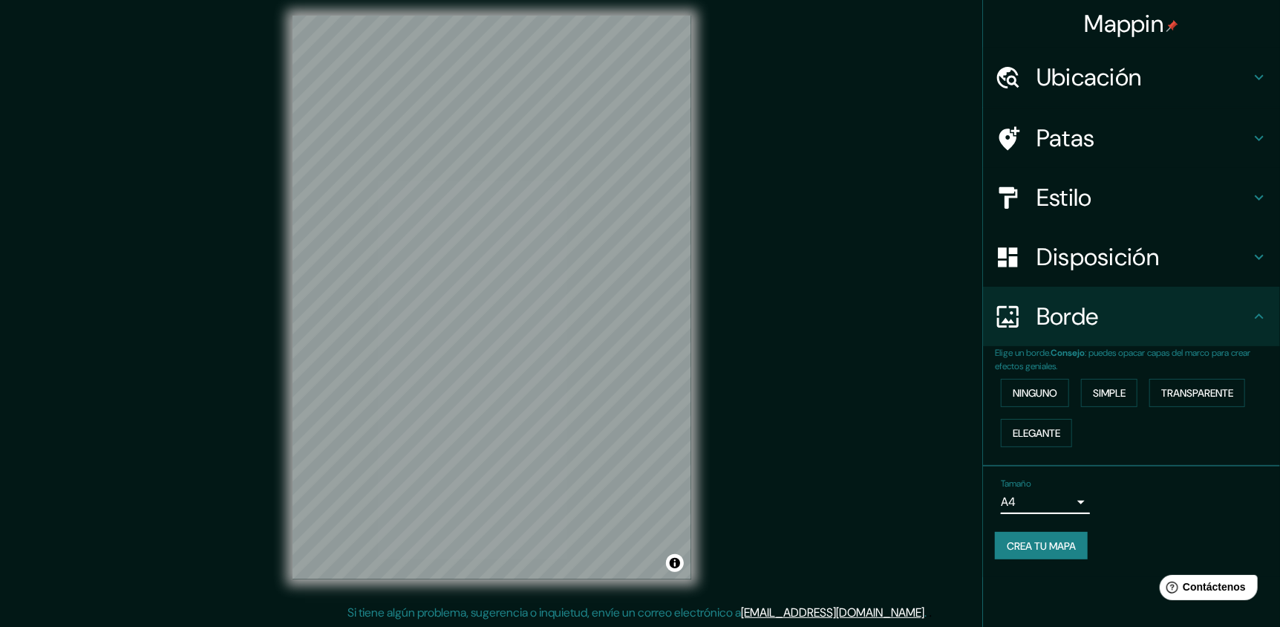
click at [1035, 514] on div "Tamaño A4 single" at bounding box center [1131, 496] width 273 height 48
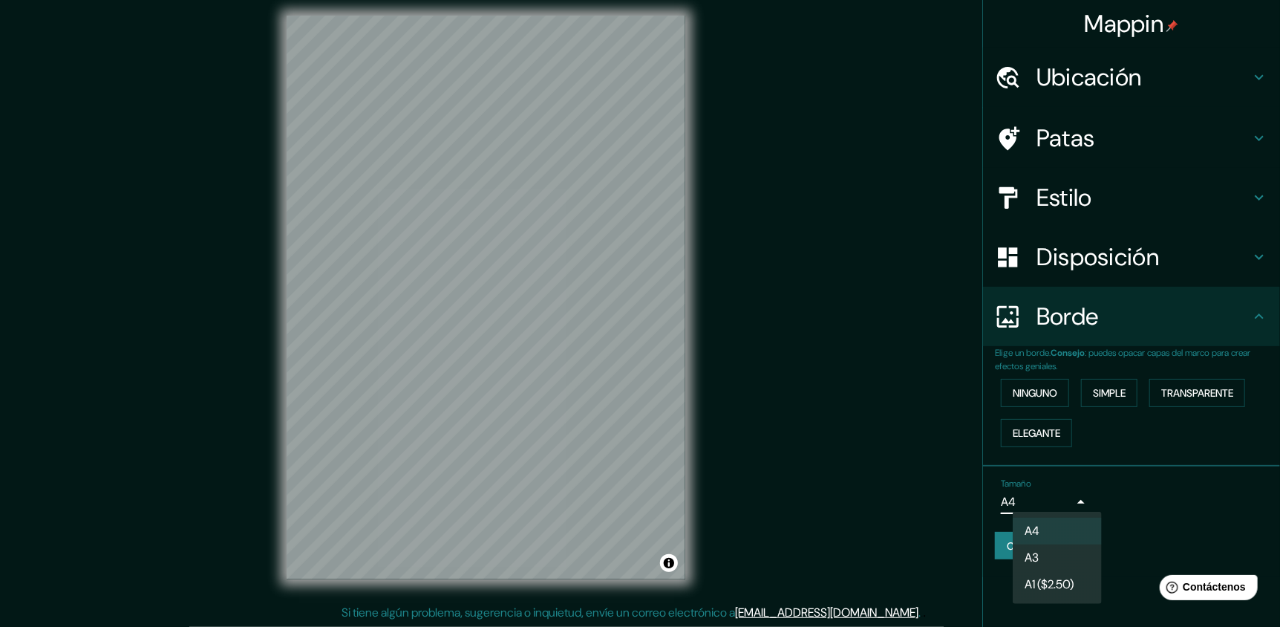
click at [1036, 498] on body "Mappin Ubicación [GEOGRAPHIC_DATA], [GEOGRAPHIC_DATA] Patas Estilo Disposición …" at bounding box center [640, 305] width 1280 height 627
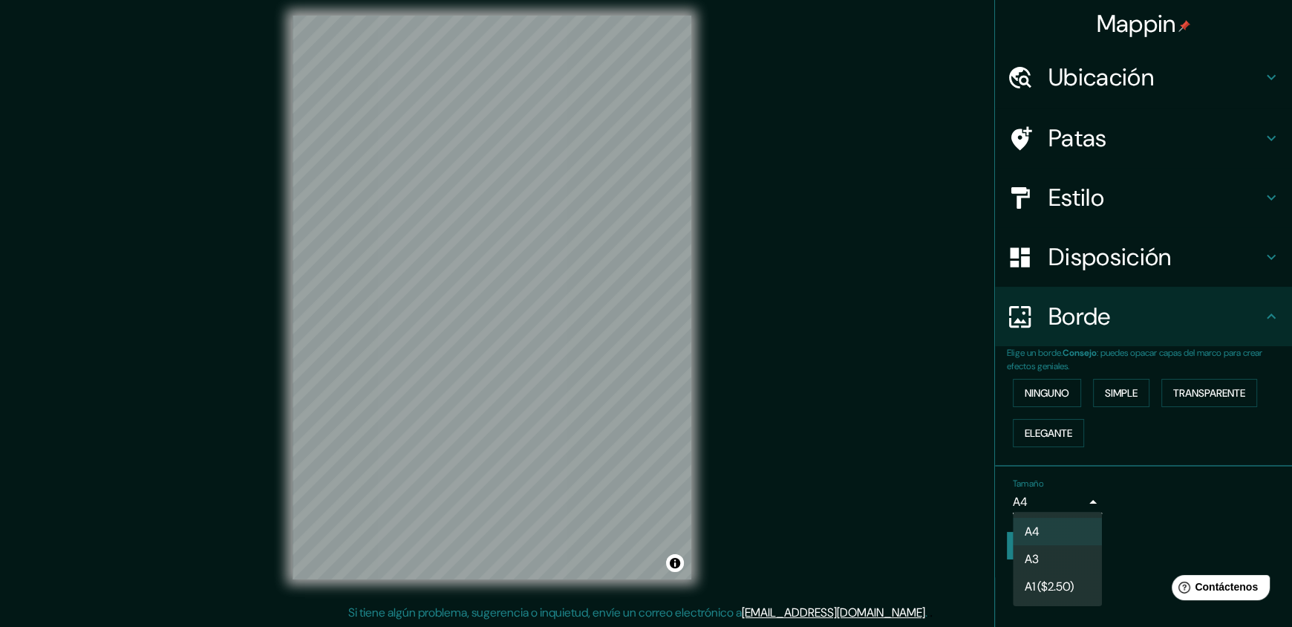
click at [1023, 556] on li "A3" at bounding box center [1057, 558] width 89 height 27
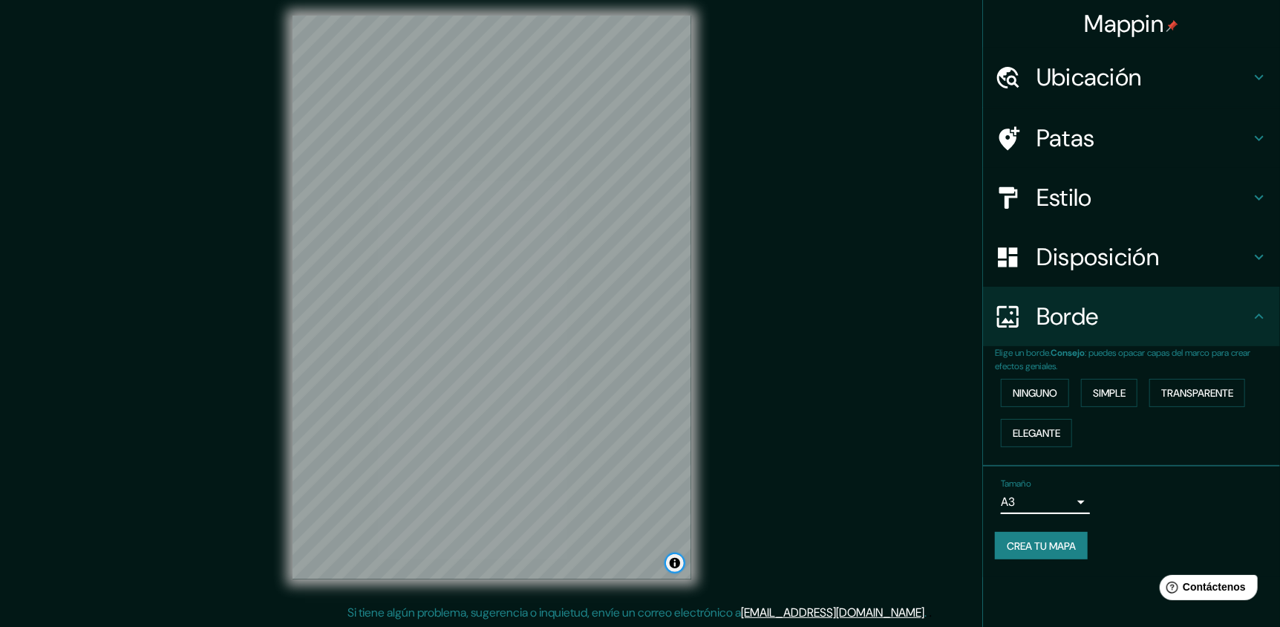
click at [677, 567] on button "Activar o desactivar atribución" at bounding box center [675, 563] width 18 height 18
click at [675, 564] on button "Activar o desactivar atribución" at bounding box center [675, 563] width 18 height 18
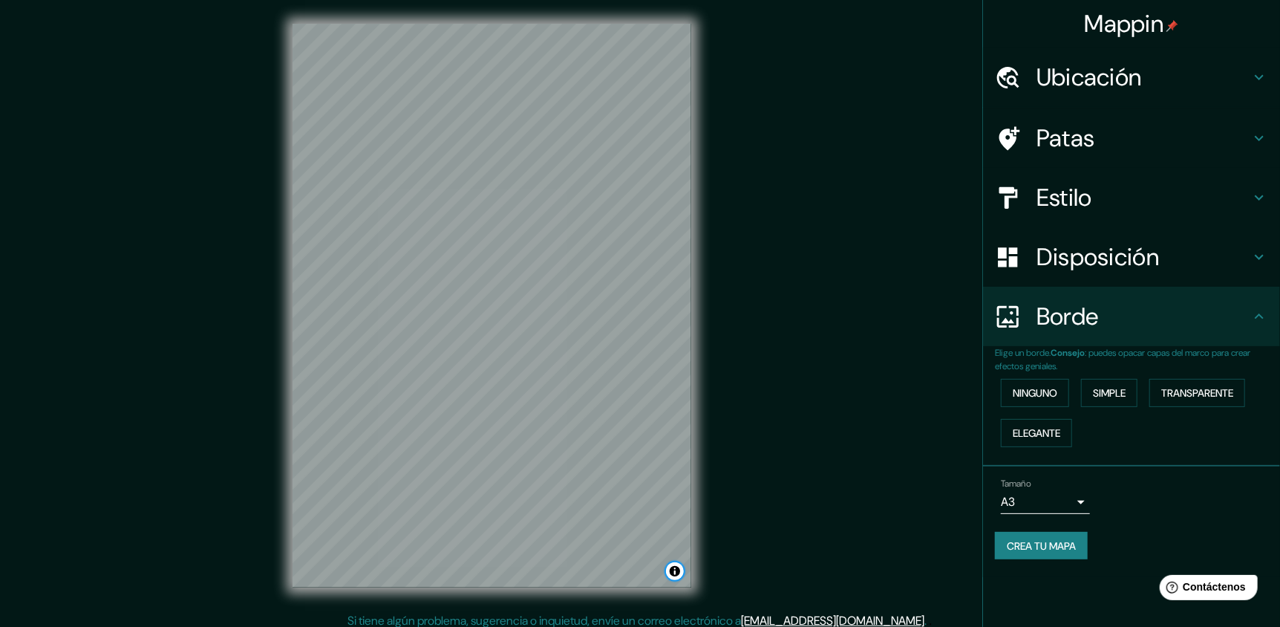
scroll to position [0, 0]
click at [1137, 29] on font "Mappin" at bounding box center [1124, 23] width 79 height 31
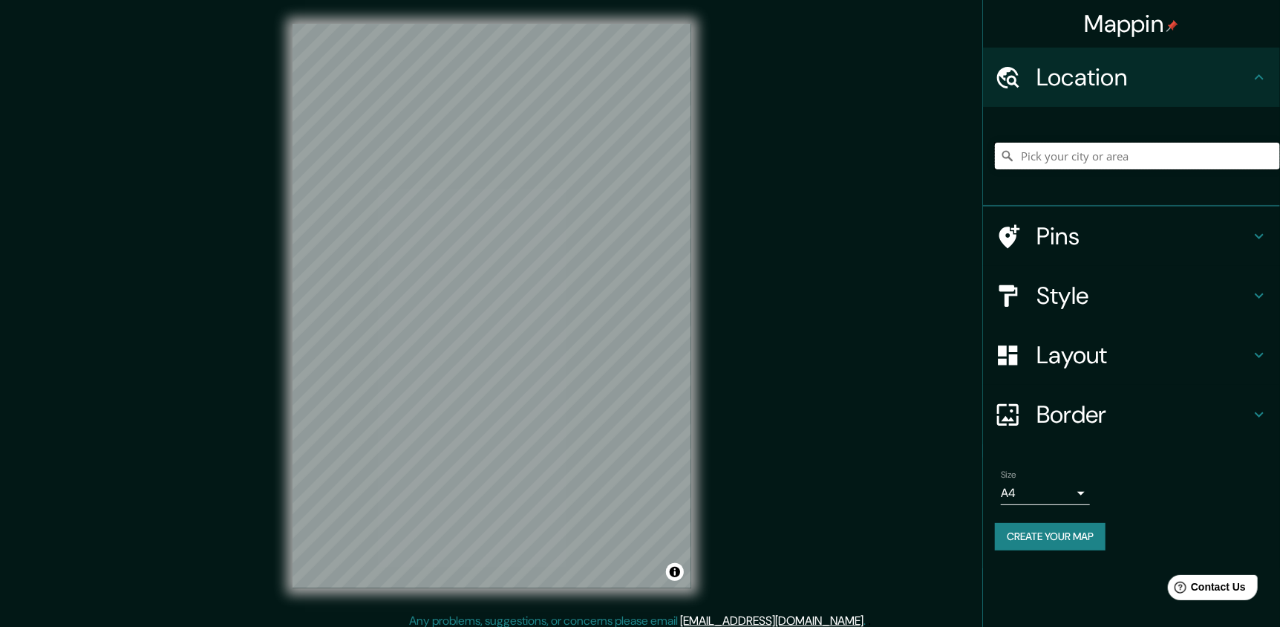
click at [1136, 165] on input "Pick your city or area" at bounding box center [1137, 156] width 285 height 27
click at [1115, 155] on input "Elige tu ciudad o zona" at bounding box center [1137, 156] width 285 height 27
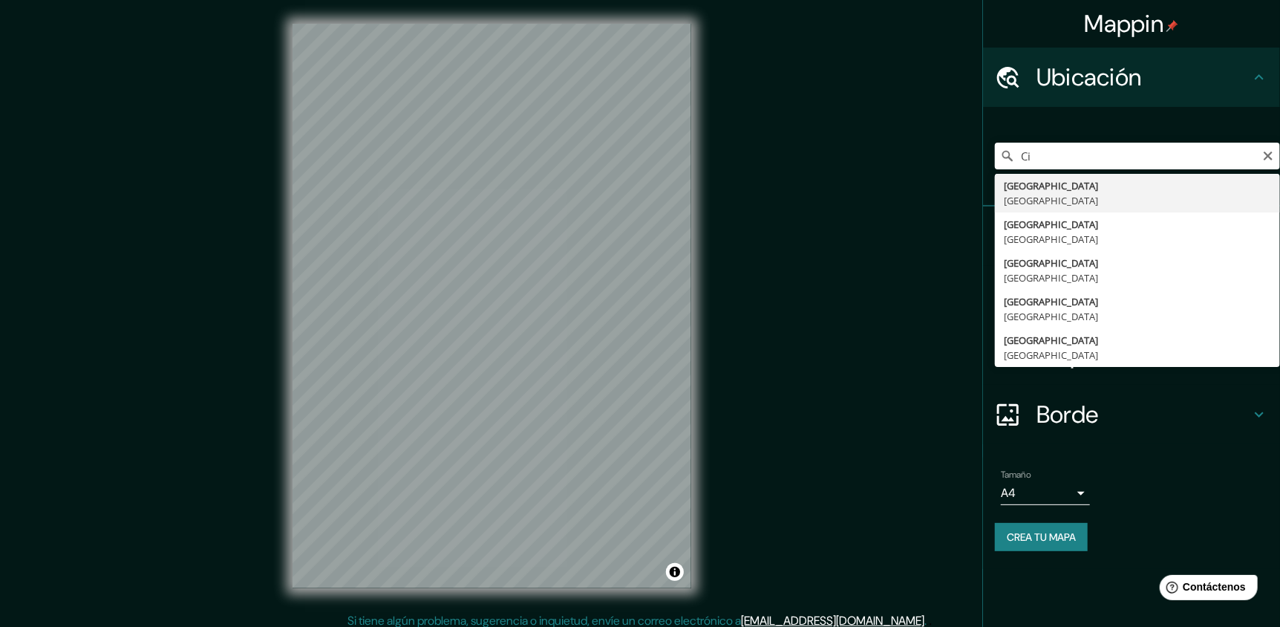
type input "[GEOGRAPHIC_DATA], [GEOGRAPHIC_DATA]"
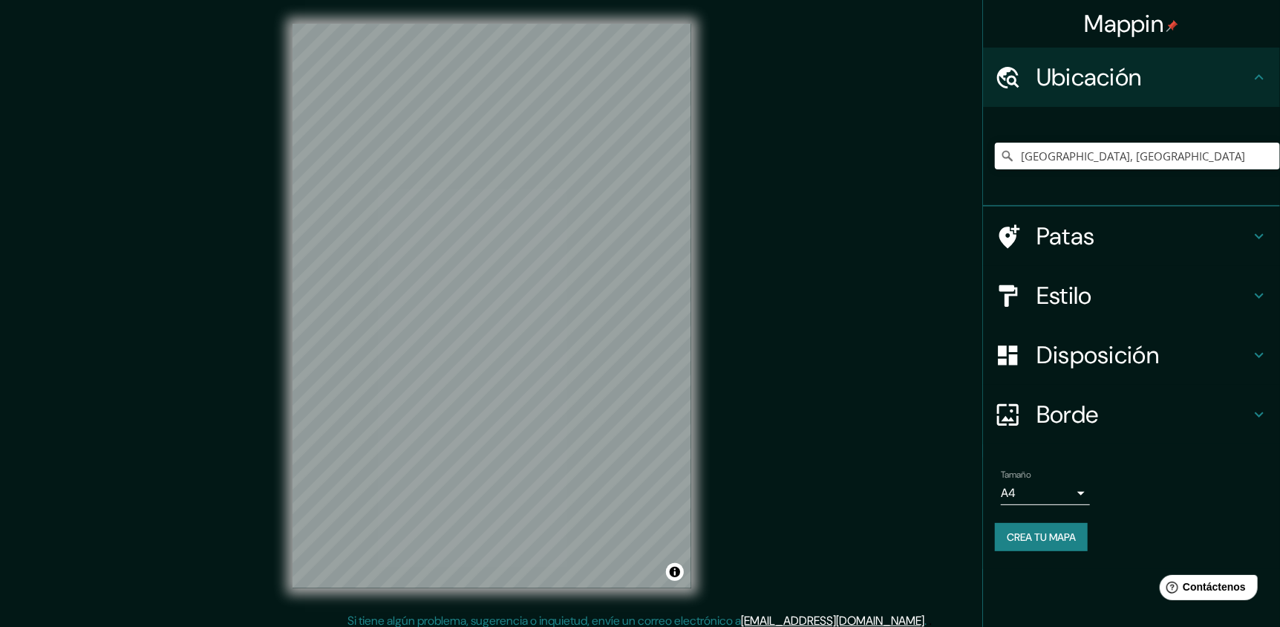
click at [1194, 232] on h4 "Patas" at bounding box center [1144, 236] width 214 height 30
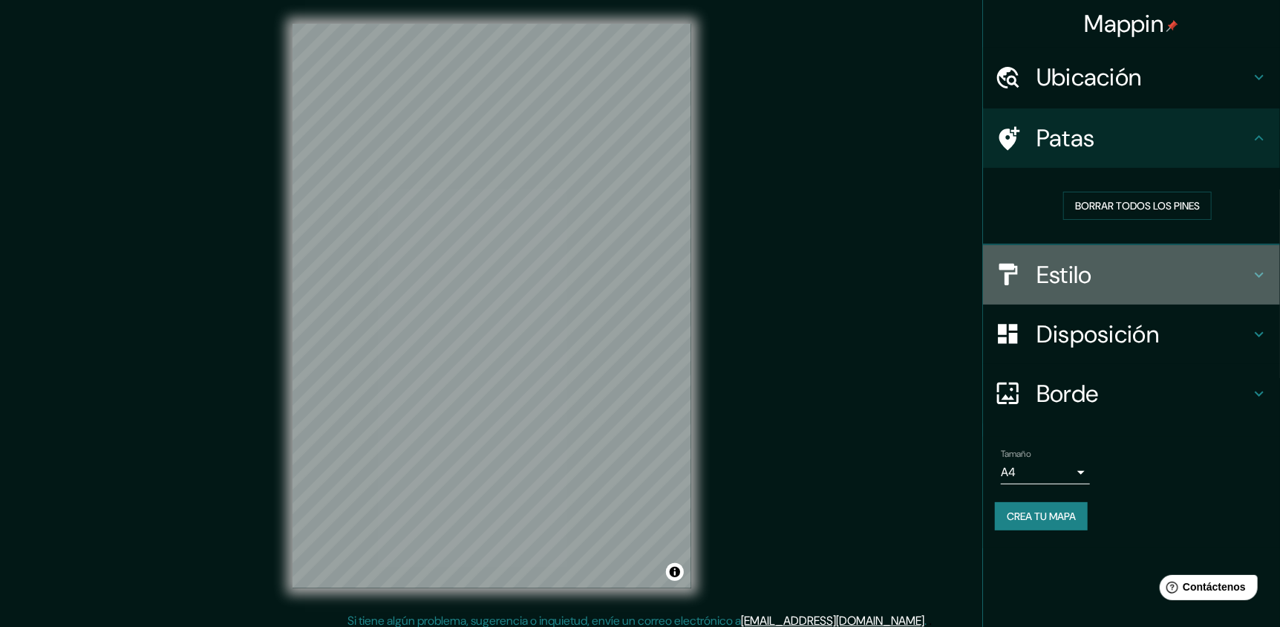
click at [1124, 275] on h4 "Estilo" at bounding box center [1144, 275] width 214 height 30
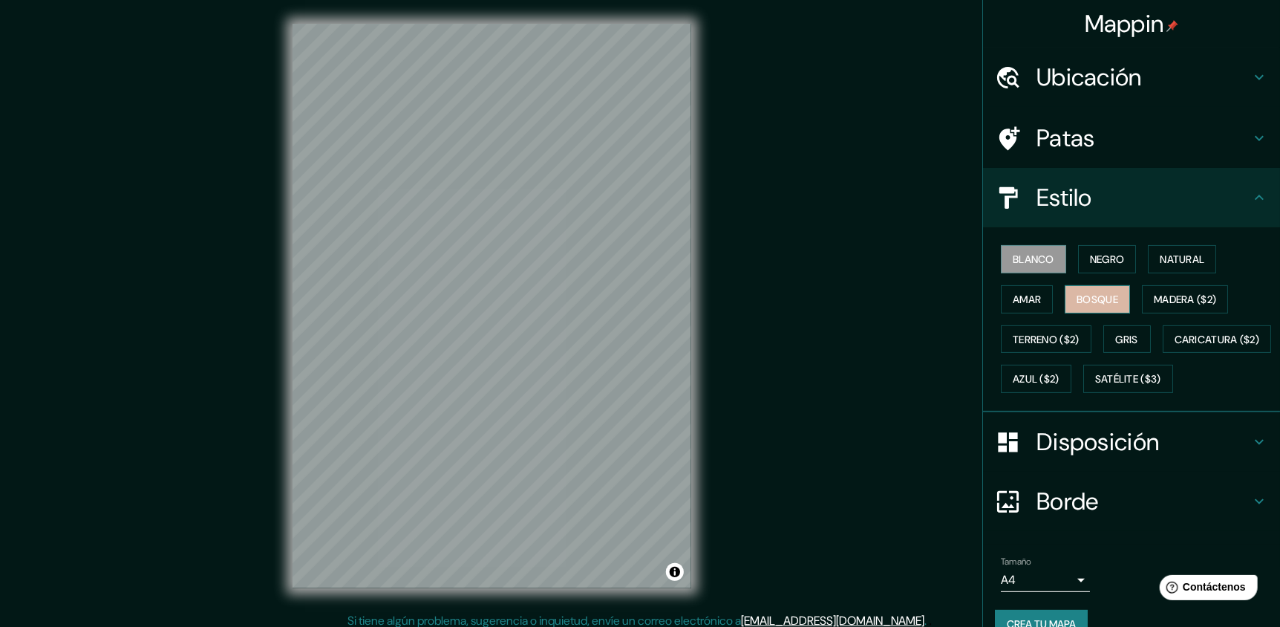
click at [1088, 297] on font "Bosque" at bounding box center [1098, 299] width 42 height 13
click at [1208, 194] on h4 "Estilo" at bounding box center [1144, 198] width 214 height 30
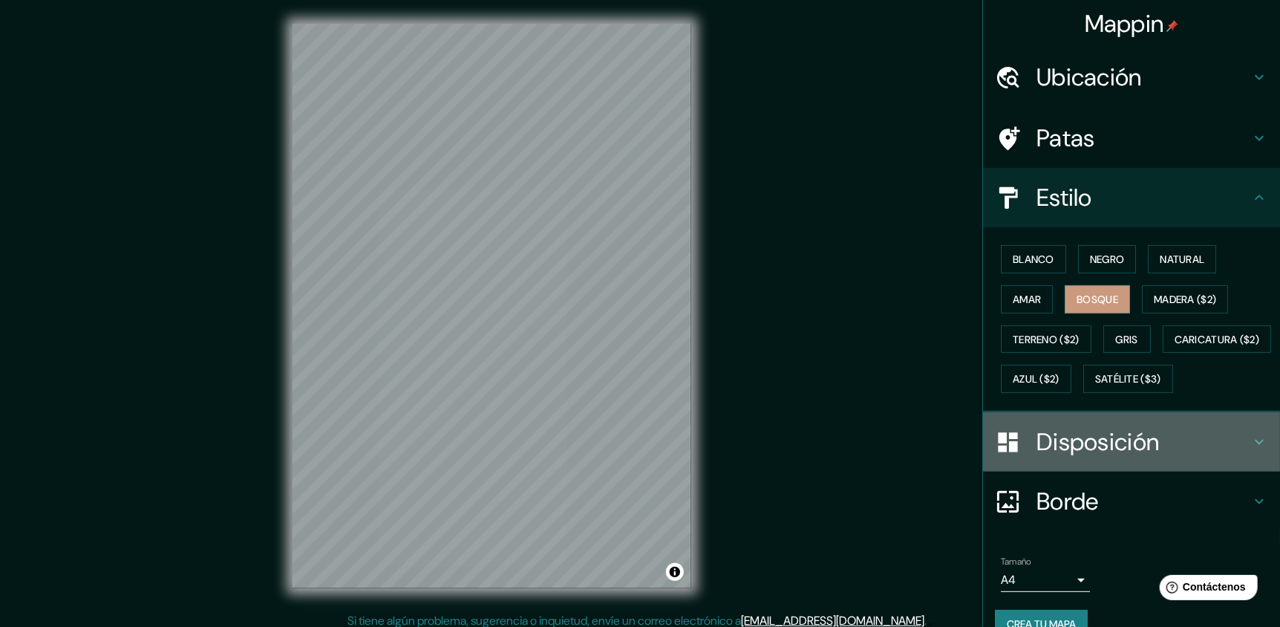
click at [1251, 451] on icon at bounding box center [1260, 442] width 18 height 18
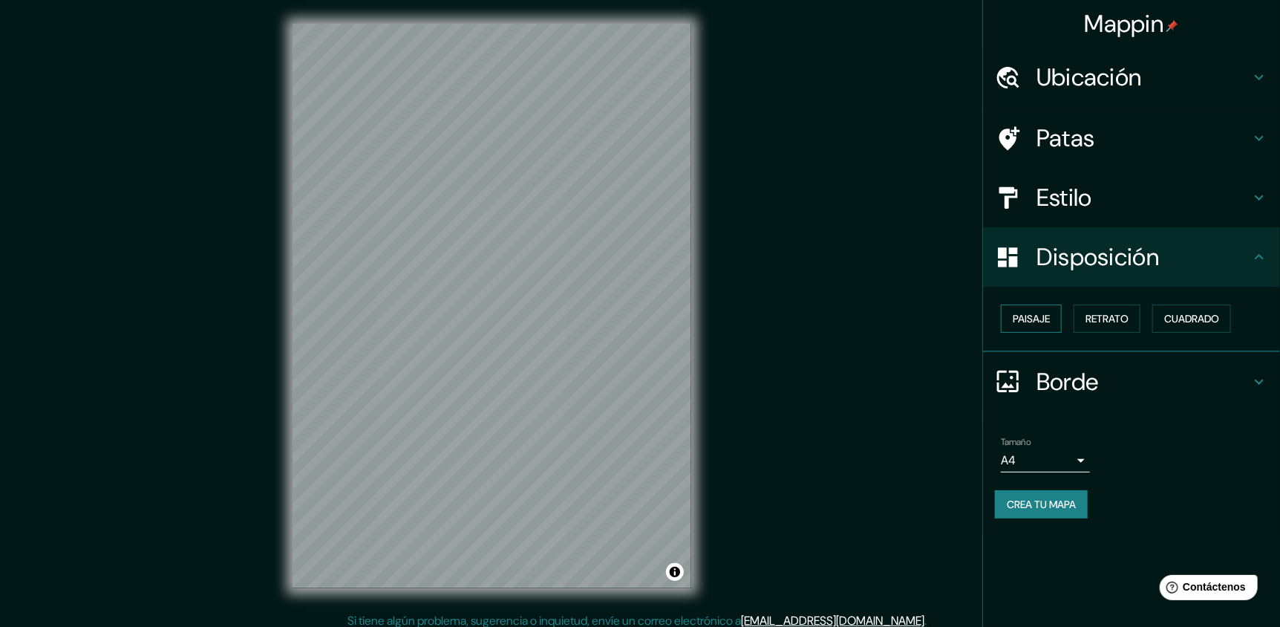
click at [1048, 321] on font "Paisaje" at bounding box center [1031, 318] width 37 height 13
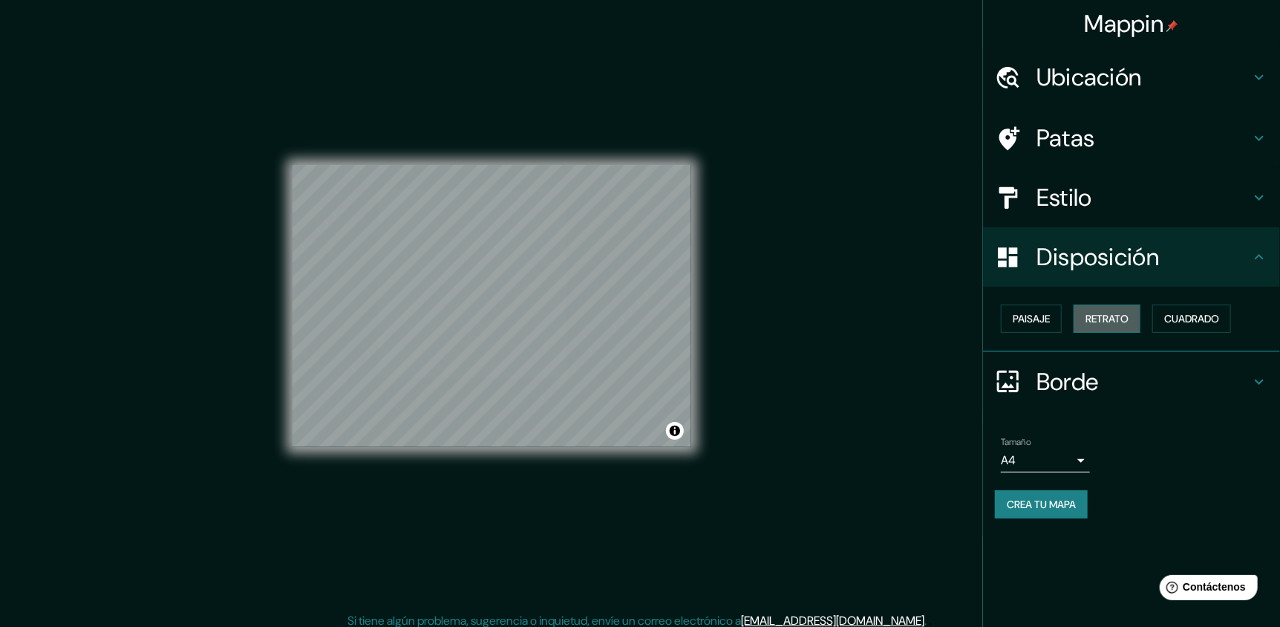
click at [1114, 304] on button "Retrato" at bounding box center [1107, 318] width 67 height 28
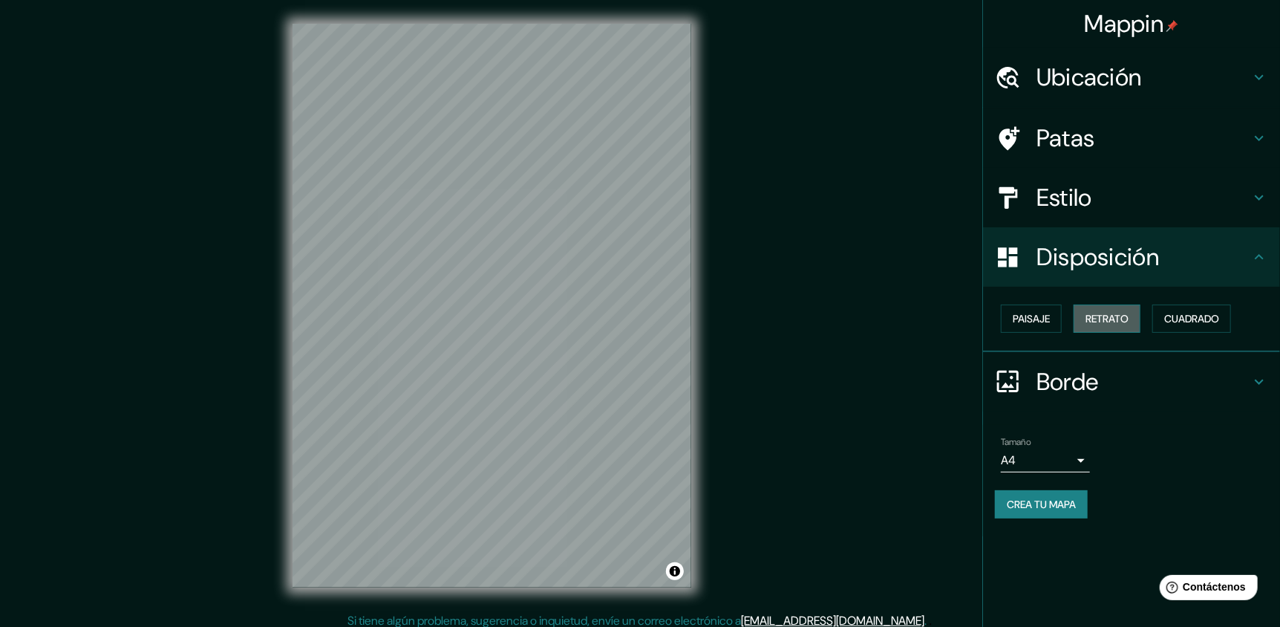
click at [1133, 318] on button "Retrato" at bounding box center [1107, 318] width 67 height 28
click at [1190, 319] on font "Cuadrado" at bounding box center [1191, 318] width 55 height 13
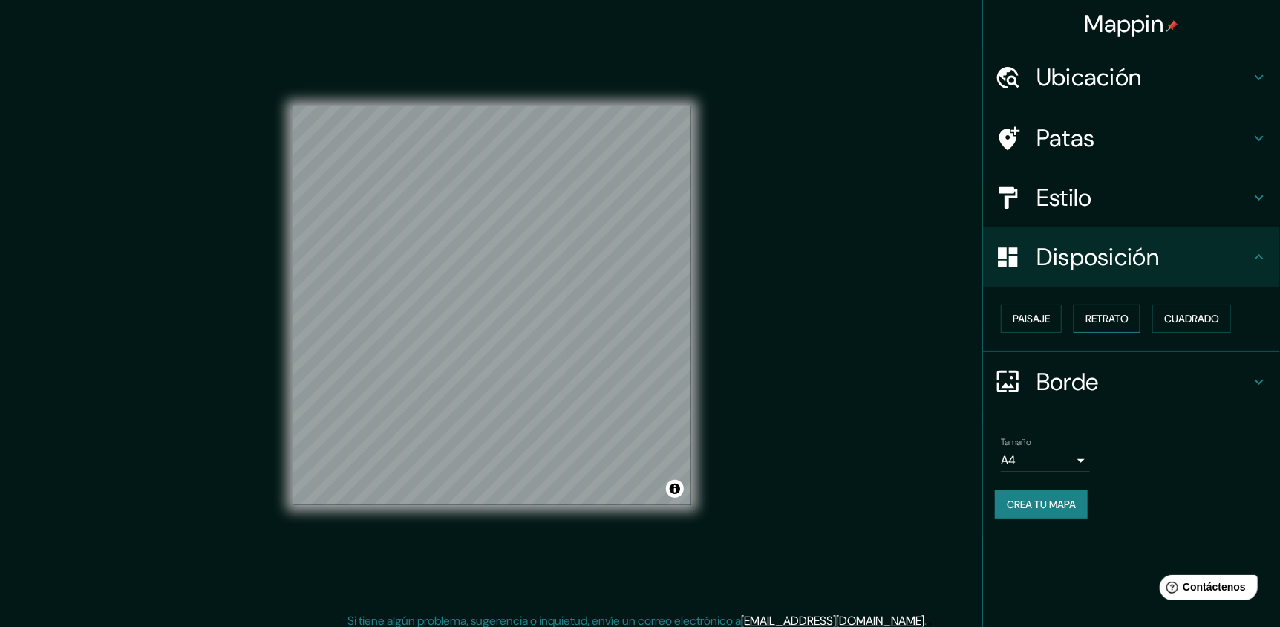
click at [1112, 322] on font "Retrato" at bounding box center [1107, 318] width 43 height 13
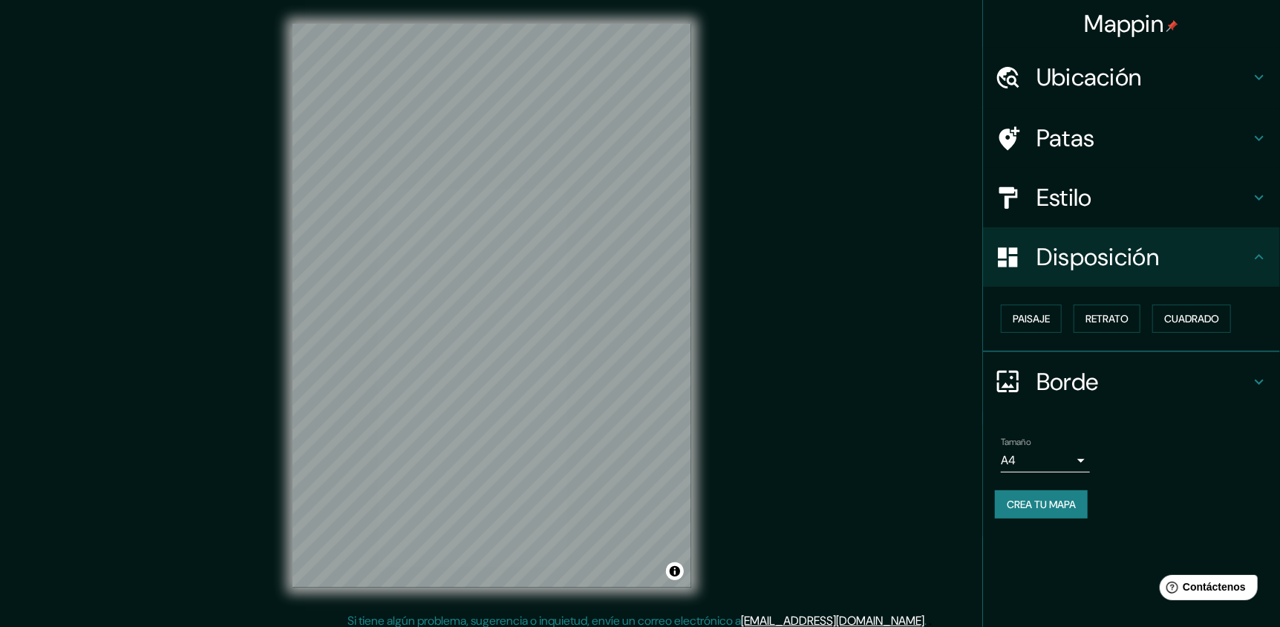
click at [1158, 378] on h4 "Borde" at bounding box center [1144, 382] width 214 height 30
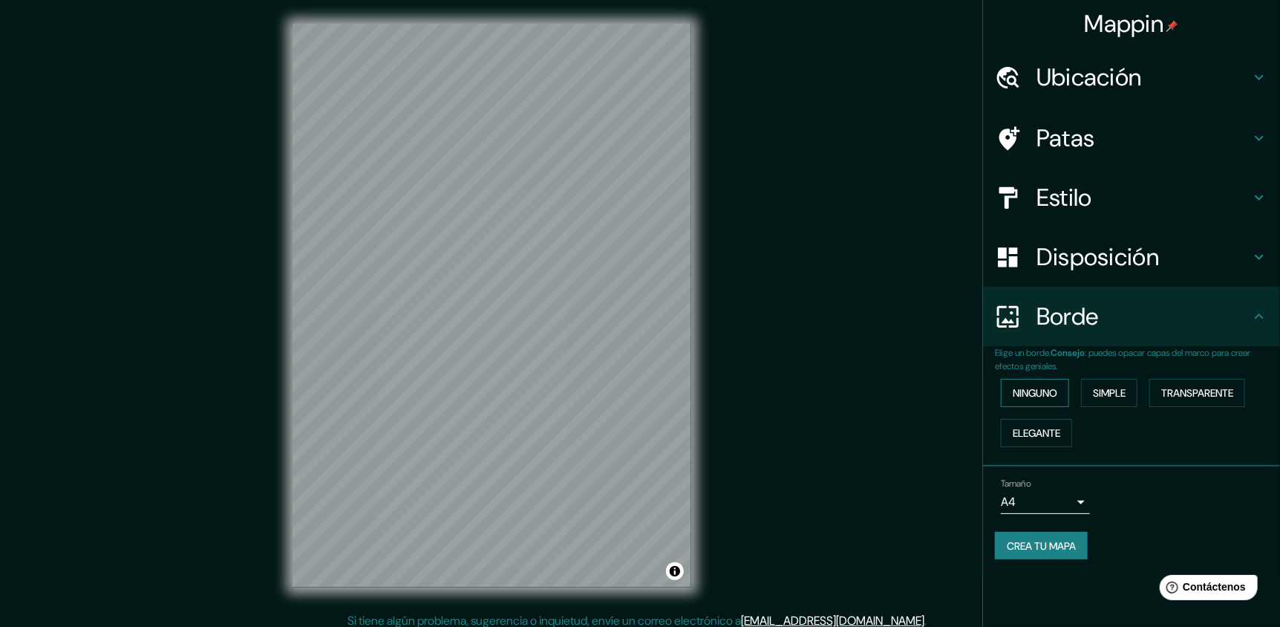
click at [1031, 390] on font "Ninguno" at bounding box center [1035, 392] width 45 height 13
click at [1115, 390] on font "Simple" at bounding box center [1109, 392] width 33 height 13
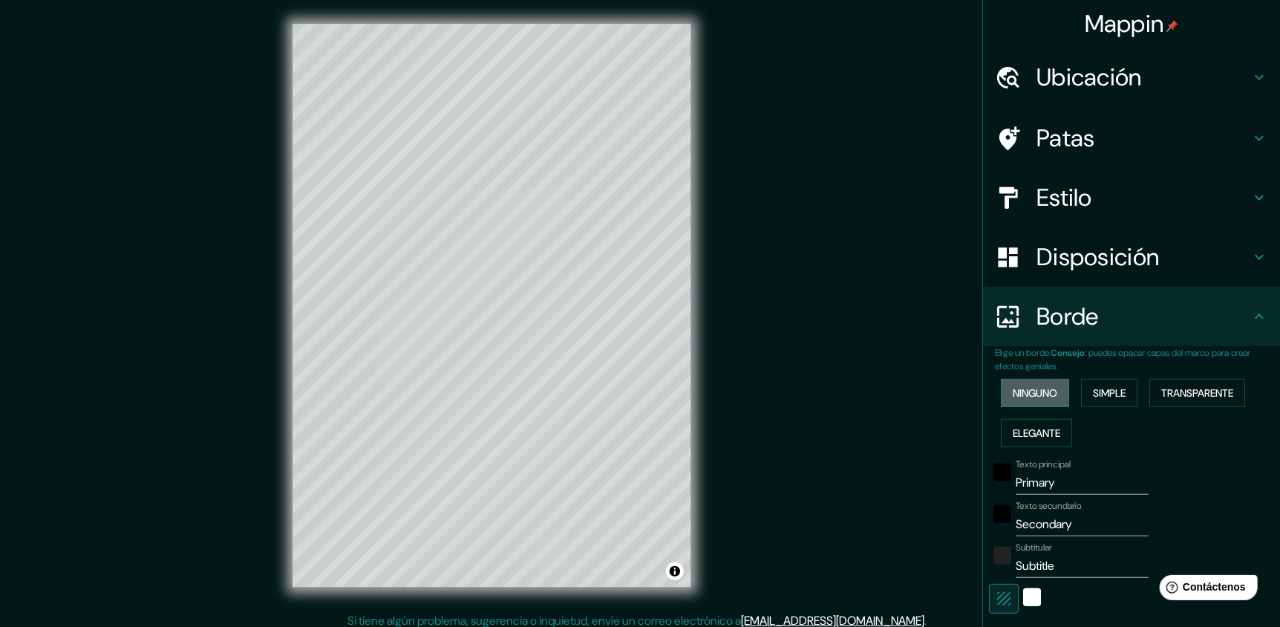
click at [1042, 394] on font "Ninguno" at bounding box center [1035, 392] width 45 height 13
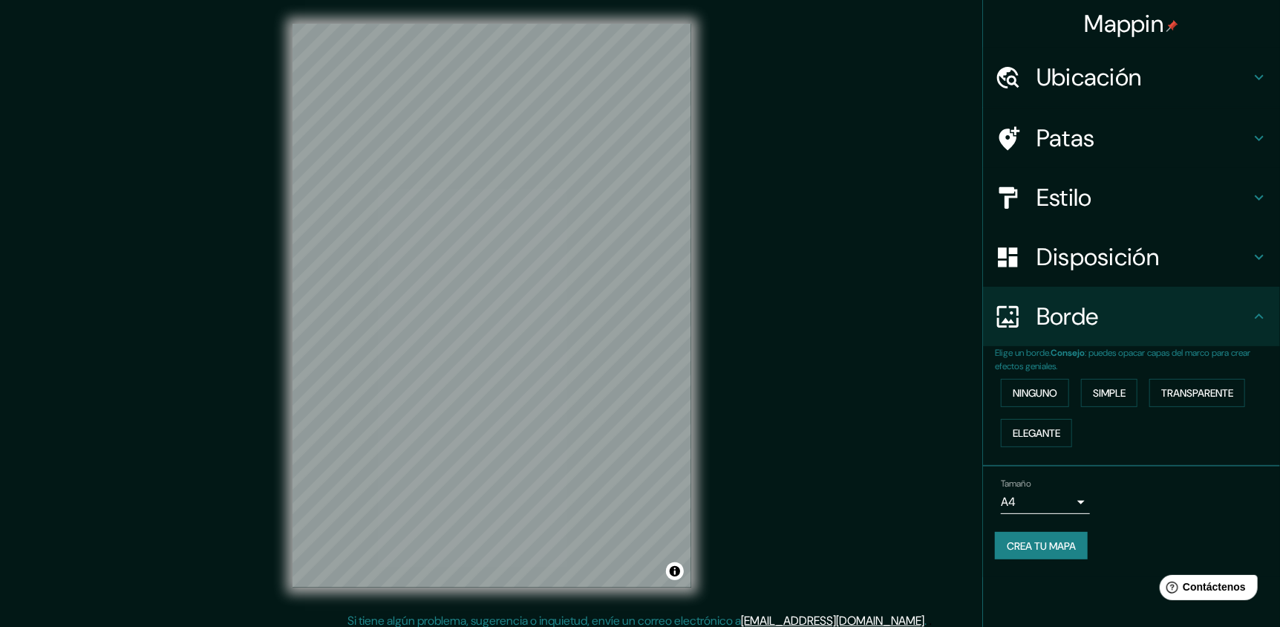
click at [1039, 539] on font "Crea tu mapa" at bounding box center [1041, 545] width 69 height 13
drag, startPoint x: 1043, startPoint y: 543, endPoint x: 876, endPoint y: 56, distance: 515.0
click at [876, 56] on div "Mappin Ubicación [GEOGRAPHIC_DATA], [GEOGRAPHIC_DATA] Patas Estilo Disposición …" at bounding box center [640, 318] width 1280 height 636
click at [1214, 63] on h4 "Ubicación" at bounding box center [1144, 77] width 214 height 30
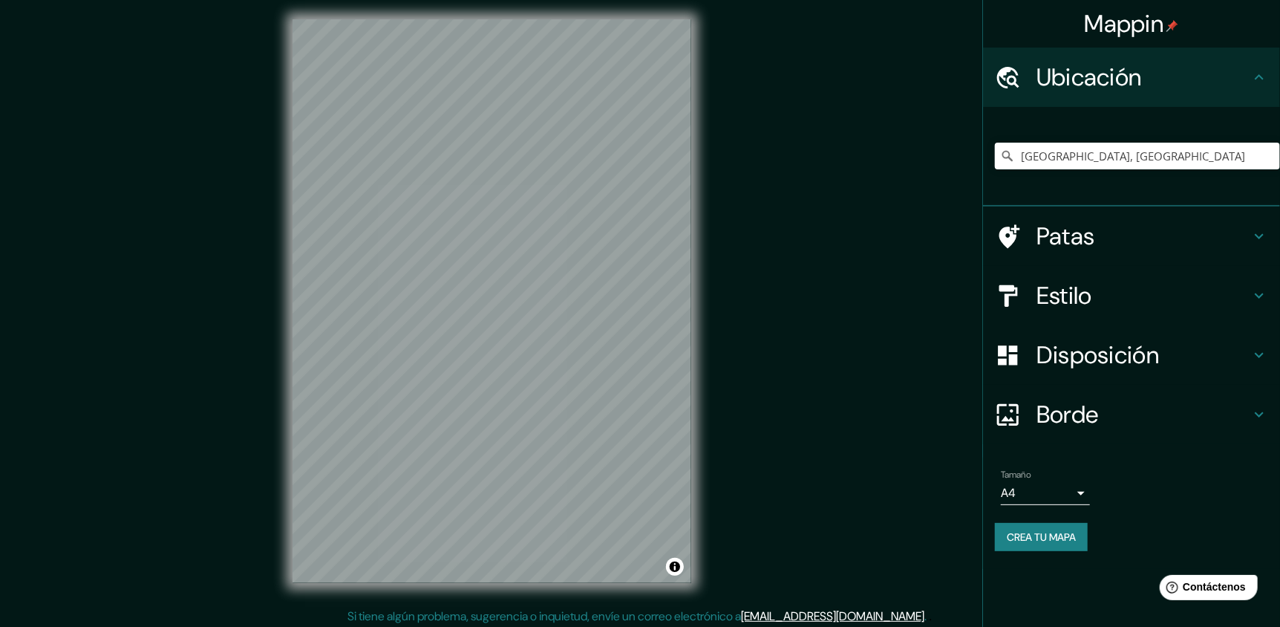
scroll to position [8, 0]
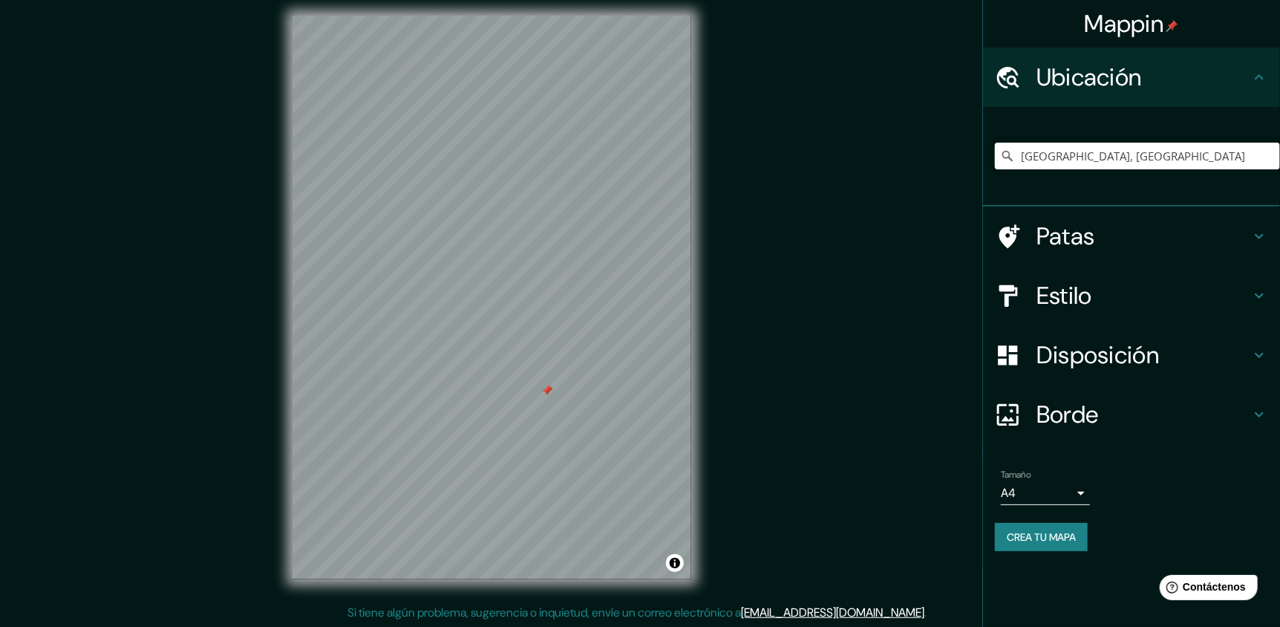
click at [1130, 228] on h4 "Patas" at bounding box center [1144, 236] width 214 height 30
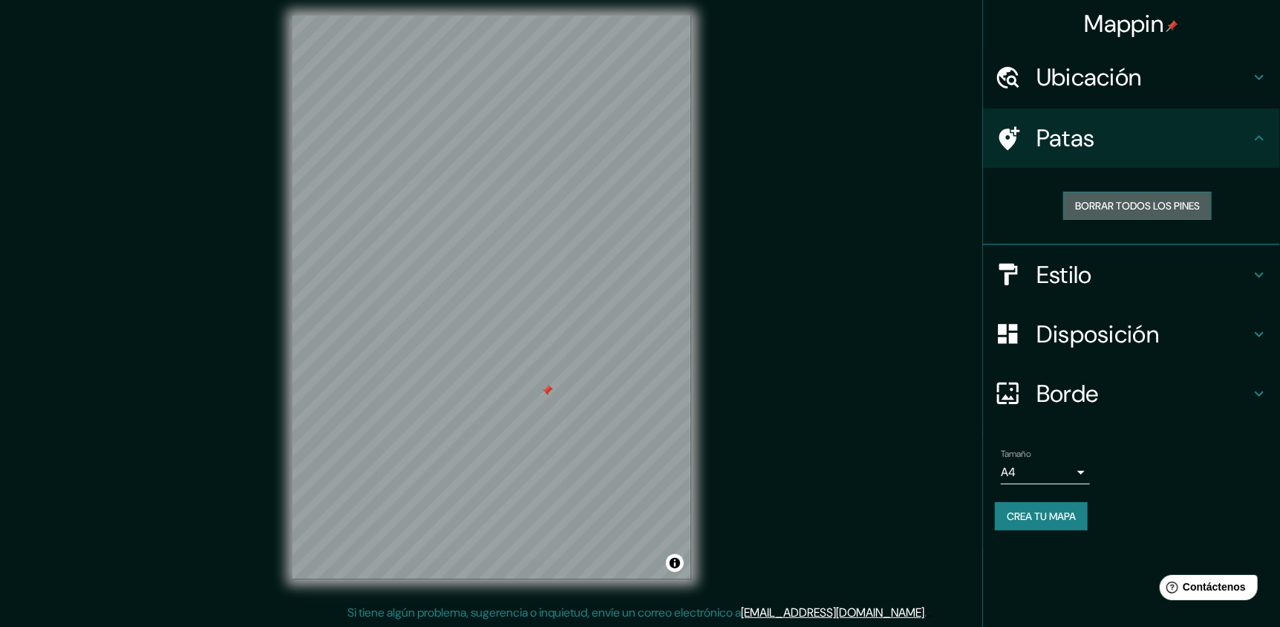
click at [1123, 196] on font "Borrar todos los pines" at bounding box center [1137, 205] width 125 height 19
click at [1147, 82] on h4 "Ubicación" at bounding box center [1144, 77] width 214 height 30
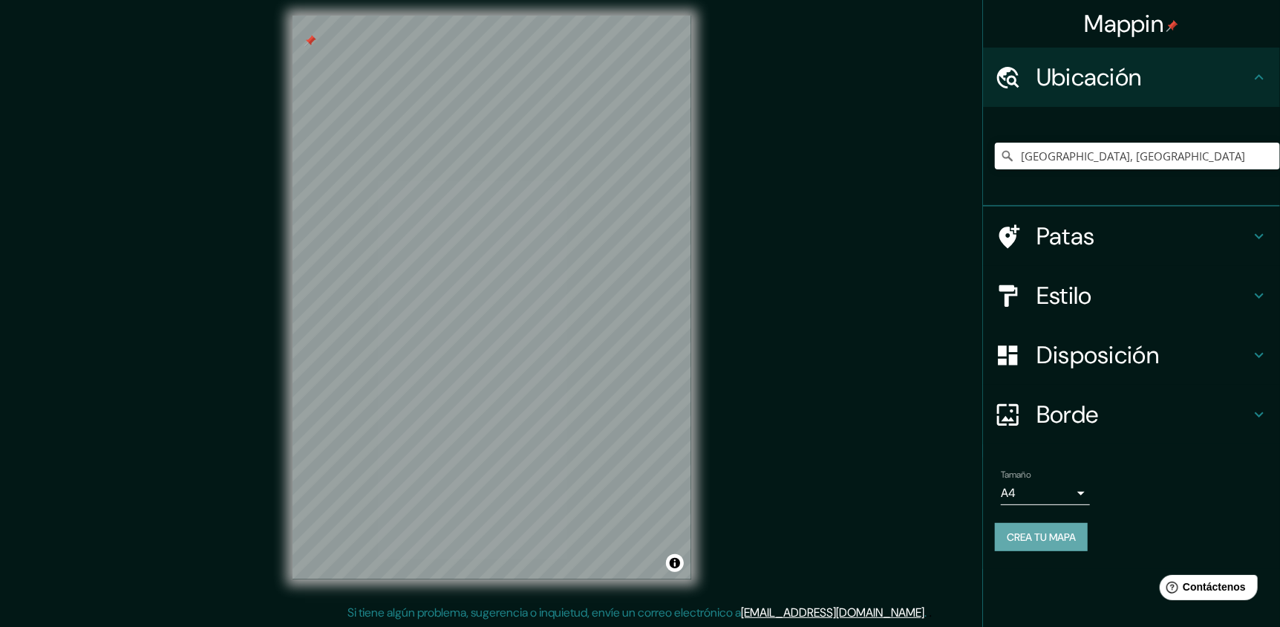
click at [1058, 541] on font "Crea tu mapa" at bounding box center [1041, 536] width 69 height 13
click at [1159, 227] on h4 "Patas" at bounding box center [1144, 236] width 214 height 30
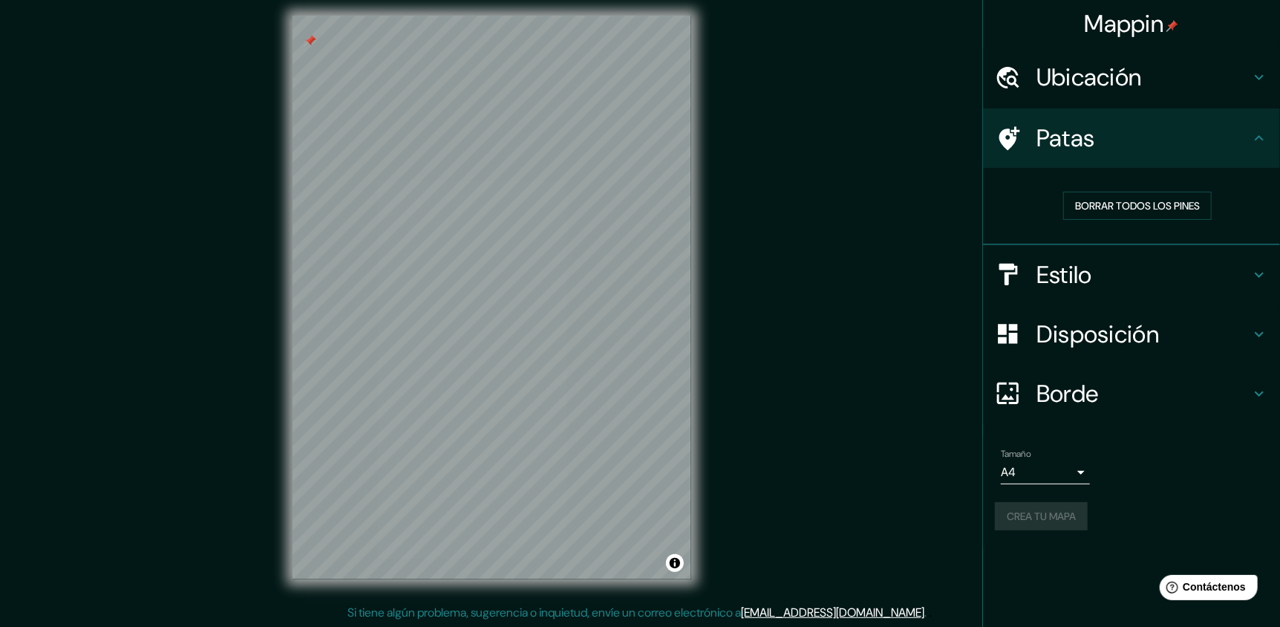
click at [1253, 267] on icon at bounding box center [1260, 275] width 18 height 18
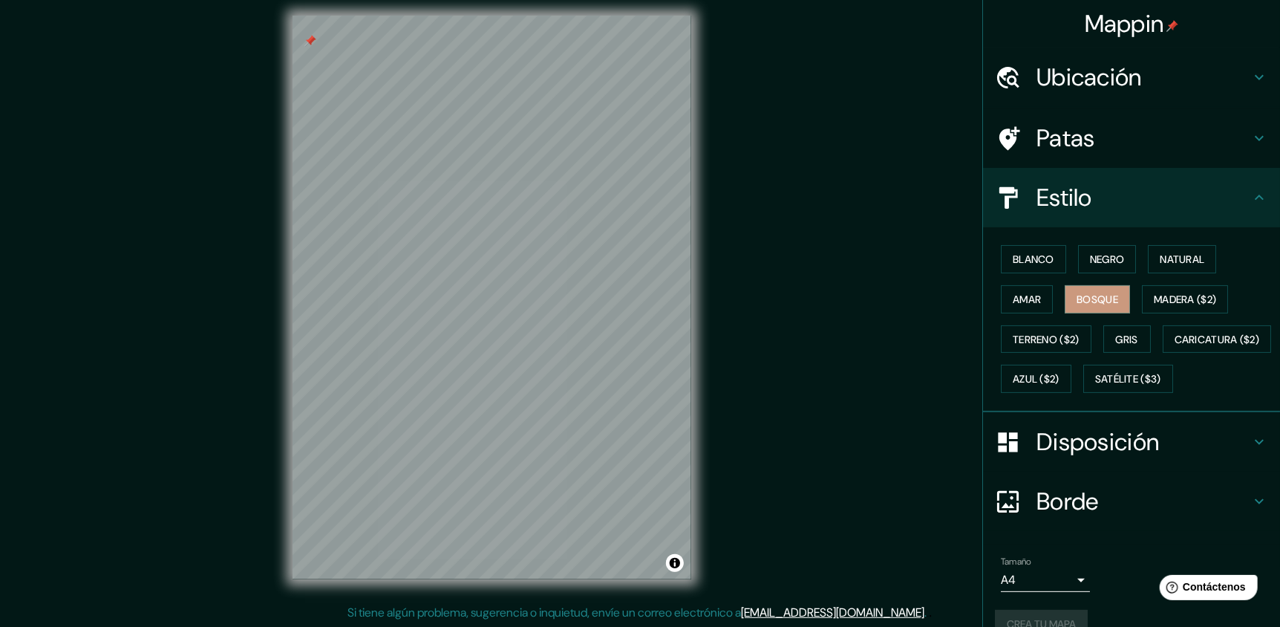
click at [1211, 472] on div "Disposición" at bounding box center [1131, 441] width 297 height 59
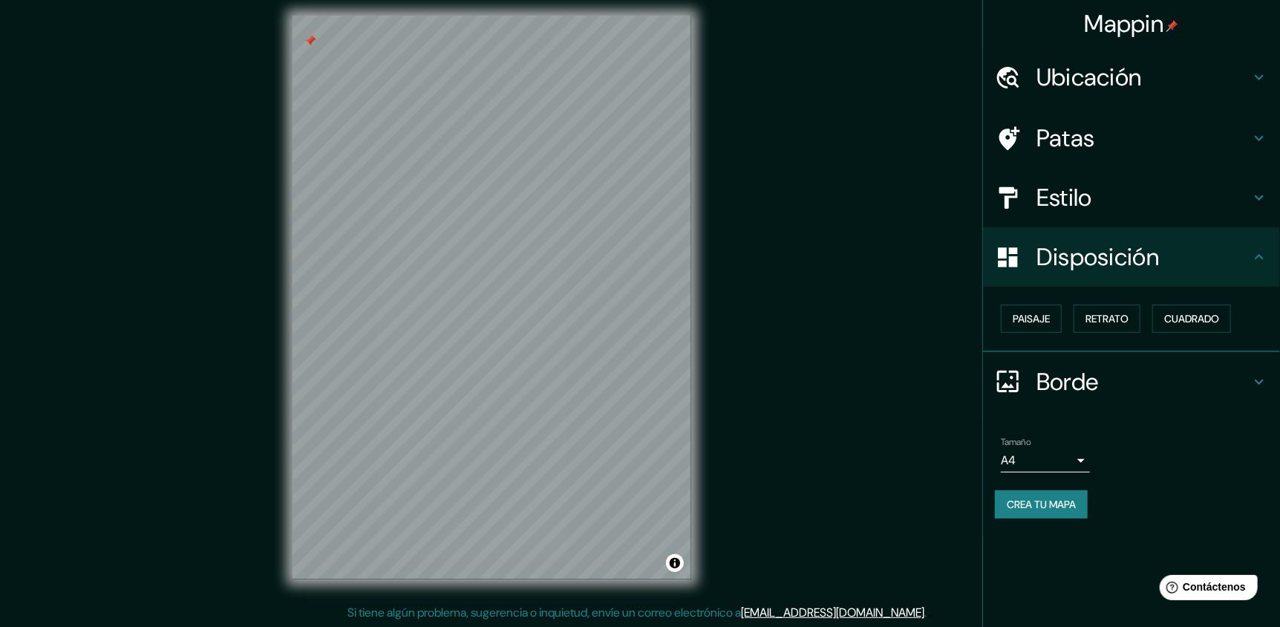
click at [1179, 379] on h4 "Borde" at bounding box center [1144, 382] width 214 height 30
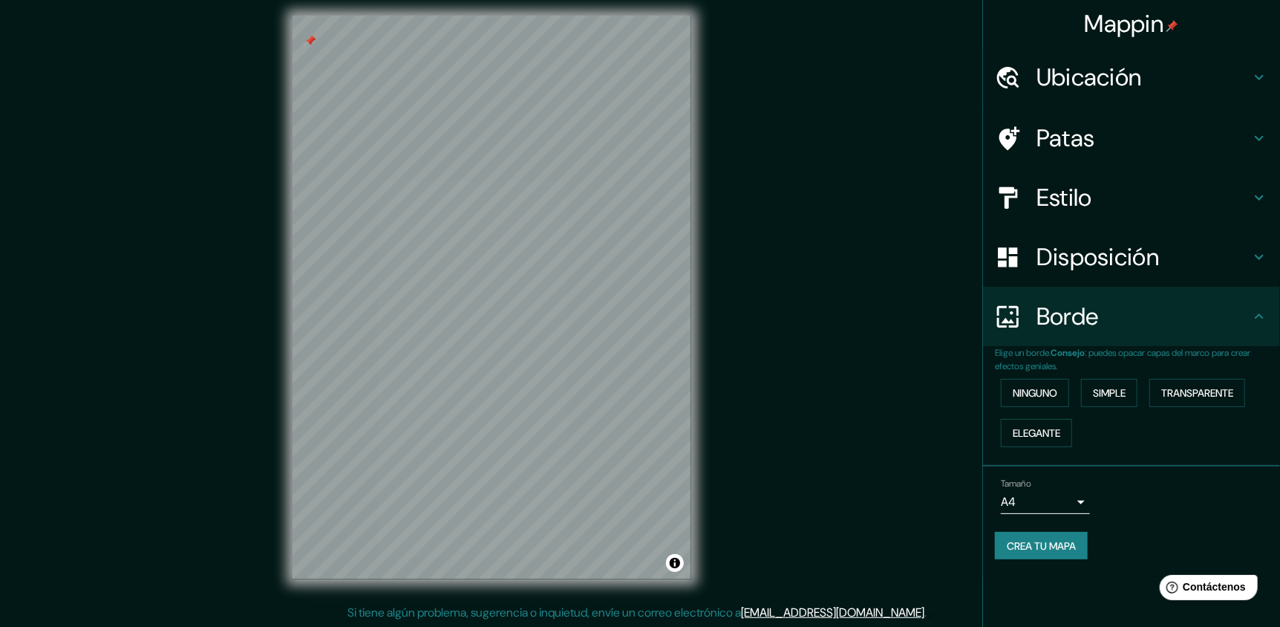
click at [1147, 71] on h4 "Ubicación" at bounding box center [1144, 77] width 214 height 30
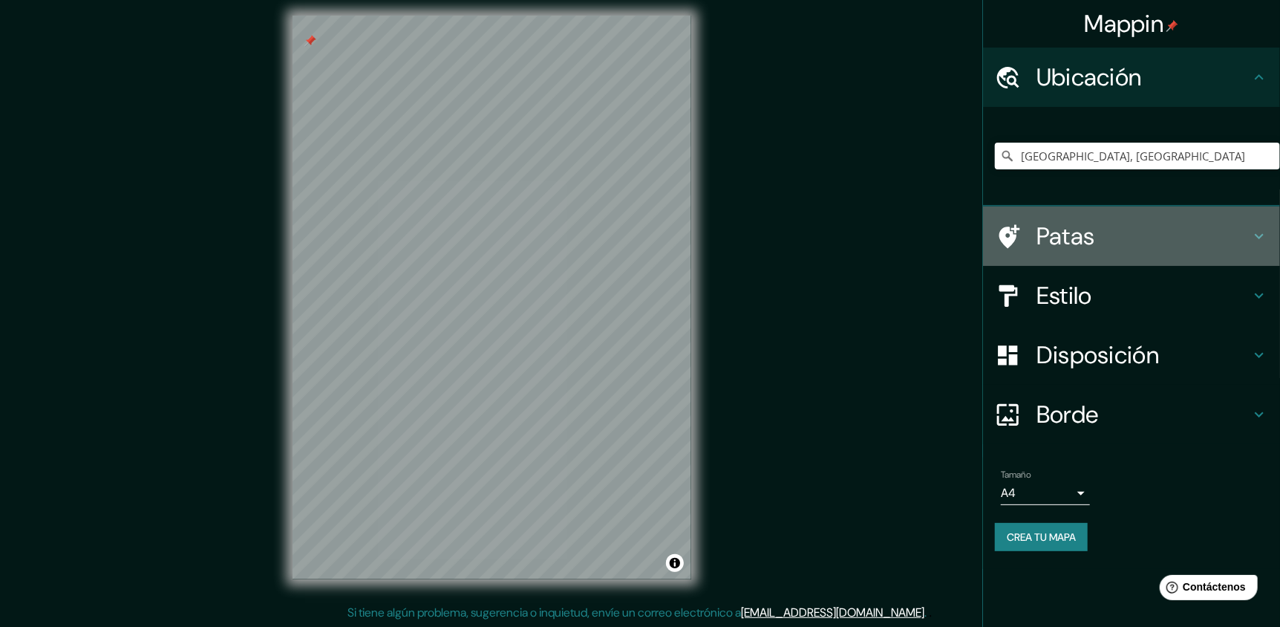
click at [1184, 229] on h4 "Patas" at bounding box center [1144, 236] width 214 height 30
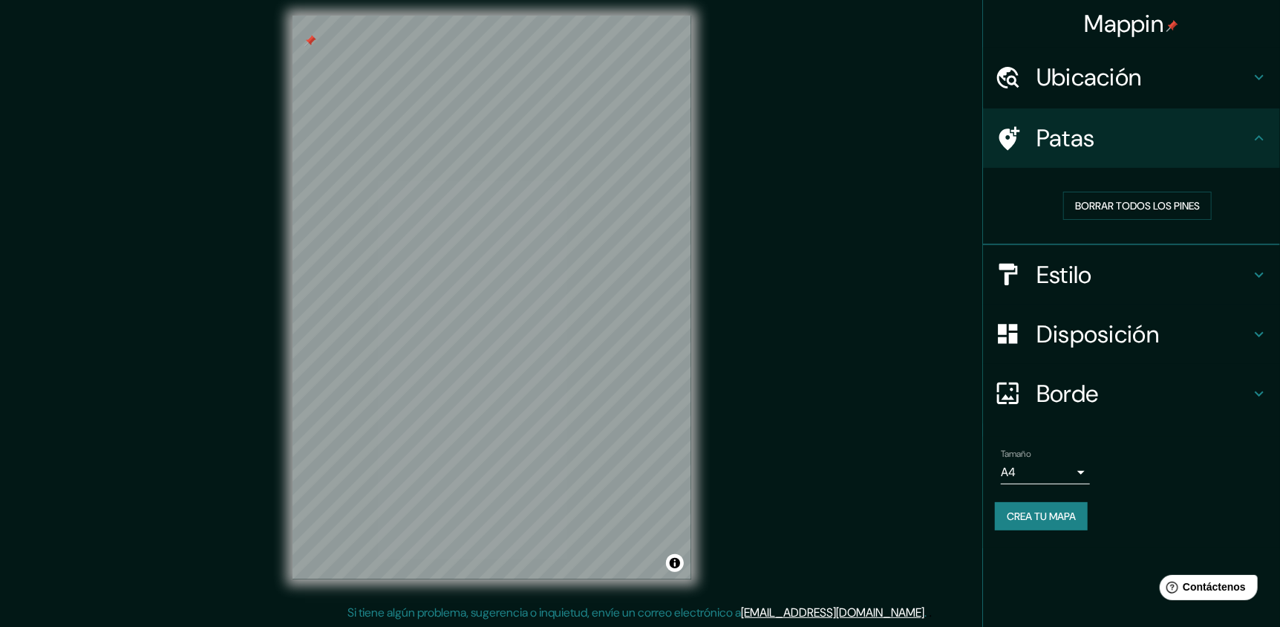
click at [1176, 273] on h4 "Estilo" at bounding box center [1144, 275] width 214 height 30
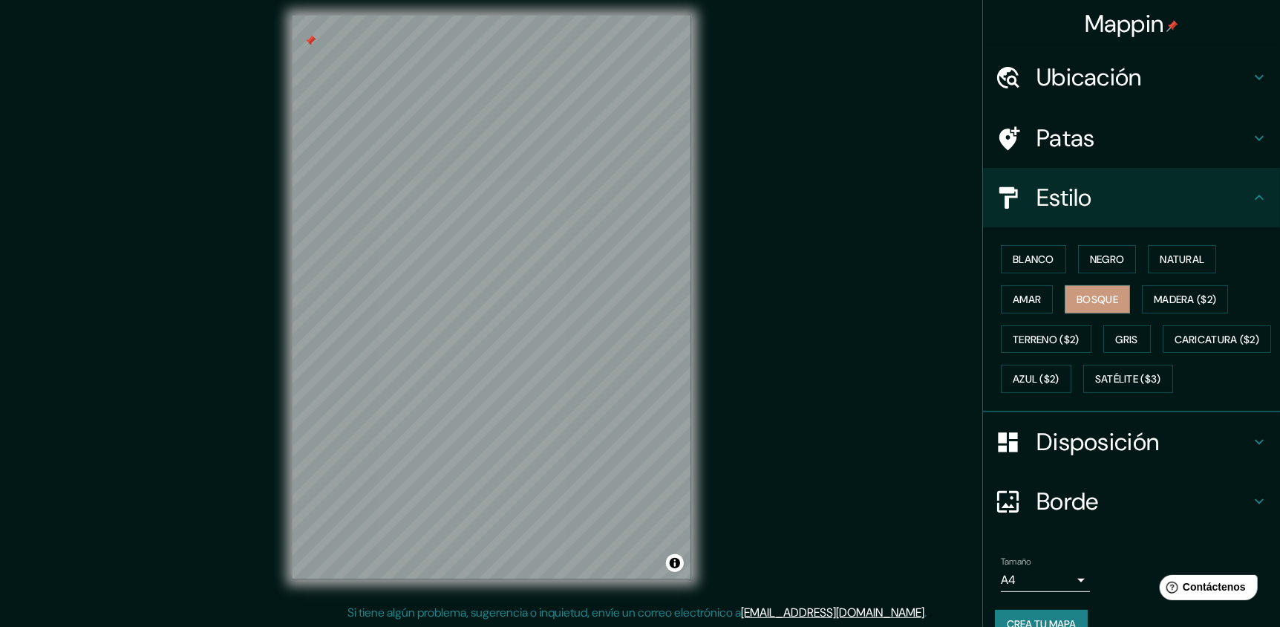
click at [1127, 457] on font "Disposición" at bounding box center [1098, 441] width 123 height 31
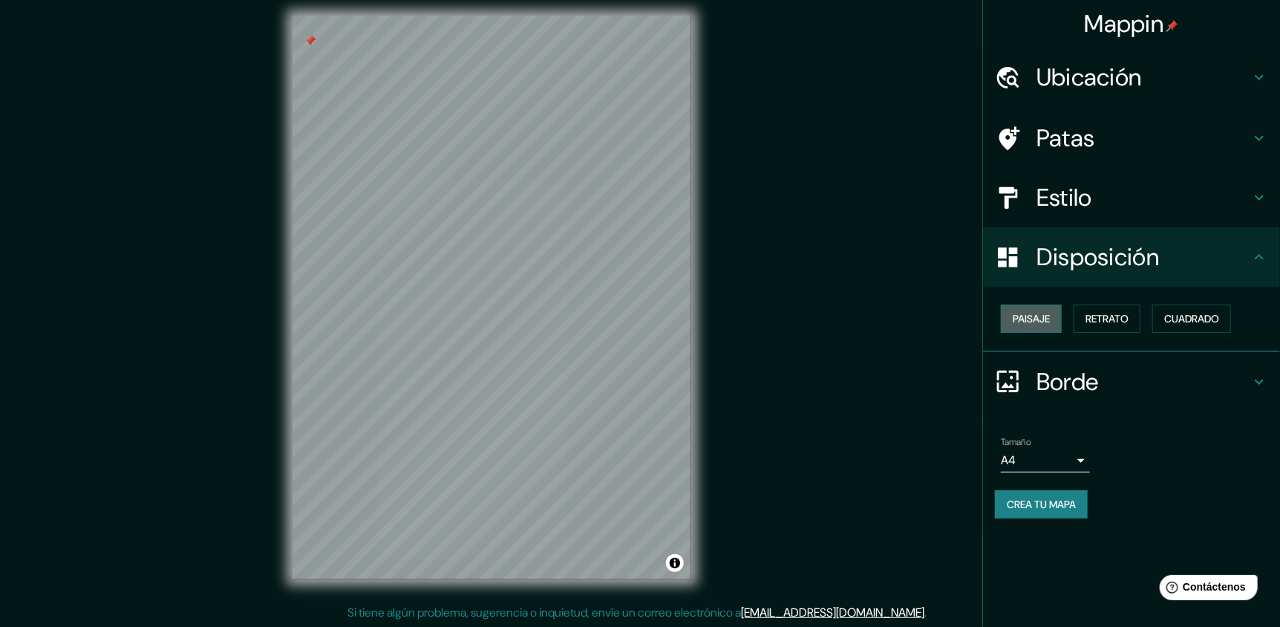
click at [1043, 320] on font "Paisaje" at bounding box center [1031, 318] width 37 height 13
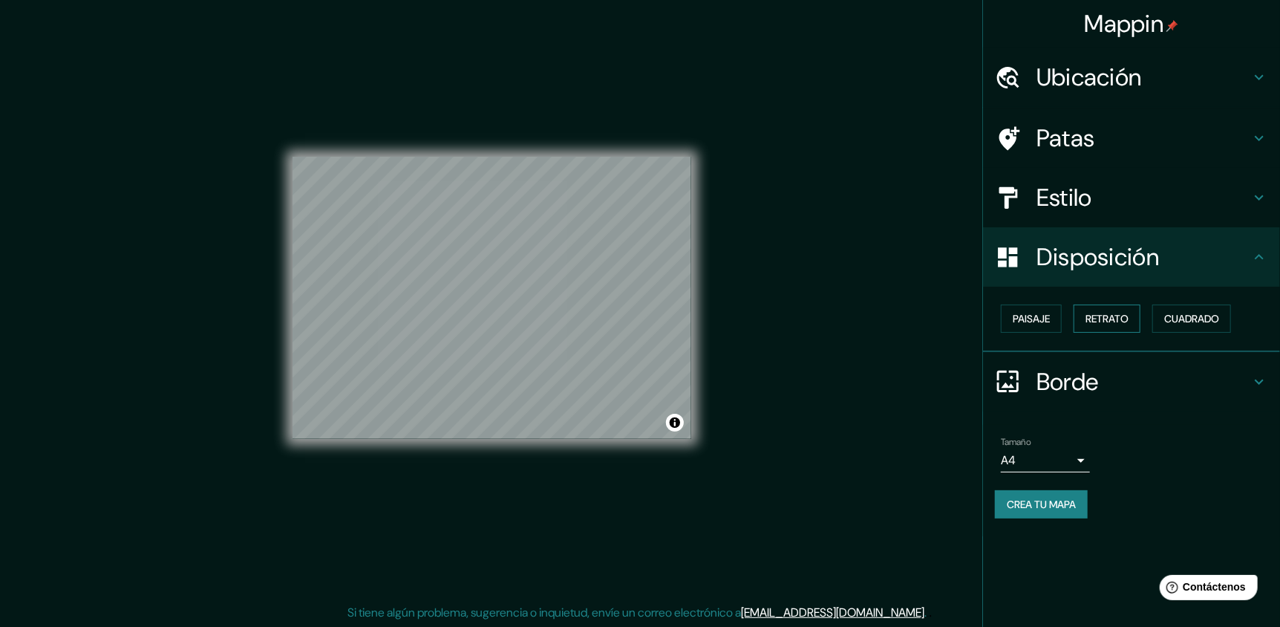
click at [1113, 320] on font "Retrato" at bounding box center [1107, 318] width 43 height 13
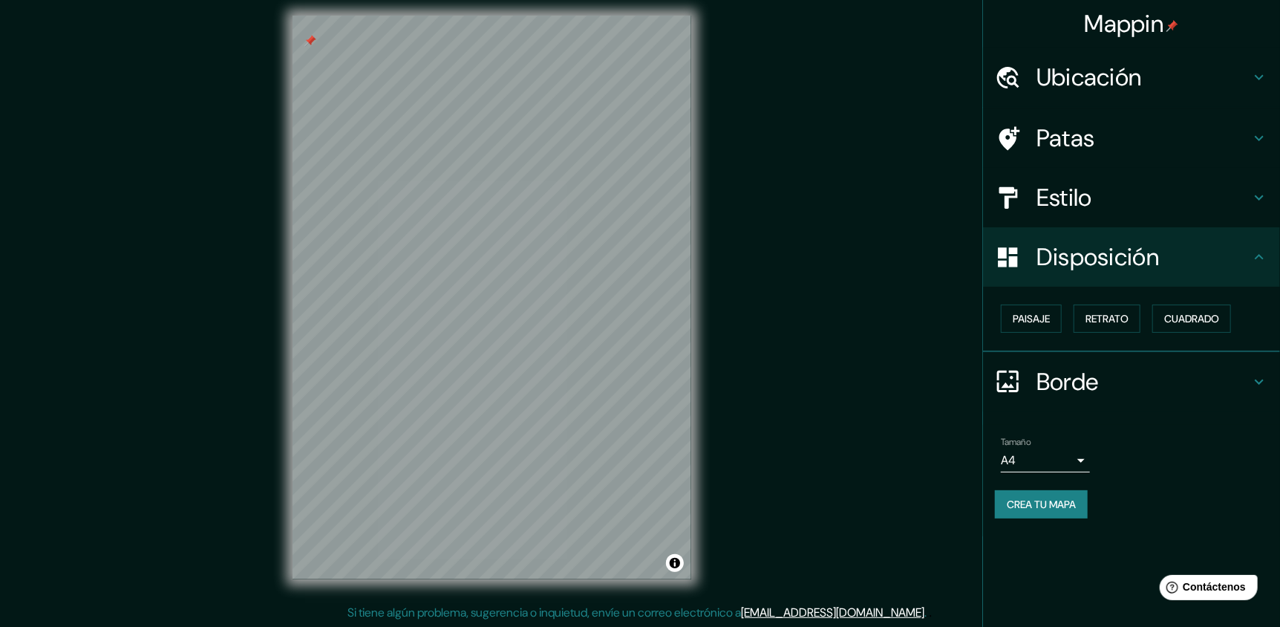
click at [1178, 379] on h4 "Borde" at bounding box center [1144, 382] width 214 height 30
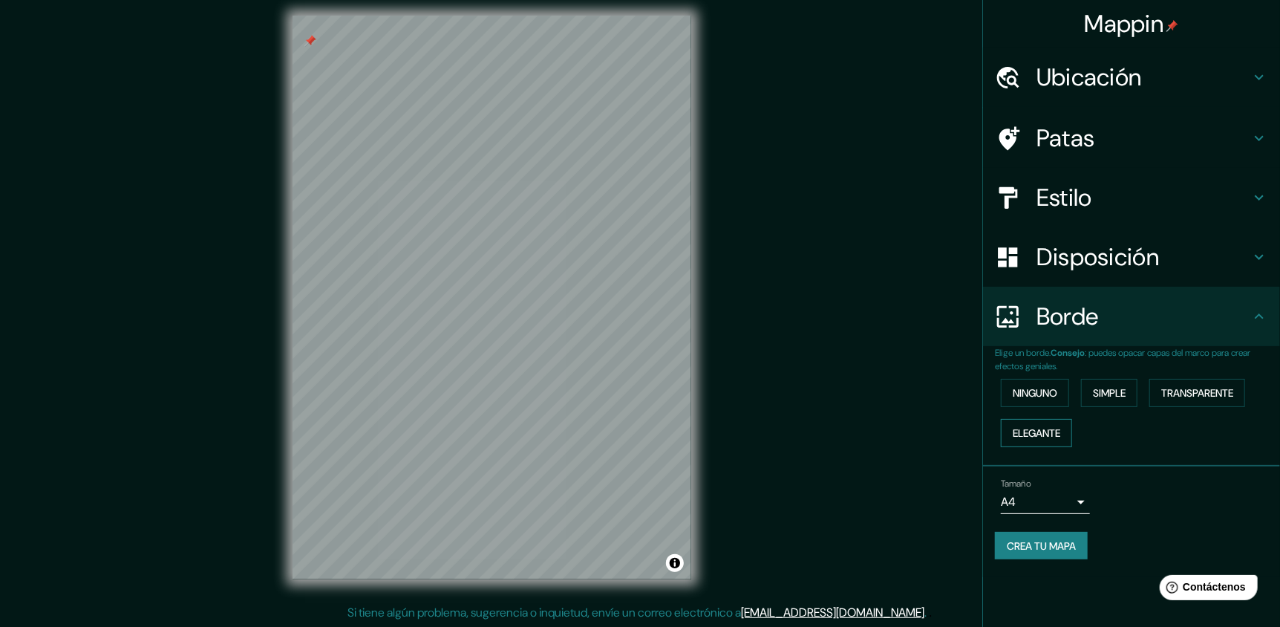
click at [1058, 428] on font "Elegante" at bounding box center [1037, 432] width 48 height 13
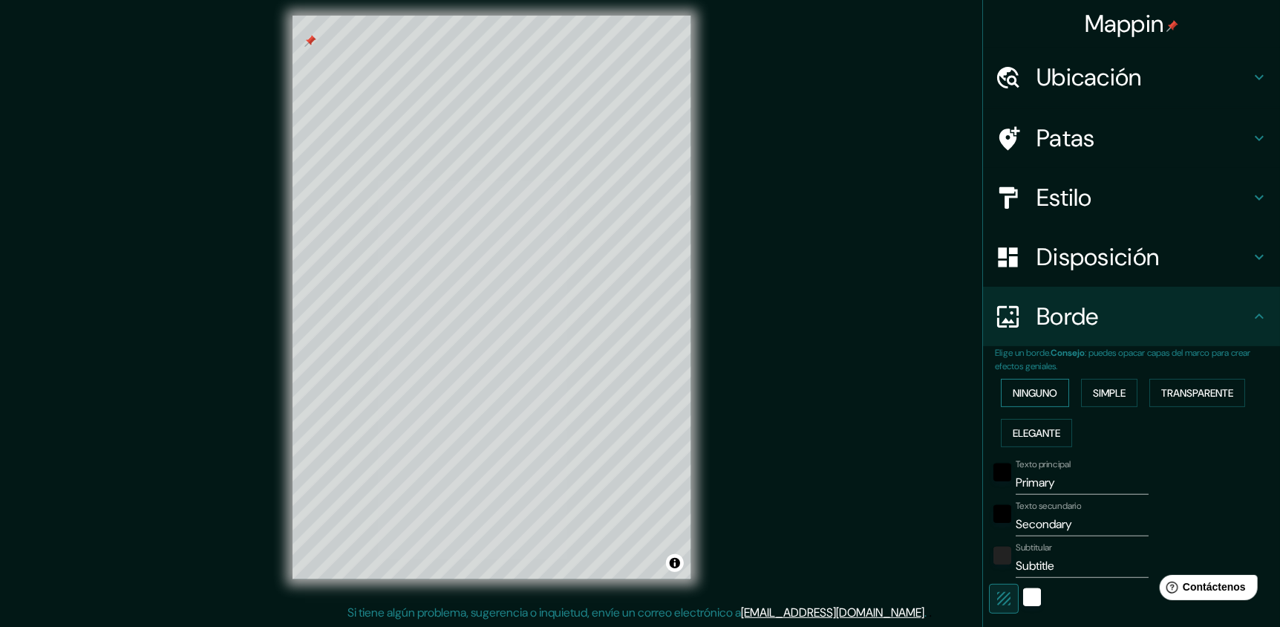
click at [1049, 390] on button "Ninguno" at bounding box center [1035, 393] width 68 height 28
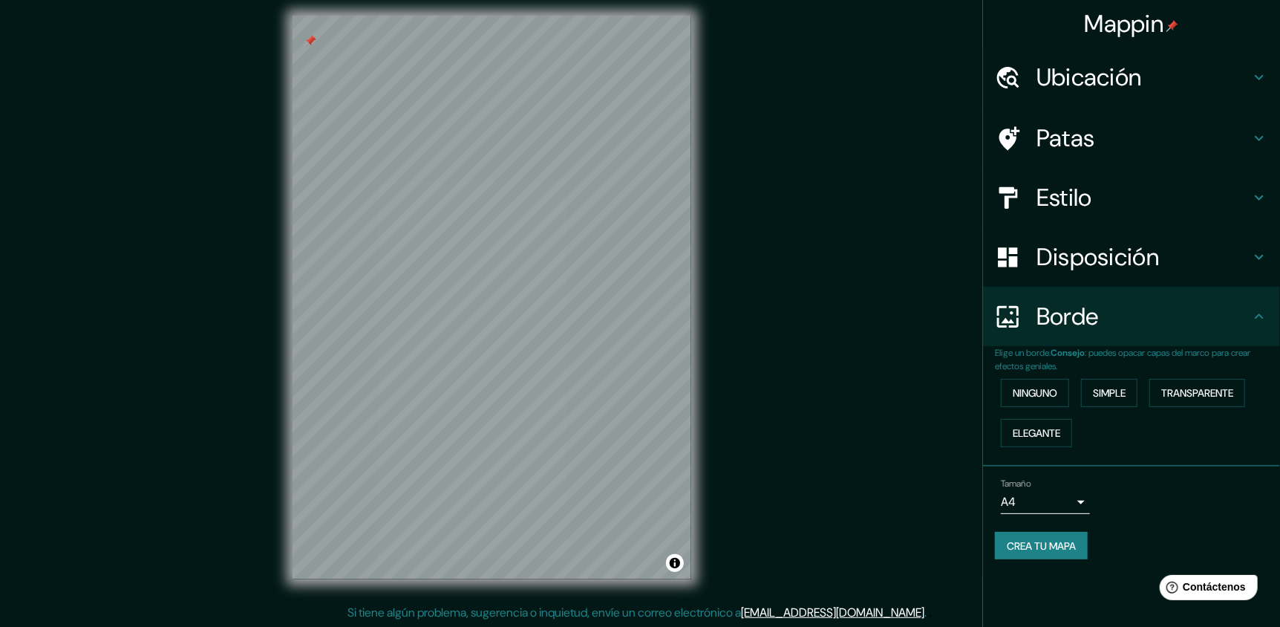
click at [1182, 480] on div "Tamaño A4 single" at bounding box center [1131, 496] width 273 height 48
click at [1264, 284] on ul "Ubicación [GEOGRAPHIC_DATA], [GEOGRAPHIC_DATA] Patas Estilo Disposición Borde E…" at bounding box center [1131, 313] width 297 height 530
click at [1251, 319] on icon at bounding box center [1260, 316] width 18 height 18
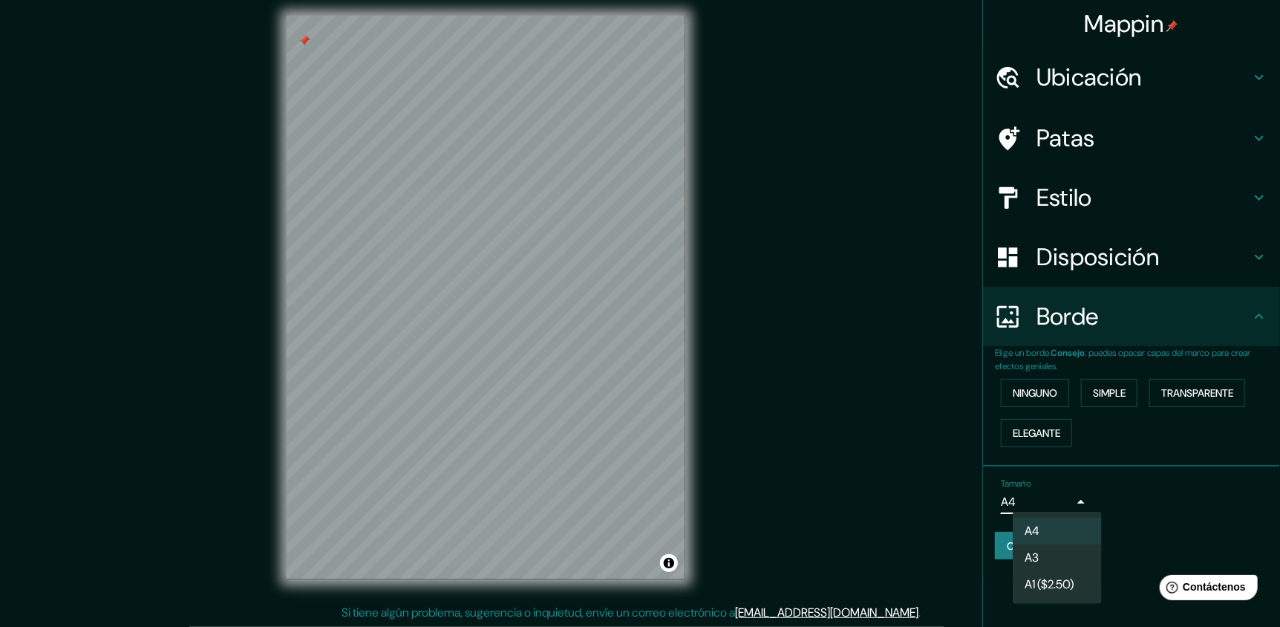
click at [1037, 498] on body "Mappin Ubicación [GEOGRAPHIC_DATA], [GEOGRAPHIC_DATA] Patas Estilo Disposición …" at bounding box center [640, 305] width 1280 height 627
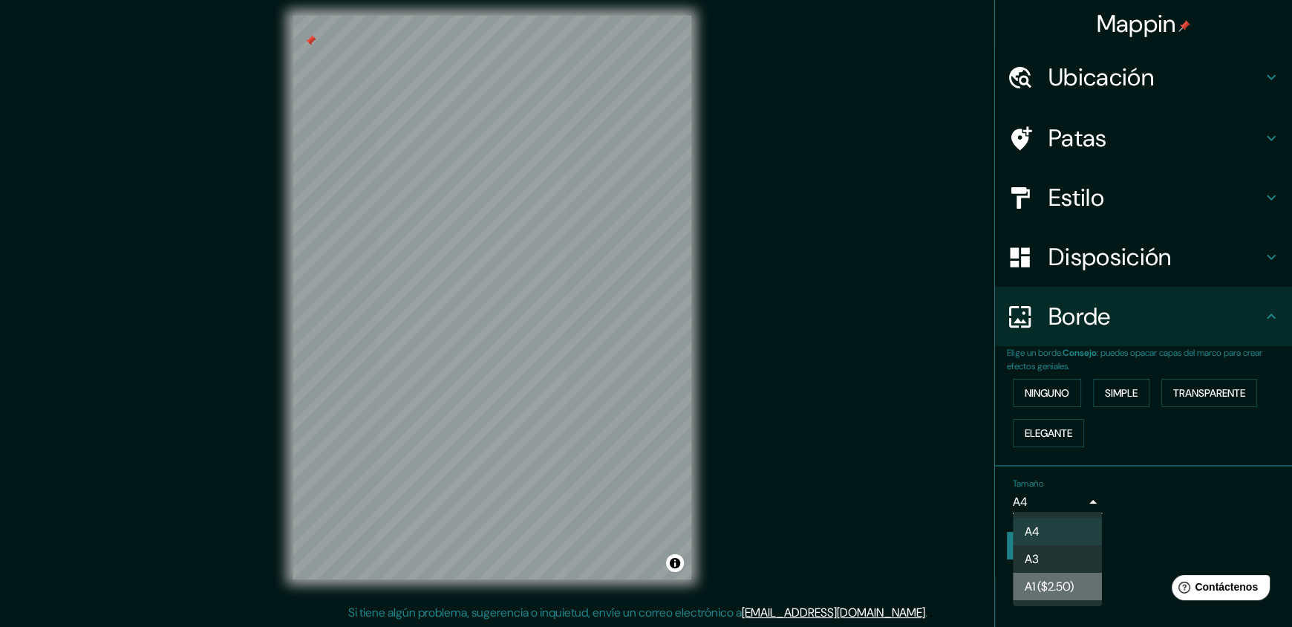
click at [1062, 589] on font "A1 ($2.50)" at bounding box center [1049, 587] width 49 height 16
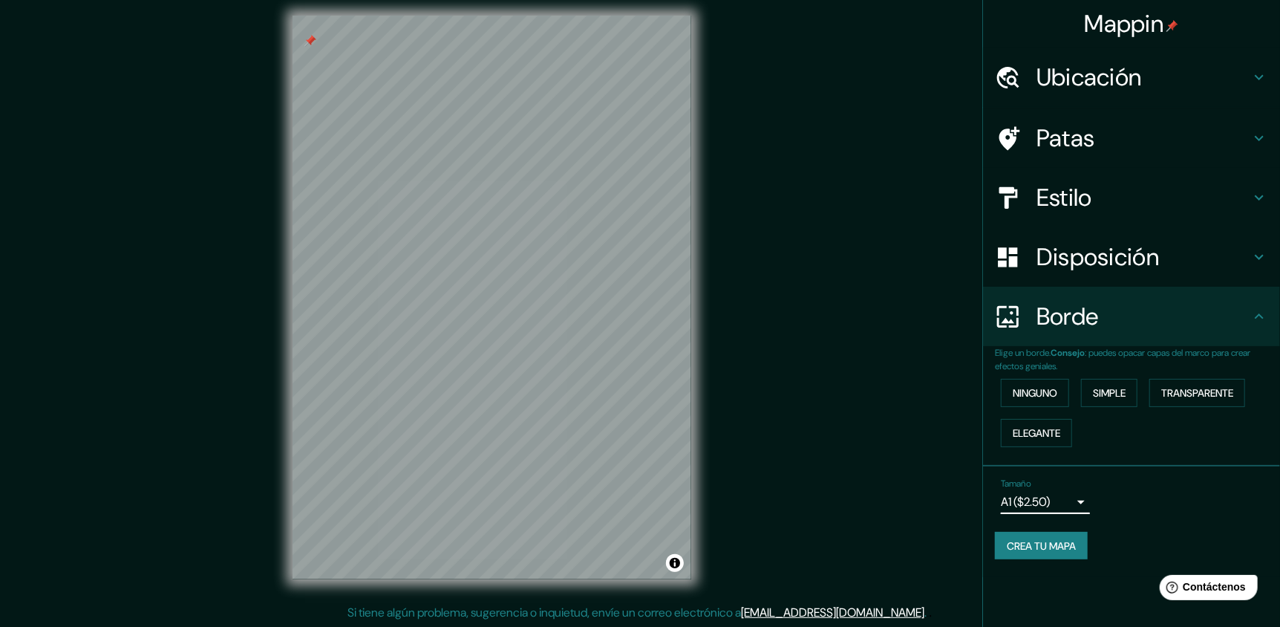
click at [1060, 542] on font "Crea tu mapa" at bounding box center [1041, 545] width 69 height 13
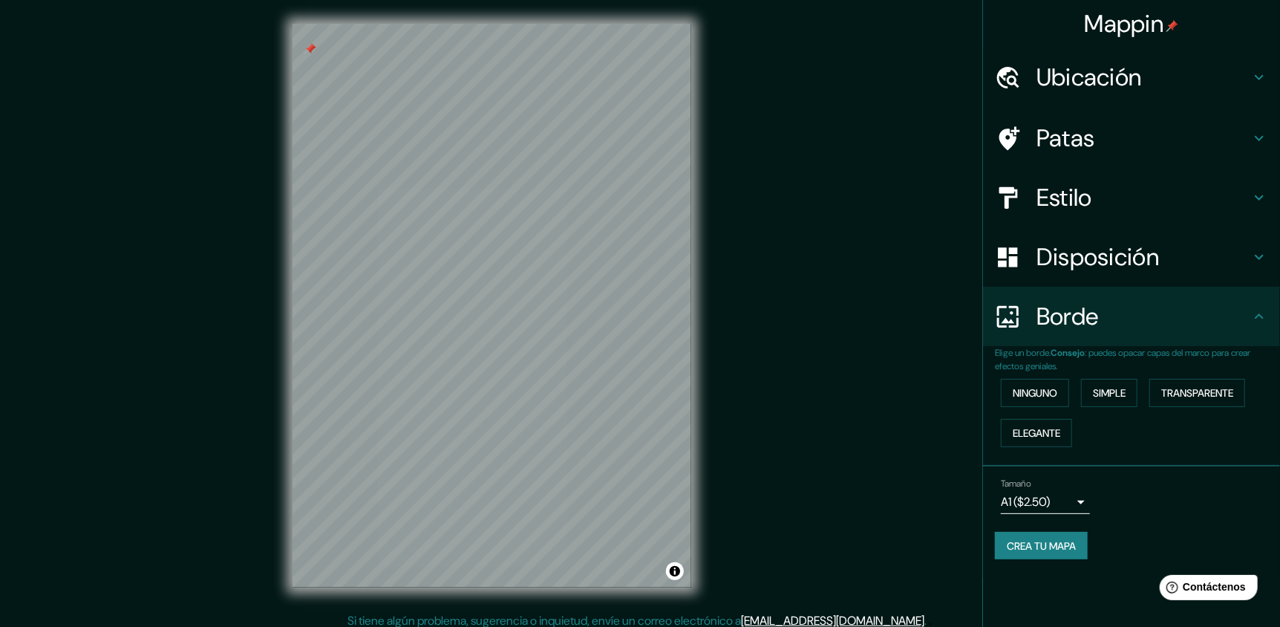
click at [752, 292] on div "Mappin Ubicación [GEOGRAPHIC_DATA], [GEOGRAPHIC_DATA] Patas Estilo Disposición …" at bounding box center [640, 318] width 1280 height 636
